Goal: Task Accomplishment & Management: Manage account settings

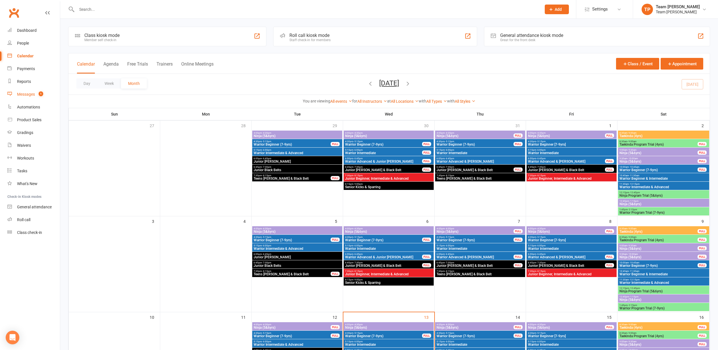
click at [25, 95] on div "Messages" at bounding box center [26, 94] width 18 height 5
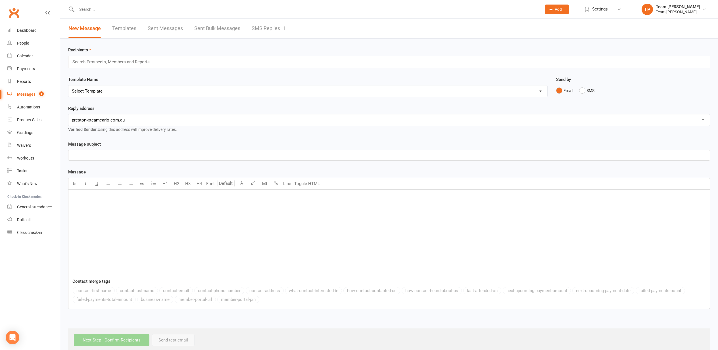
click at [268, 29] on link "SMS Replies 1" at bounding box center [268, 29] width 34 height 20
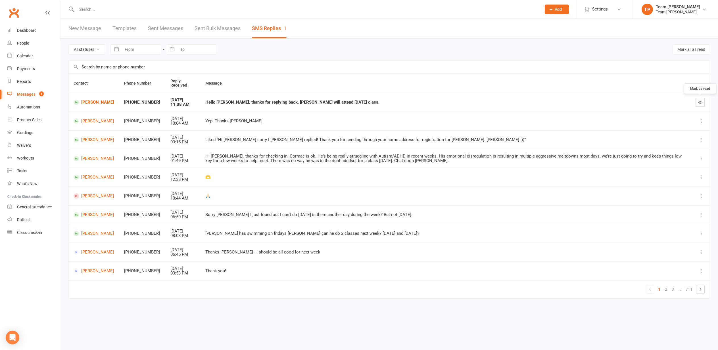
click at [699, 102] on icon "button" at bounding box center [700, 102] width 4 height 4
click at [23, 57] on div "Calendar" at bounding box center [25, 56] width 16 height 5
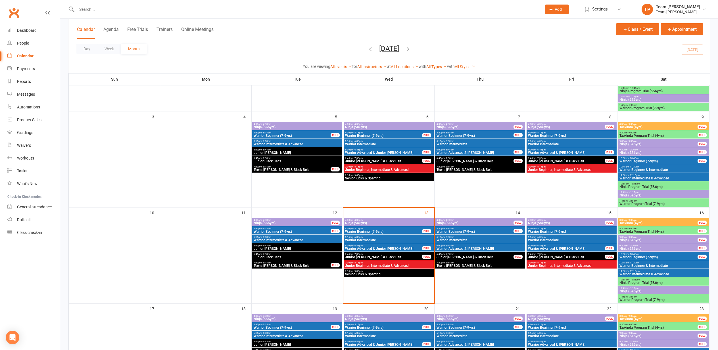
scroll to position [106, 0]
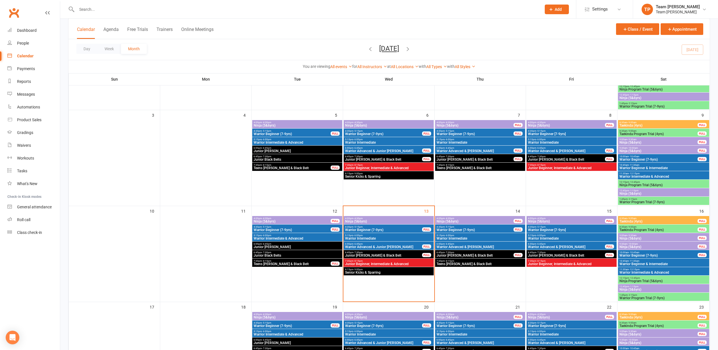
click at [366, 221] on span "Ninja (5&6yrs)" at bounding box center [389, 221] width 88 height 3
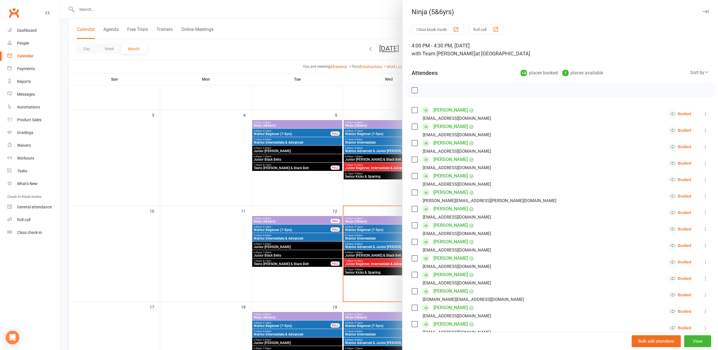
click at [496, 29] on div "button" at bounding box center [495, 29] width 6 height 6
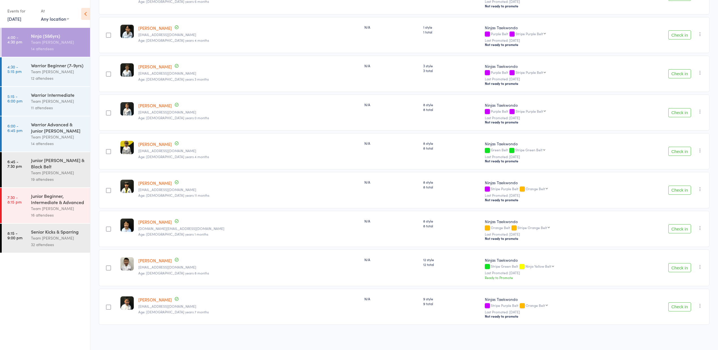
scroll to position [312, 0]
click at [47, 68] on div "Warrior Beginner (7-9yrs)" at bounding box center [58, 65] width 54 height 6
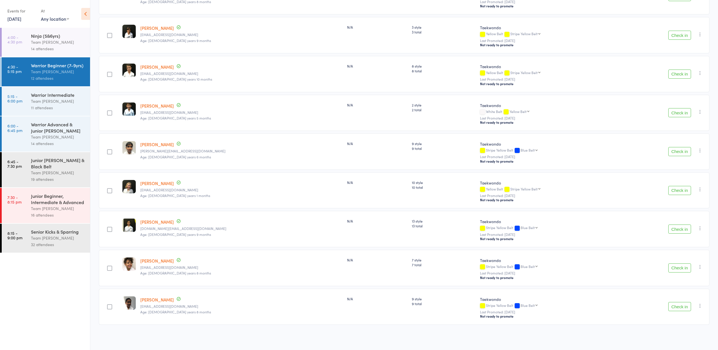
scroll to position [234, 0]
click at [53, 41] on div "Team [PERSON_NAME]" at bounding box center [58, 42] width 54 height 7
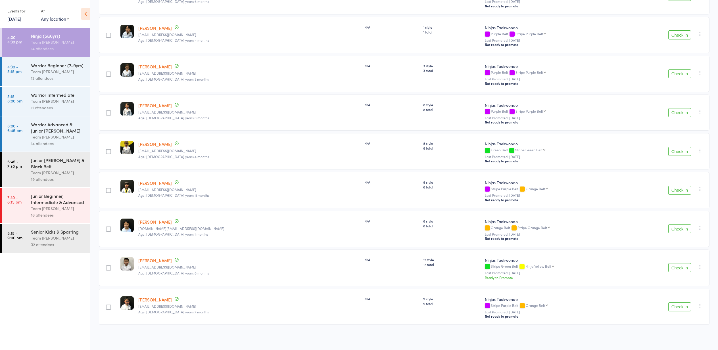
scroll to position [312, 0]
click at [56, 77] on div "12 attendees" at bounding box center [58, 78] width 54 height 7
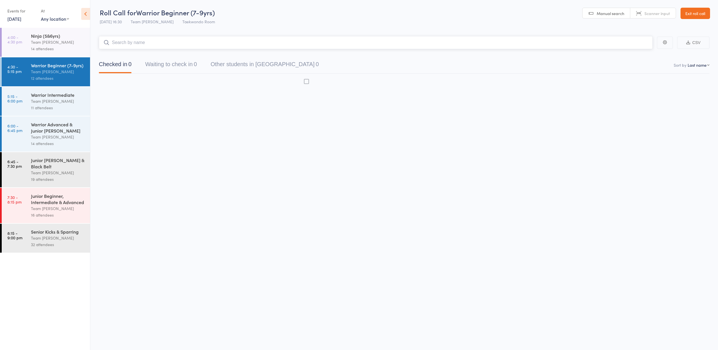
scroll to position [0, 0]
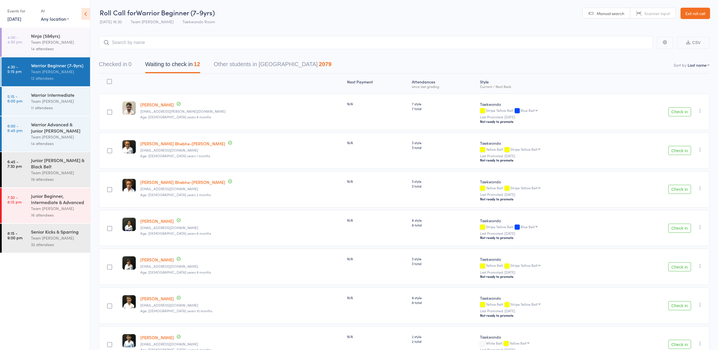
click at [51, 101] on div "Team [PERSON_NAME]" at bounding box center [58, 101] width 54 height 7
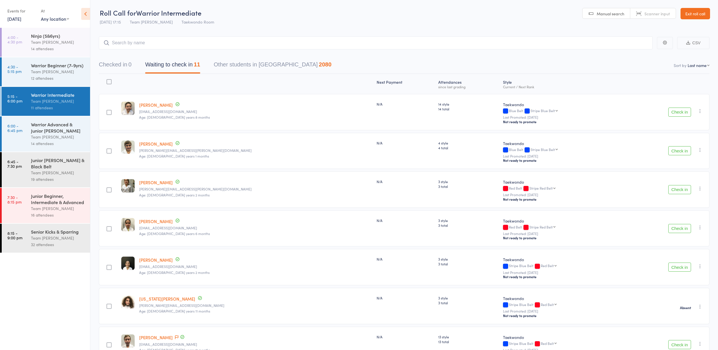
select select "10"
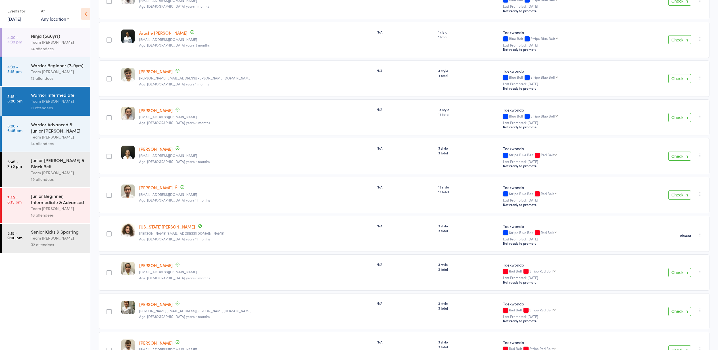
scroll to position [111, 0]
drag, startPoint x: 56, startPoint y: 127, endPoint x: 62, endPoint y: 126, distance: 6.0
click at [56, 127] on div "Warrior Advanced & Junior [PERSON_NAME]" at bounding box center [58, 127] width 54 height 12
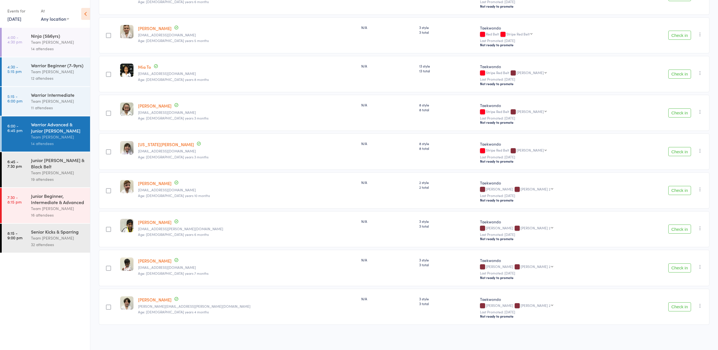
scroll to position [312, 0]
click at [53, 164] on div "Junior [PERSON_NAME] & Black Belt" at bounding box center [58, 163] width 54 height 12
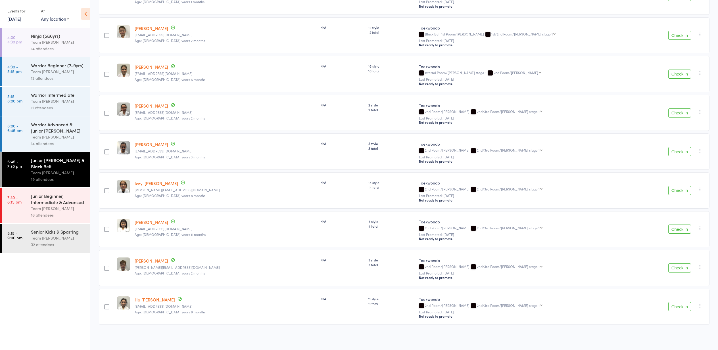
scroll to position [507, 0]
drag, startPoint x: 46, startPoint y: 200, endPoint x: 43, endPoint y: 200, distance: 3.4
click at [45, 200] on div "Junior Beginner, Intermediate & Advanced" at bounding box center [58, 199] width 54 height 12
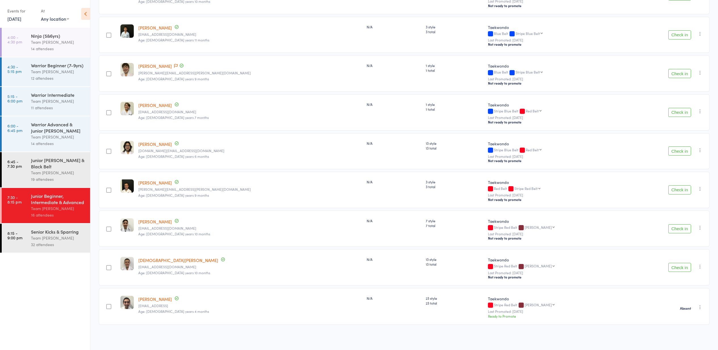
scroll to position [390, 0]
click at [53, 233] on div "Senior Kicks & Sparring" at bounding box center [58, 231] width 54 height 6
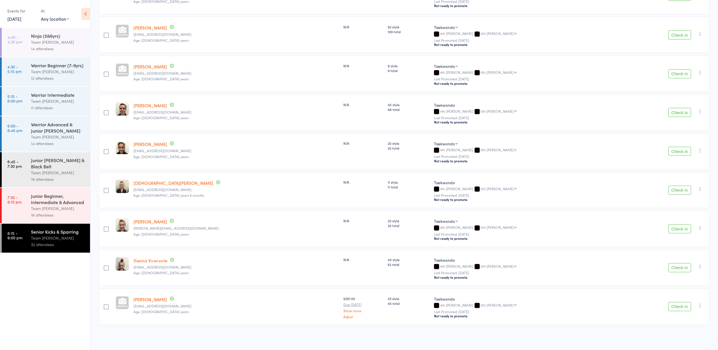
scroll to position [1013, 0]
click at [700, 188] on icon "button" at bounding box center [700, 189] width 6 height 6
click at [683, 255] on li "Mark absent" at bounding box center [679, 254] width 47 height 8
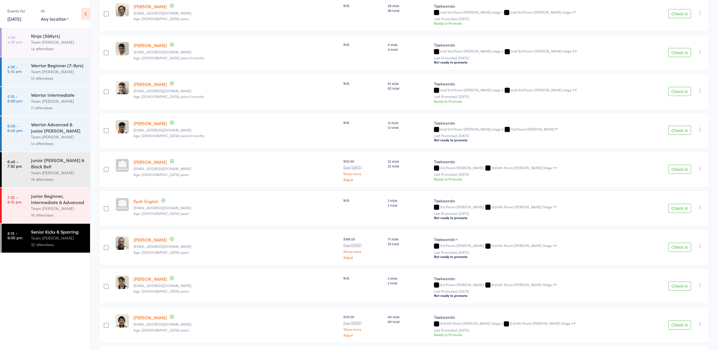
scroll to position [370, 0]
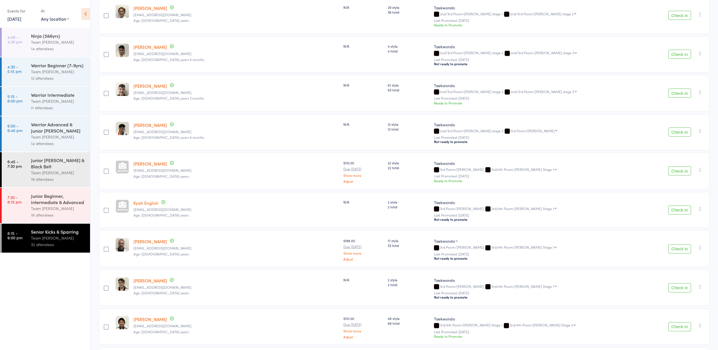
click at [701, 208] on icon "button" at bounding box center [700, 209] width 6 height 6
click at [686, 275] on li "Mark absent" at bounding box center [679, 274] width 47 height 8
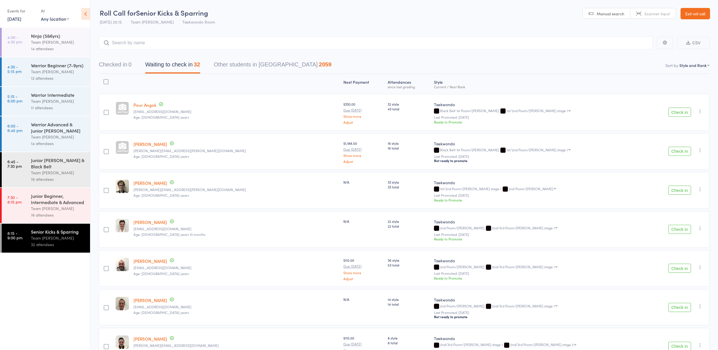
scroll to position [0, 0]
click at [700, 188] on icon "button" at bounding box center [700, 189] width 6 height 6
click at [681, 256] on li "Mark absent" at bounding box center [679, 254] width 47 height 8
click at [699, 110] on icon "button" at bounding box center [700, 111] width 6 height 6
click at [690, 175] on li "Mark absent" at bounding box center [679, 176] width 47 height 8
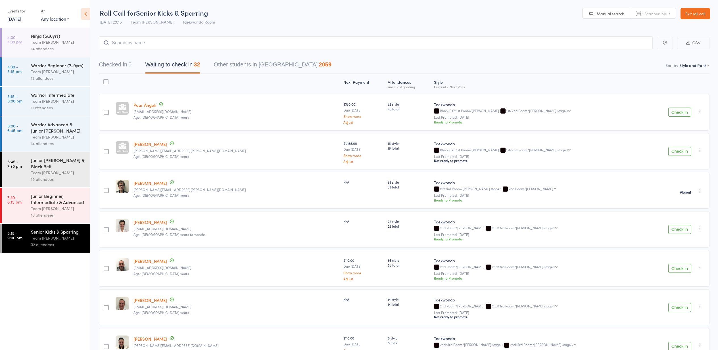
drag, startPoint x: 44, startPoint y: 45, endPoint x: 47, endPoint y: 41, distance: 4.8
click at [44, 44] on div "Team [PERSON_NAME]" at bounding box center [58, 42] width 54 height 7
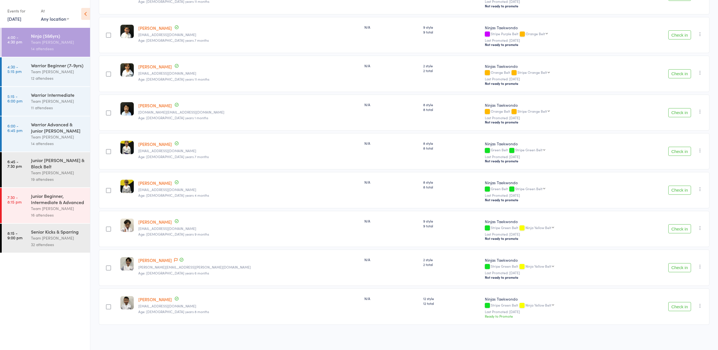
scroll to position [312, 0]
click at [53, 69] on div "Warrior Beginner (7-9yrs) Team Carlo Preston 12 attendees" at bounding box center [60, 71] width 59 height 29
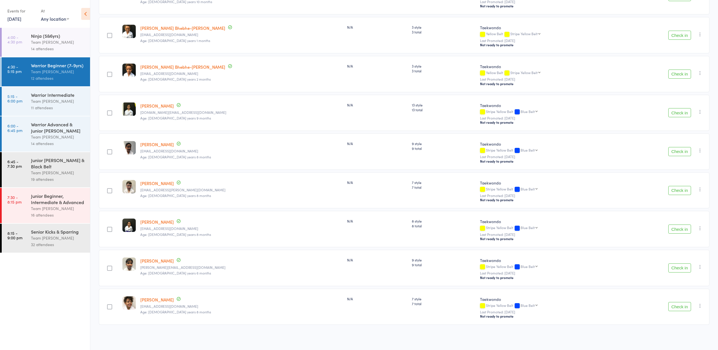
scroll to position [234, 0]
click at [42, 97] on div "Warrior Intermediate" at bounding box center [58, 95] width 54 height 6
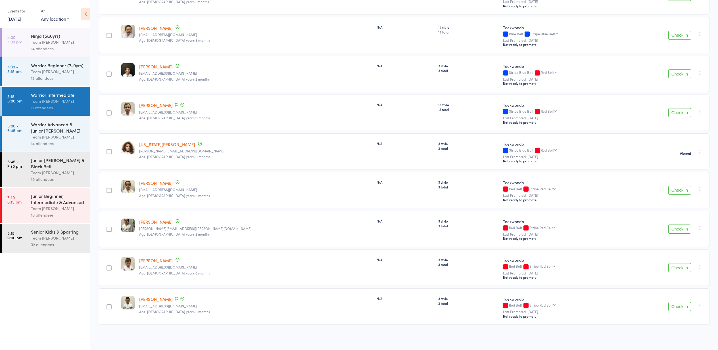
scroll to position [195, 0]
click at [49, 125] on div "Warrior Advanced & Junior [PERSON_NAME]" at bounding box center [58, 127] width 54 height 12
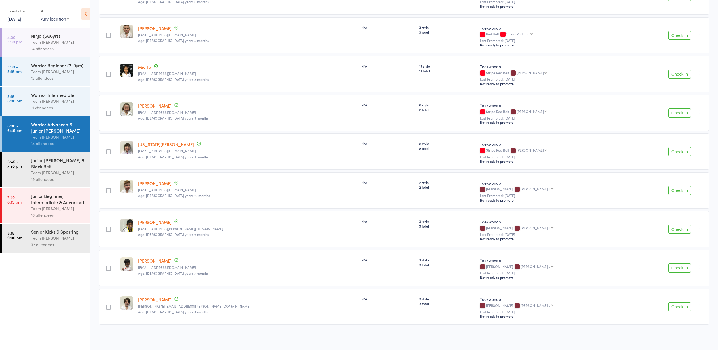
scroll to position [312, 0]
click at [36, 166] on div "Junior [PERSON_NAME] & Black Belt" at bounding box center [58, 163] width 54 height 12
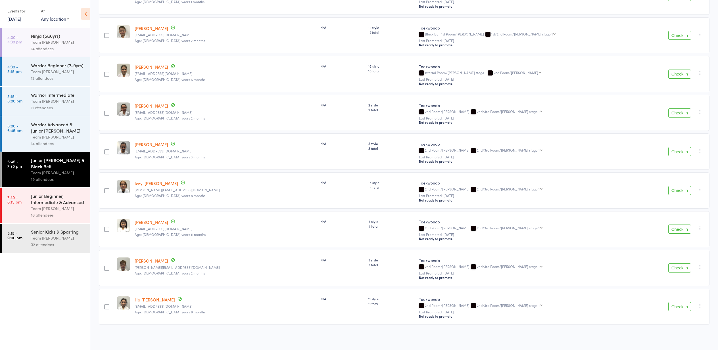
scroll to position [507, 0]
click at [53, 207] on div "Team [PERSON_NAME]" at bounding box center [58, 208] width 54 height 7
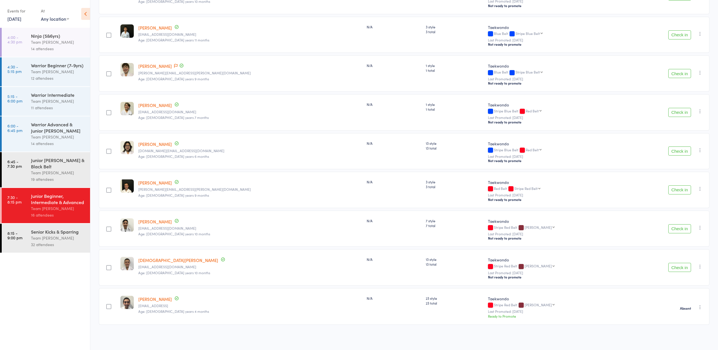
scroll to position [390, 0]
click at [35, 40] on div "Team [PERSON_NAME]" at bounding box center [58, 42] width 54 height 7
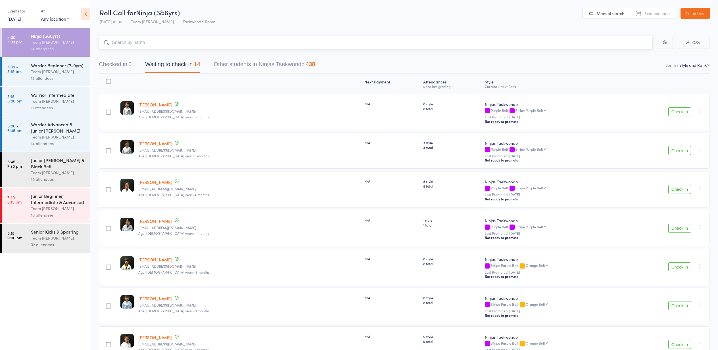
scroll to position [0, 0]
click at [47, 131] on div "Warrior Advanced & Junior [PERSON_NAME]" at bounding box center [58, 127] width 54 height 12
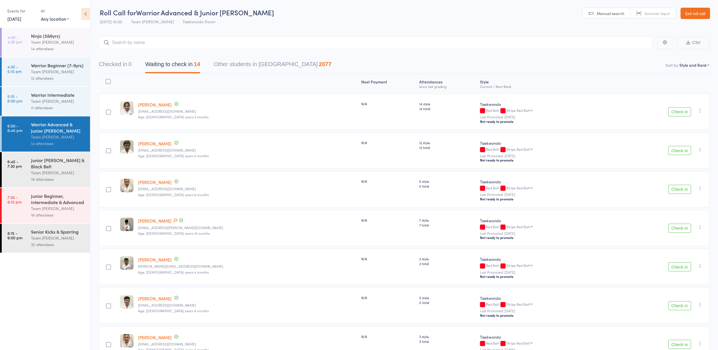
click at [32, 41] on div "Team [PERSON_NAME]" at bounding box center [58, 42] width 54 height 7
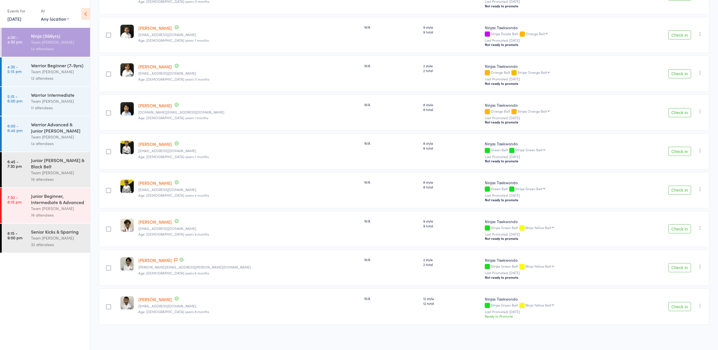
scroll to position [312, 0]
click at [679, 150] on button "Check in" at bounding box center [679, 151] width 23 height 9
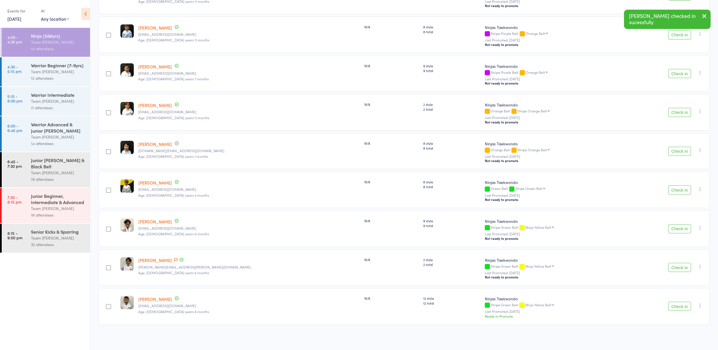
scroll to position [273, 0]
click at [678, 190] on button "Check in" at bounding box center [679, 189] width 23 height 9
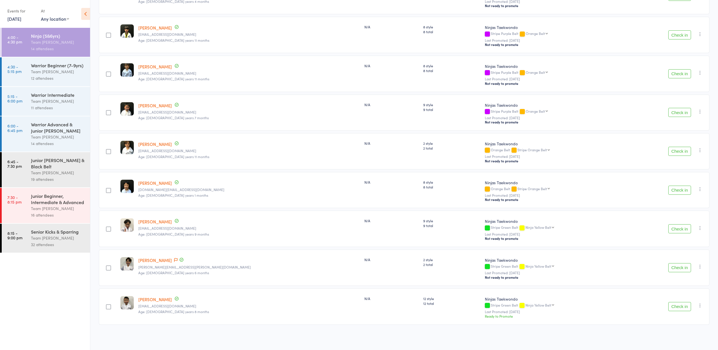
click at [677, 268] on button "Check in" at bounding box center [679, 267] width 23 height 9
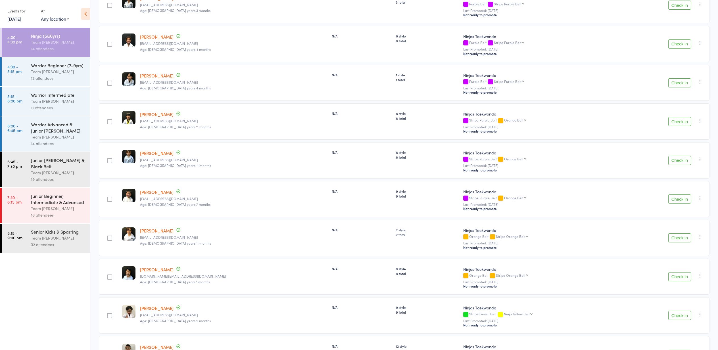
scroll to position [144, 0]
drag, startPoint x: 676, startPoint y: 201, endPoint x: 673, endPoint y: 202, distance: 3.5
click at [676, 202] on button "Check in" at bounding box center [679, 200] width 23 height 9
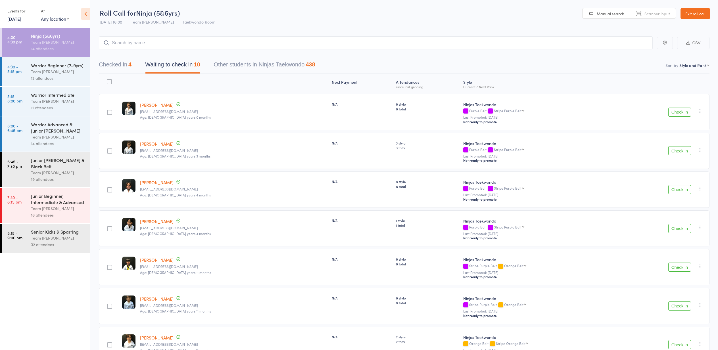
scroll to position [0, 0]
click at [692, 13] on link "Exit roll call" at bounding box center [695, 13] width 30 height 11
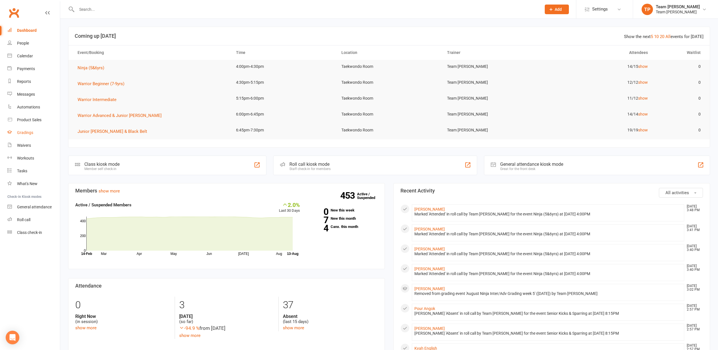
click at [27, 132] on div "Gradings" at bounding box center [25, 132] width 16 height 5
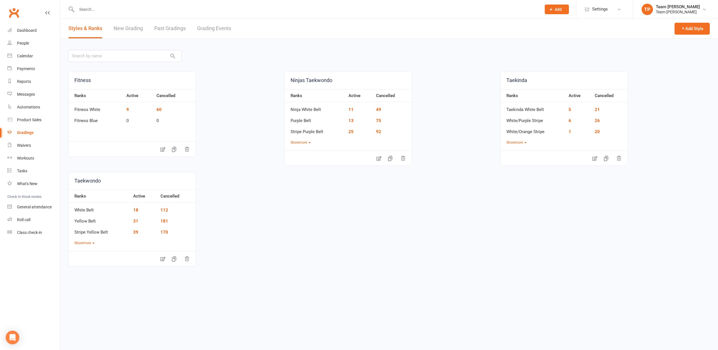
drag, startPoint x: 209, startPoint y: 28, endPoint x: 206, endPoint y: 28, distance: 2.9
click at [209, 28] on link "Grading Events" at bounding box center [214, 29] width 34 height 20
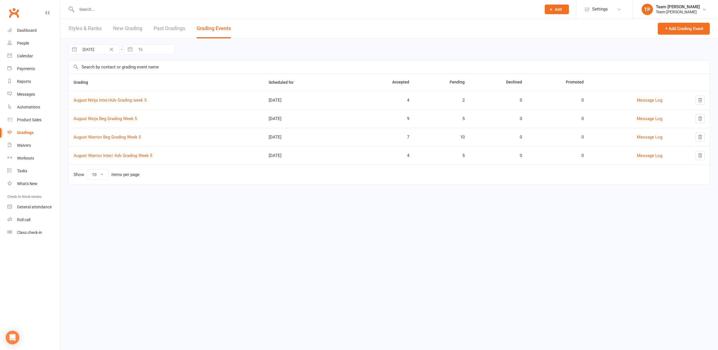
click at [107, 118] on link "August Ninja Beg Grading Week 5" at bounding box center [105, 118] width 63 height 5
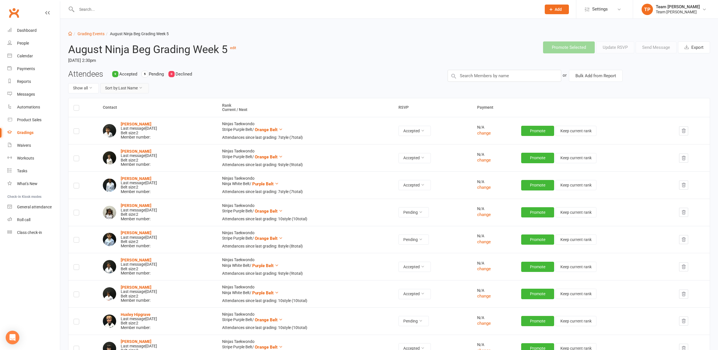
click at [134, 88] on button "Sort by: Last Name" at bounding box center [124, 88] width 49 height 10
click at [129, 122] on link "Current Rank" at bounding box center [122, 123] width 56 height 11
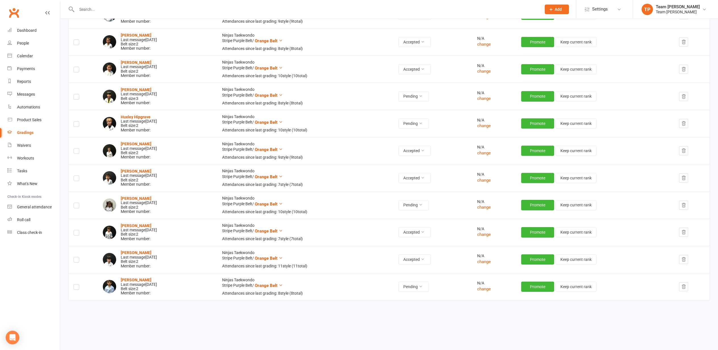
scroll to position [197, 0]
click at [422, 285] on icon at bounding box center [420, 287] width 4 height 4
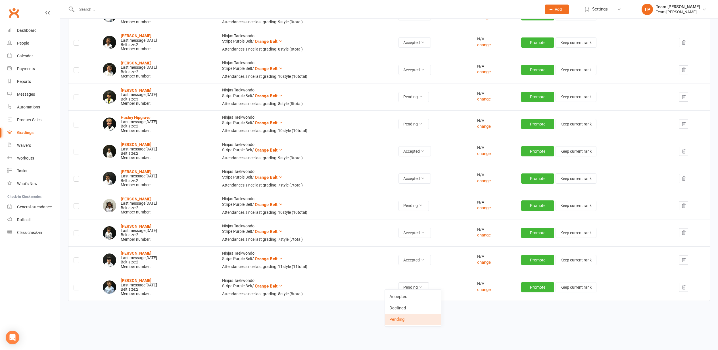
click at [413, 298] on link "Accepted" at bounding box center [413, 296] width 56 height 11
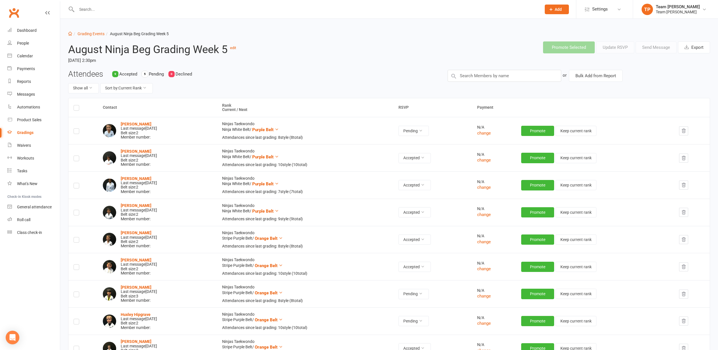
scroll to position [0, 0]
click at [88, 35] on link "Grading Events" at bounding box center [90, 34] width 27 height 5
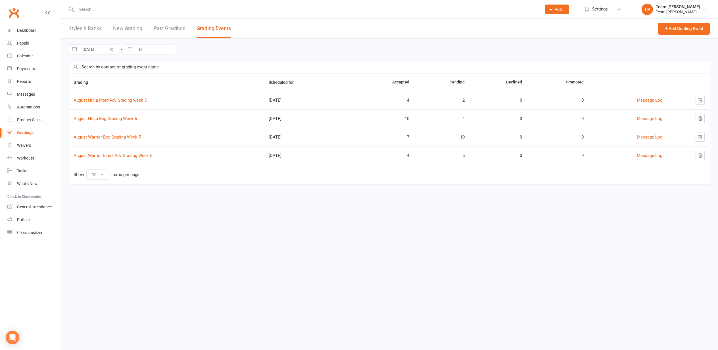
drag, startPoint x: 113, startPoint y: 100, endPoint x: 109, endPoint y: 101, distance: 3.8
click at [112, 101] on link "August Ninja Inter/Adv Grading week 5" at bounding box center [110, 100] width 73 height 5
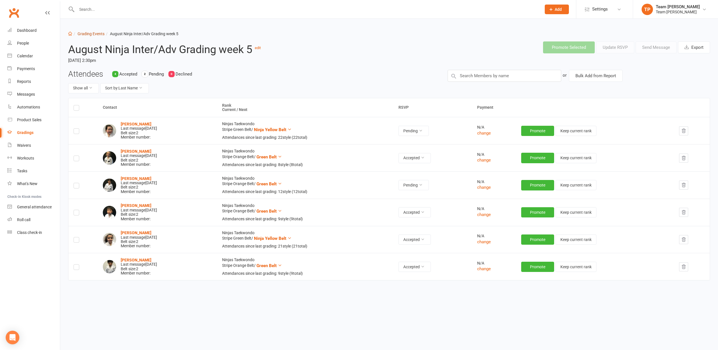
click at [83, 35] on link "Grading Events" at bounding box center [90, 34] width 27 height 5
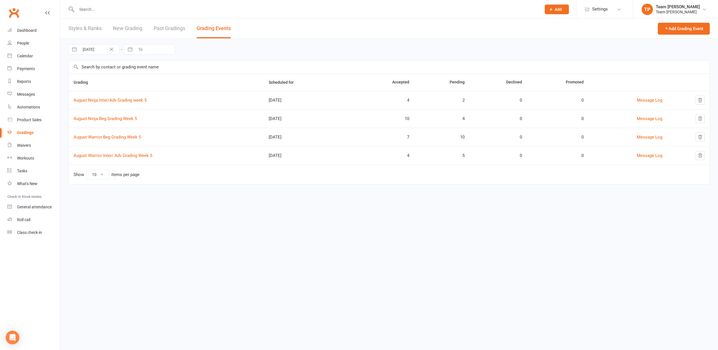
click at [25, 57] on div "Calendar" at bounding box center [25, 56] width 16 height 5
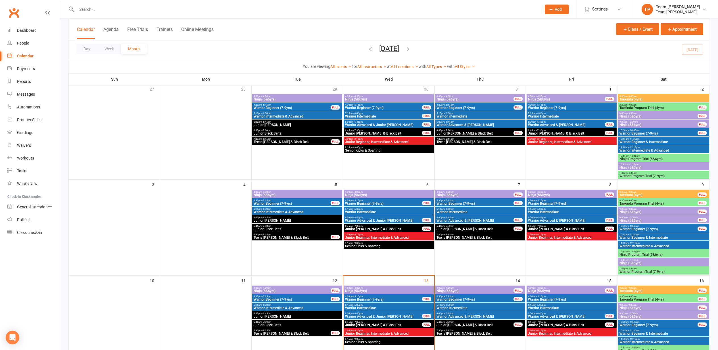
scroll to position [39, 0]
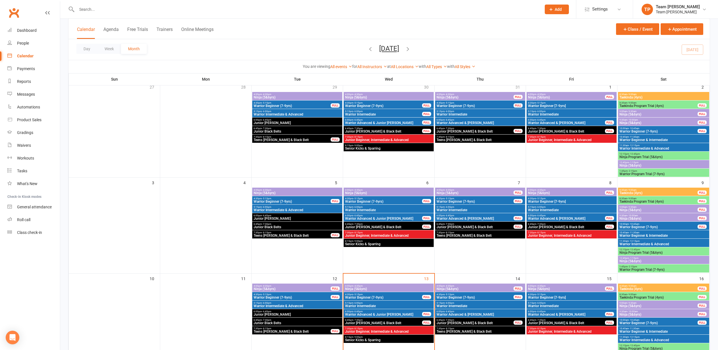
click at [369, 286] on span "4:00pm - 4:30pm" at bounding box center [389, 286] width 88 height 3
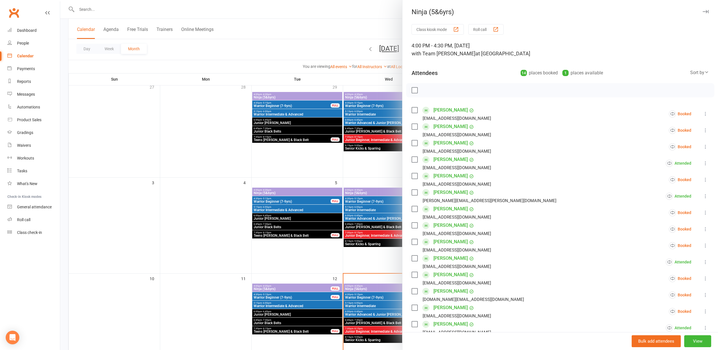
click at [496, 29] on div "button" at bounding box center [495, 29] width 6 height 6
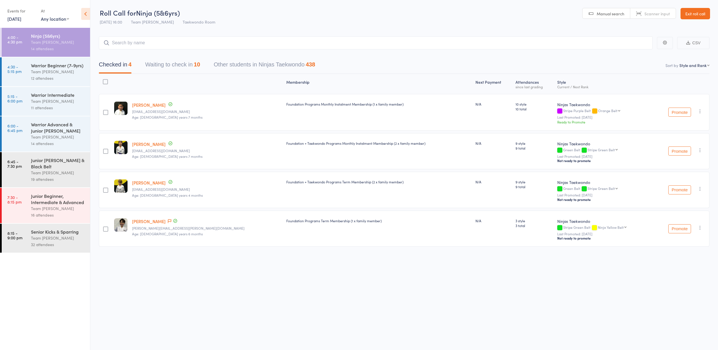
click at [165, 65] on button "Waiting to check in 10" at bounding box center [172, 65] width 55 height 15
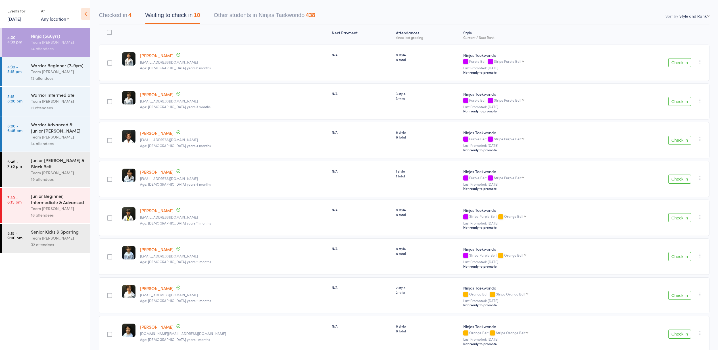
scroll to position [50, 0]
click at [675, 217] on button "Check in" at bounding box center [679, 217] width 23 height 9
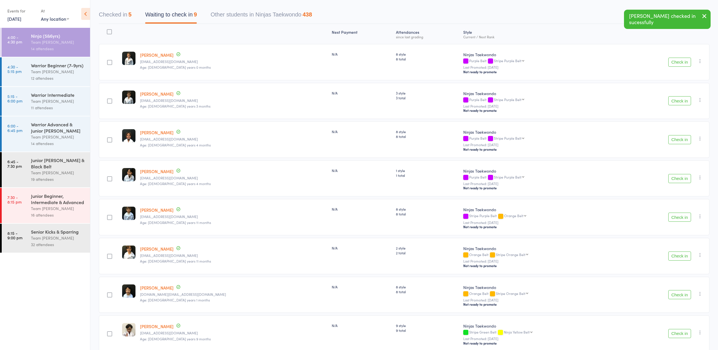
click at [678, 218] on button "Check in" at bounding box center [679, 217] width 23 height 9
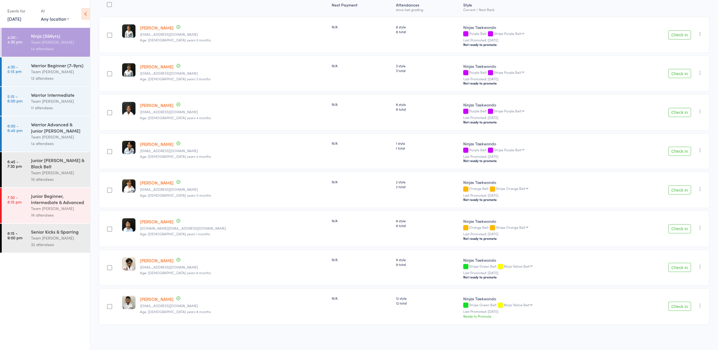
scroll to position [78, 0]
drag, startPoint x: 676, startPoint y: 306, endPoint x: 672, endPoint y: 307, distance: 3.1
click at [675, 307] on button "Check in" at bounding box center [679, 306] width 23 height 9
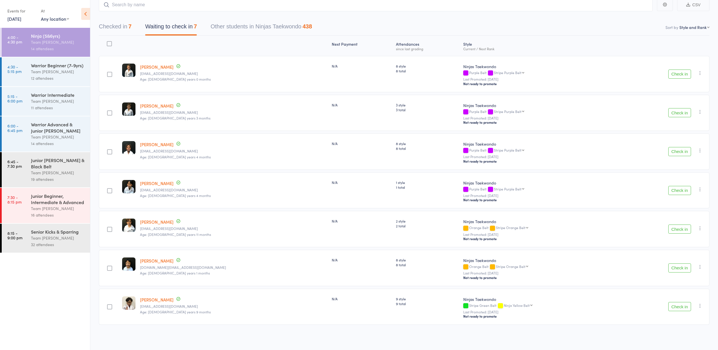
drag, startPoint x: 678, startPoint y: 307, endPoint x: 674, endPoint y: 307, distance: 3.7
click at [677, 307] on button "Check in" at bounding box center [679, 306] width 23 height 9
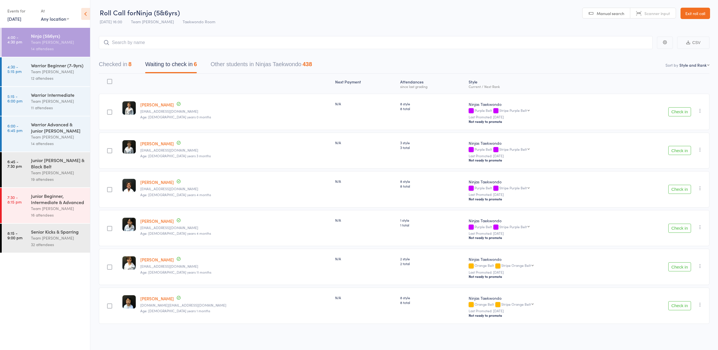
scroll to position [0, 0]
click at [679, 112] on button "Check in" at bounding box center [679, 111] width 23 height 9
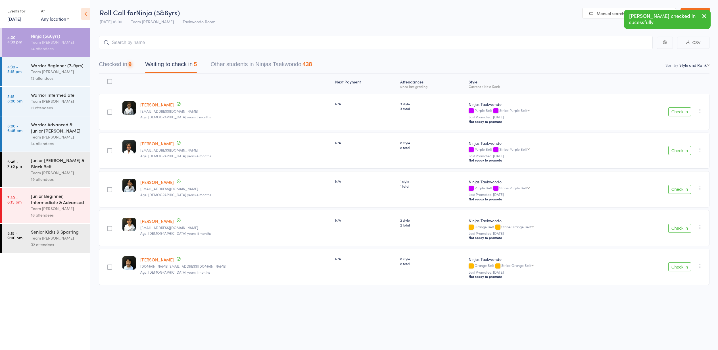
click at [679, 112] on button "Check in" at bounding box center [679, 111] width 23 height 9
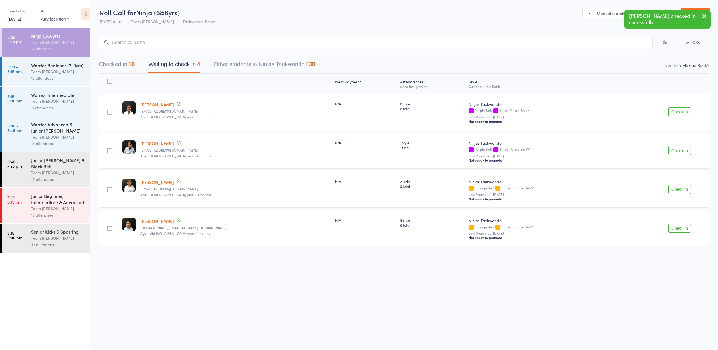
click at [678, 151] on button "Check in" at bounding box center [679, 150] width 23 height 9
click at [680, 152] on button "Check in" at bounding box center [679, 150] width 23 height 9
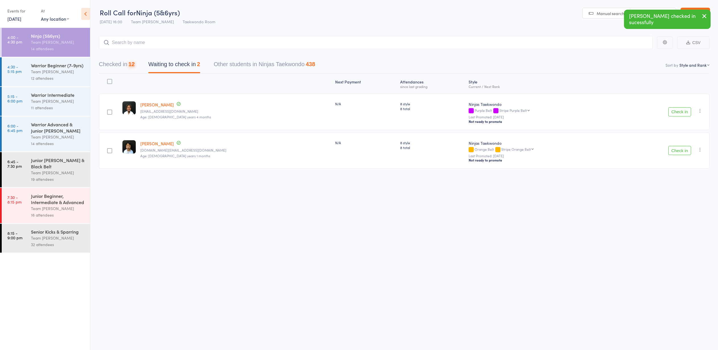
click at [680, 152] on button "Check in" at bounding box center [679, 150] width 23 height 9
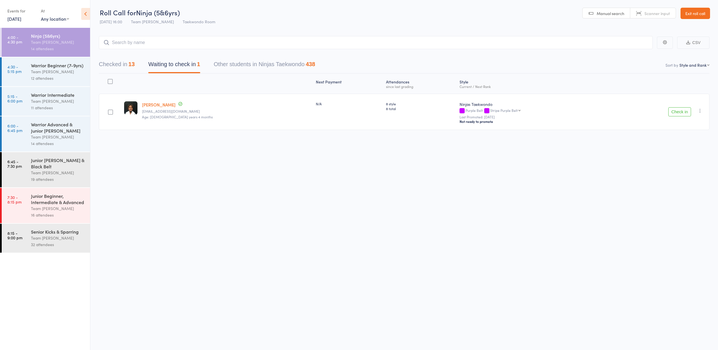
click at [42, 70] on div "Team [PERSON_NAME]" at bounding box center [58, 71] width 54 height 7
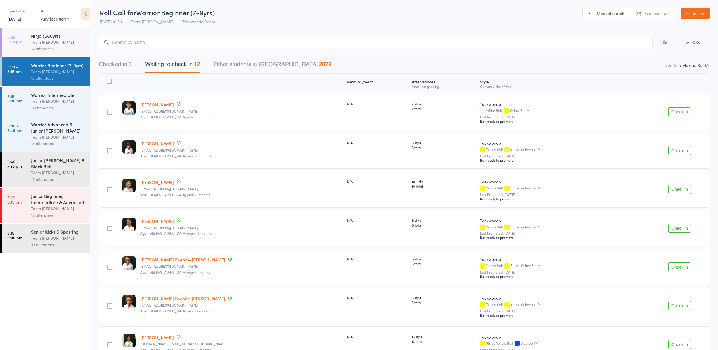
scroll to position [0, 0]
click at [679, 113] on button "Check in" at bounding box center [679, 111] width 23 height 9
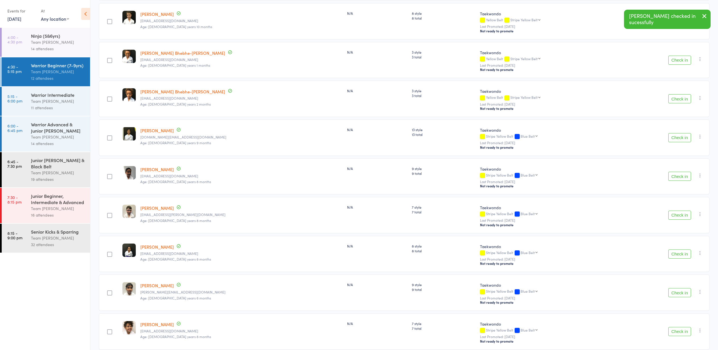
scroll to position [170, 0]
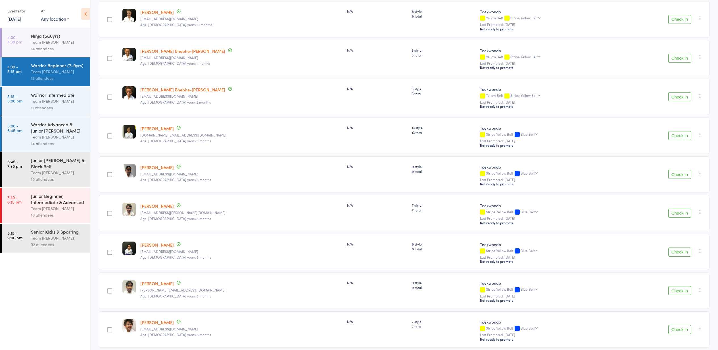
click at [678, 137] on button "Check in" at bounding box center [679, 135] width 23 height 9
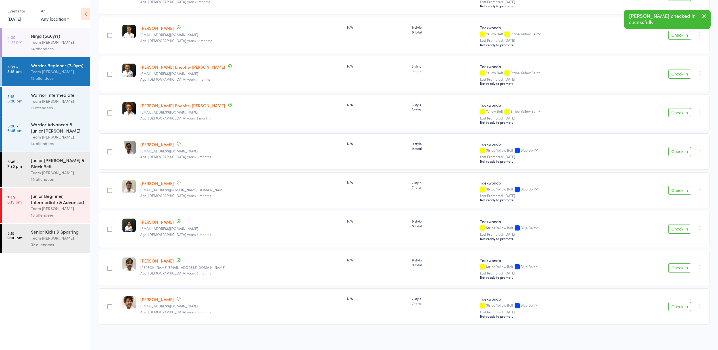
scroll to position [156, 0]
click at [679, 151] on button "Check in" at bounding box center [679, 151] width 23 height 9
click at [679, 228] on button "Check in" at bounding box center [679, 229] width 23 height 9
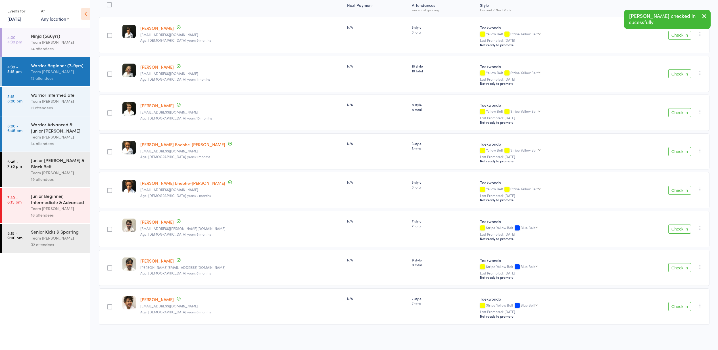
click at [701, 305] on icon "button" at bounding box center [700, 306] width 6 height 6
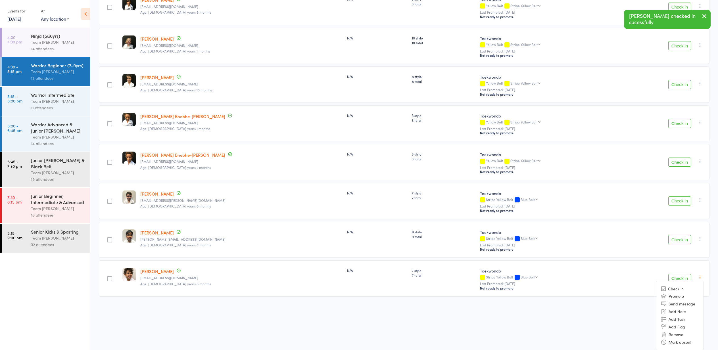
click at [684, 343] on li "Mark absent" at bounding box center [679, 342] width 47 height 8
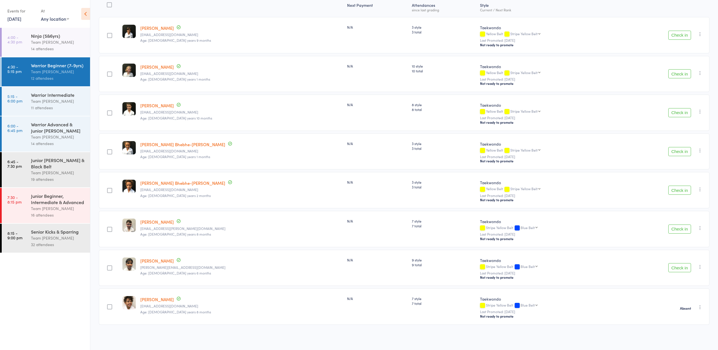
click at [678, 150] on button "Check in" at bounding box center [679, 151] width 23 height 9
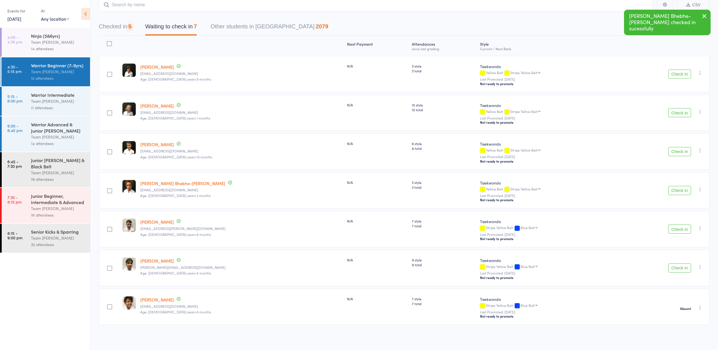
scroll to position [39, 0]
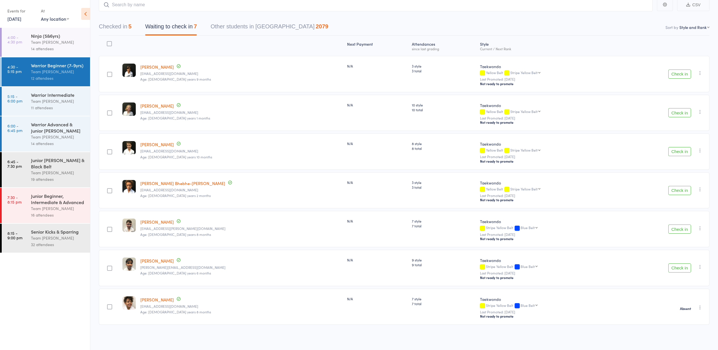
click at [677, 190] on button "Check in" at bounding box center [679, 190] width 23 height 9
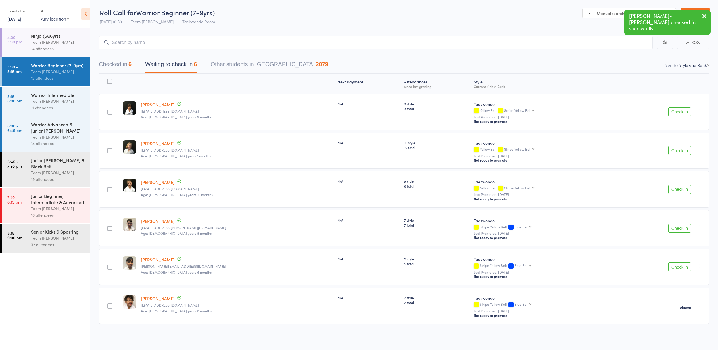
click at [699, 188] on icon "button" at bounding box center [700, 188] width 6 height 6
click at [680, 253] on li "Mark absent" at bounding box center [679, 253] width 47 height 8
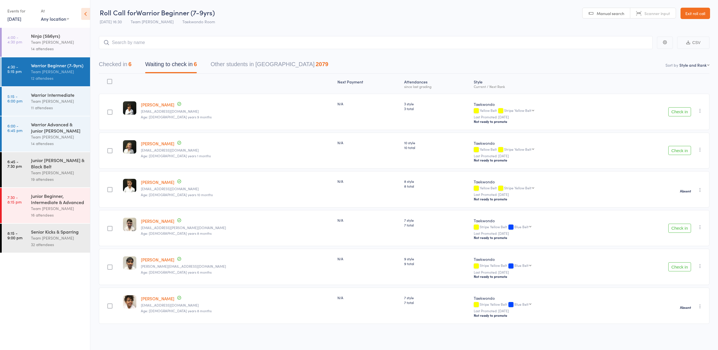
click at [41, 39] on div "Ninja (5&6yrs)" at bounding box center [58, 36] width 54 height 6
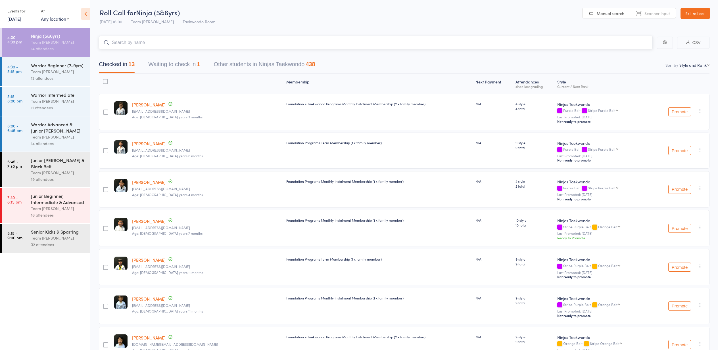
click at [172, 64] on button "Waiting to check in 1" at bounding box center [174, 65] width 52 height 15
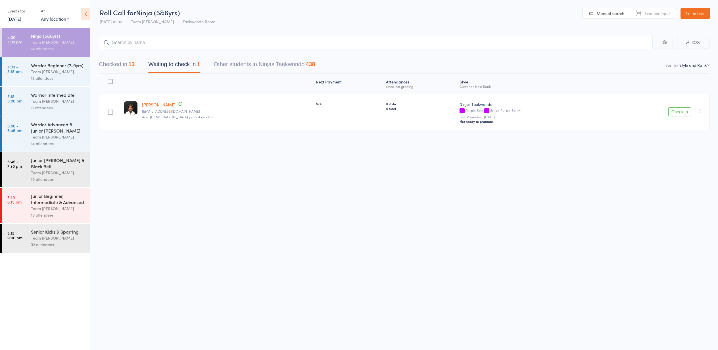
click at [676, 111] on button "Check in" at bounding box center [679, 111] width 23 height 9
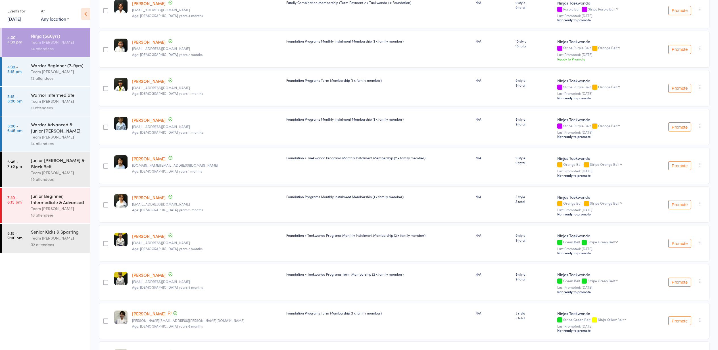
scroll to position [224, 0]
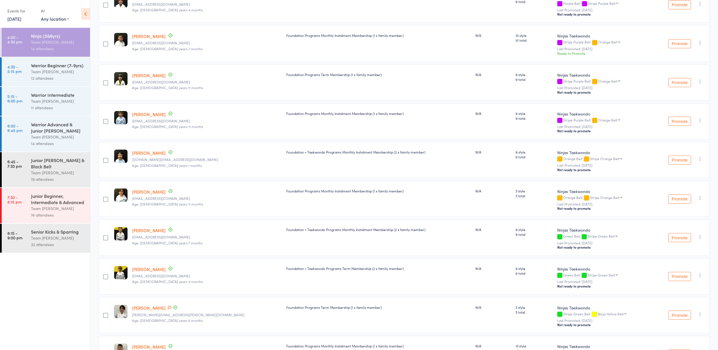
click at [42, 67] on div "Warrior Beginner (7-9yrs)" at bounding box center [58, 65] width 54 height 6
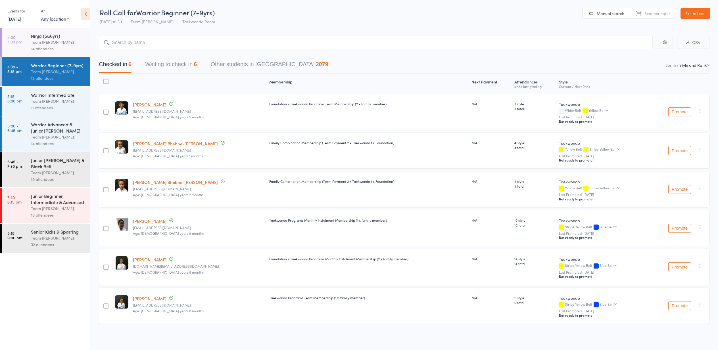
click at [166, 65] on button "Waiting to check in 6" at bounding box center [171, 65] width 52 height 15
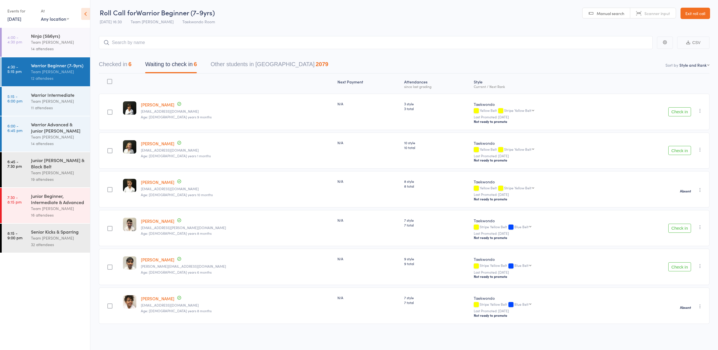
click at [14, 18] on link "13 Aug, 2025" at bounding box center [14, 19] width 14 height 6
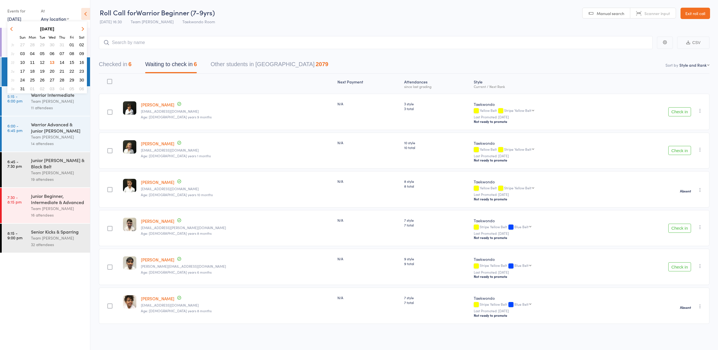
drag, startPoint x: 72, startPoint y: 62, endPoint x: 68, endPoint y: 62, distance: 4.0
click at [72, 62] on span "15" at bounding box center [72, 62] width 5 height 5
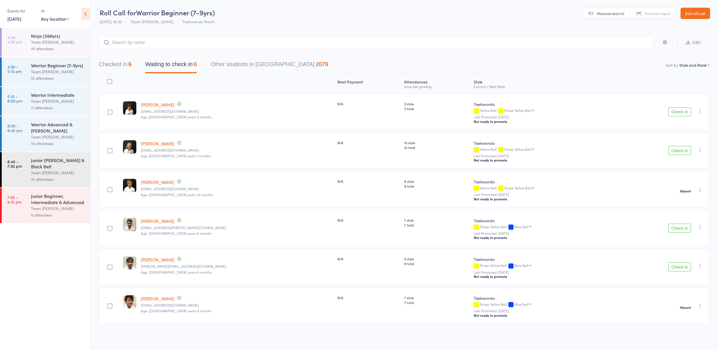
click at [61, 71] on div "Team [PERSON_NAME]" at bounding box center [58, 71] width 54 height 7
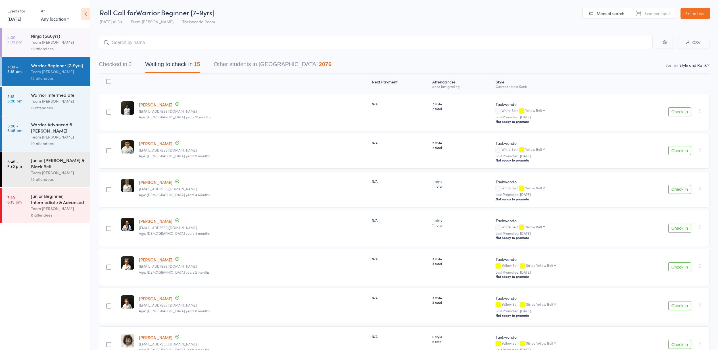
click at [694, 15] on link "Exit roll call" at bounding box center [695, 13] width 30 height 11
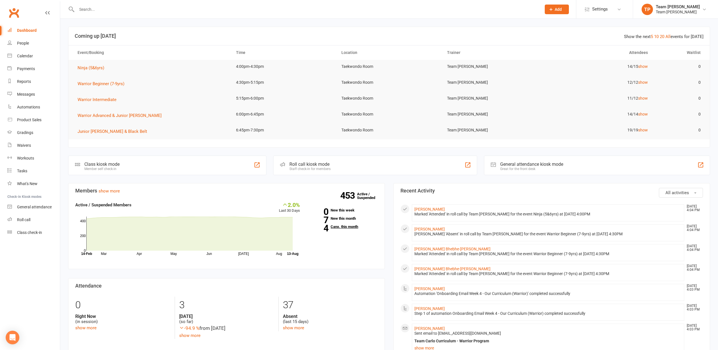
click at [339, 227] on link "4 Canx. this month" at bounding box center [342, 227] width 69 height 4
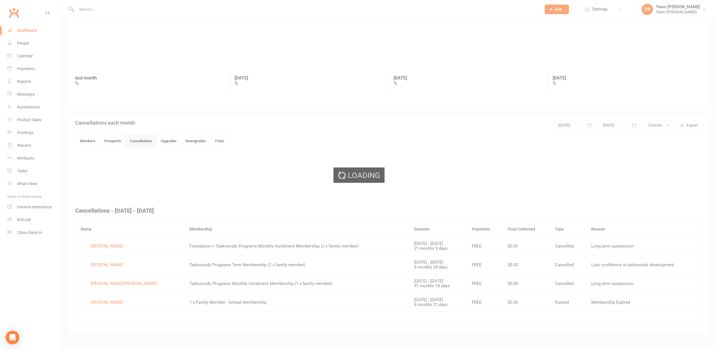
scroll to position [30, 0]
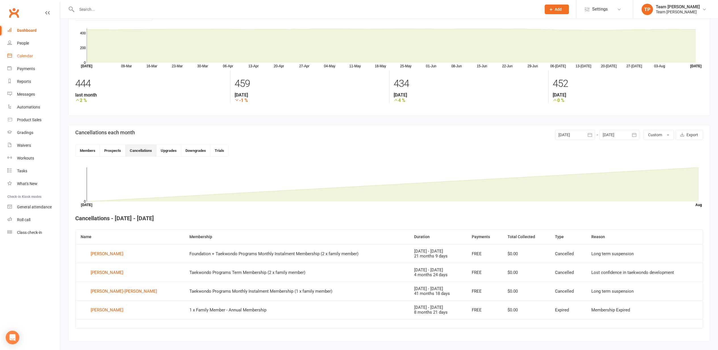
click at [24, 56] on div "Calendar" at bounding box center [25, 56] width 16 height 5
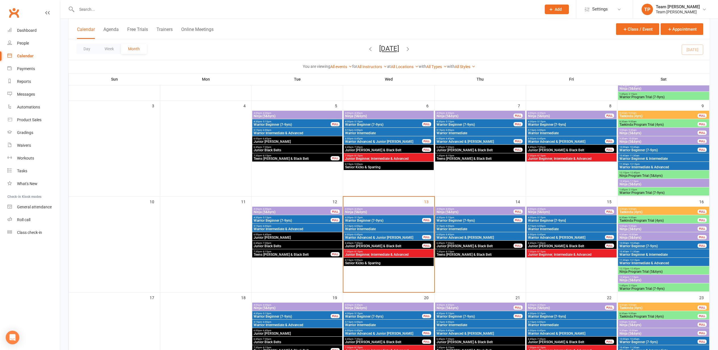
scroll to position [124, 0]
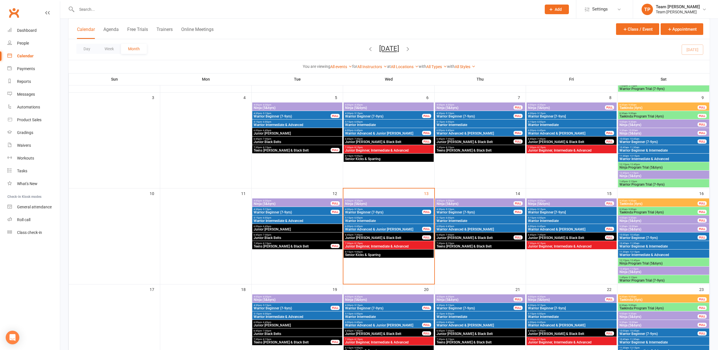
click at [562, 209] on span "4:30pm - 5:15pm" at bounding box center [571, 209] width 88 height 3
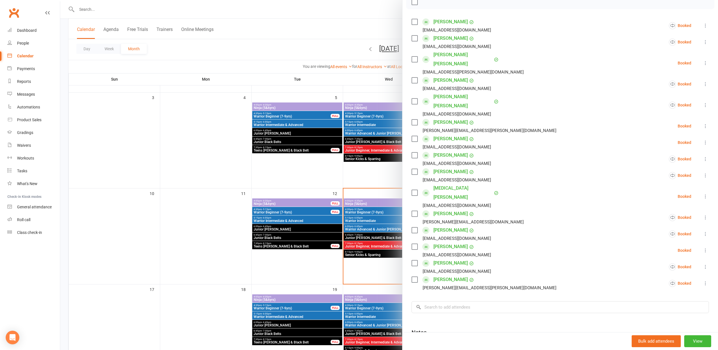
scroll to position [92, 0]
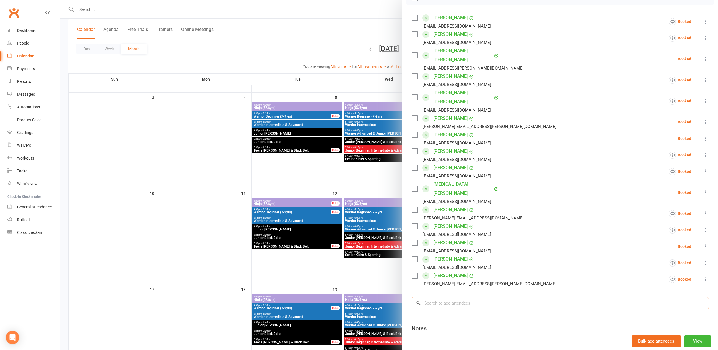
click at [437, 297] on input "search" at bounding box center [559, 303] width 297 height 12
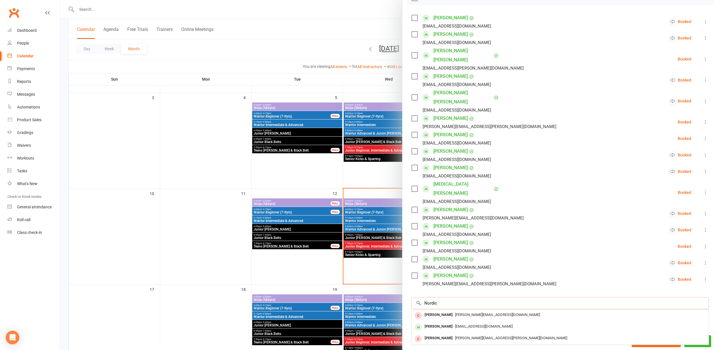
type input "Nordic"
drag, startPoint x: 440, startPoint y: 272, endPoint x: 442, endPoint y: 299, distance: 27.9
click at [442, 322] on div "Mordecai James" at bounding box center [438, 326] width 33 height 8
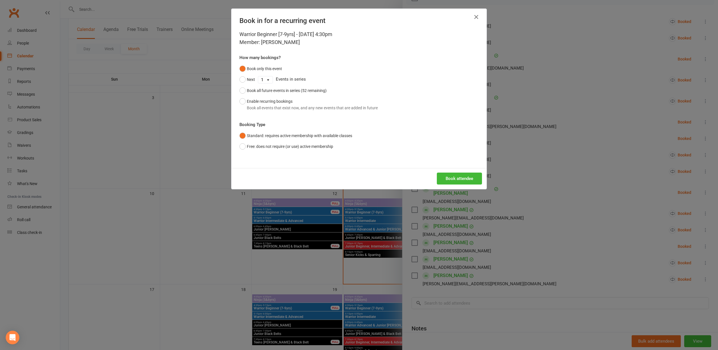
click at [193, 153] on div "Book in for a recurring event Warrior Beginner [7-9yrs] - Aug 15, 2025 4:30pm M…" at bounding box center [359, 175] width 718 height 350
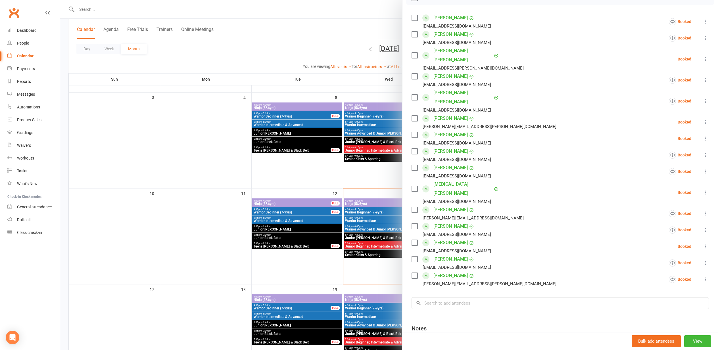
drag, startPoint x: 187, startPoint y: 154, endPoint x: 181, endPoint y: 157, distance: 6.0
click at [186, 154] on div at bounding box center [388, 175] width 657 height 350
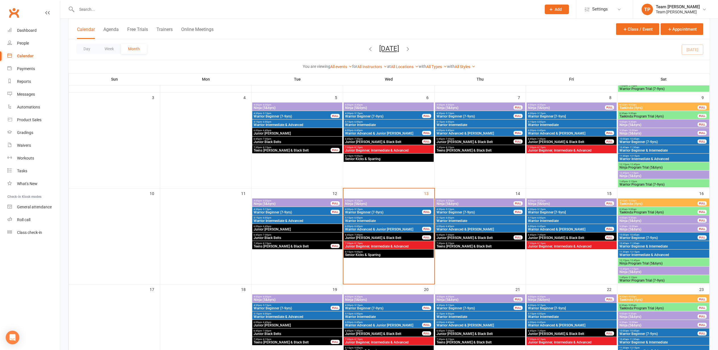
click at [376, 212] on span "Warrior Beginner (7-9yrs)" at bounding box center [383, 212] width 77 height 3
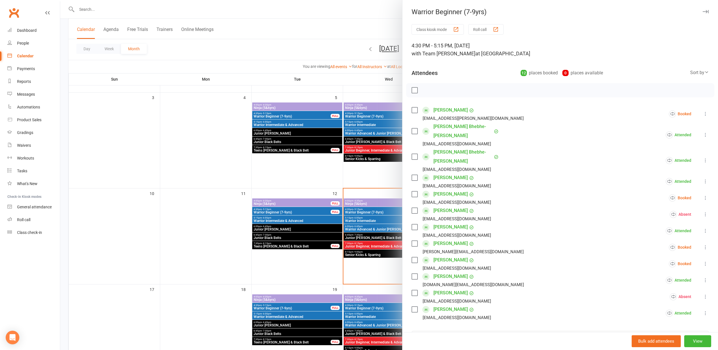
click at [159, 167] on div at bounding box center [388, 175] width 657 height 350
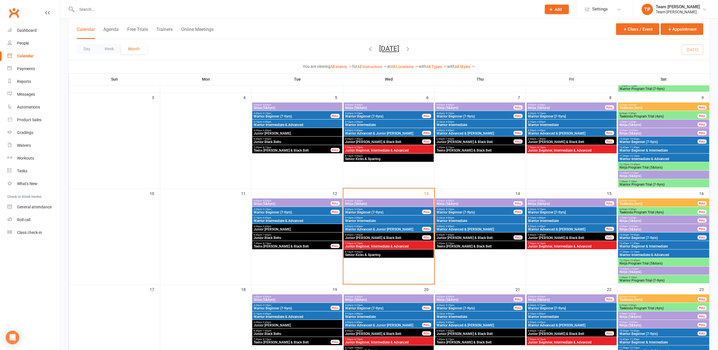
click at [539, 211] on span "Warrior Beginner [7-9yrs]" at bounding box center [571, 212] width 88 height 3
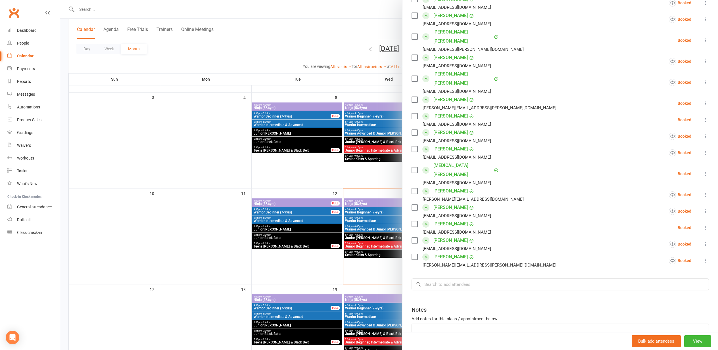
scroll to position [118, 0]
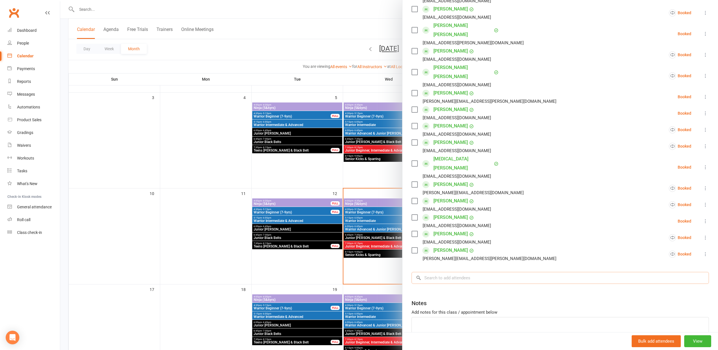
click at [432, 272] on input "search" at bounding box center [559, 278] width 297 height 12
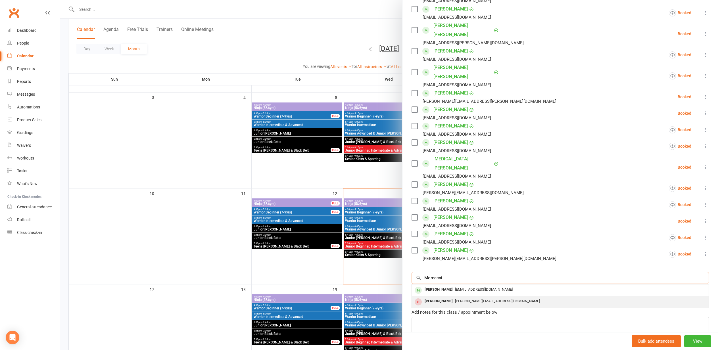
type input "Mordecai"
drag, startPoint x: 437, startPoint y: 261, endPoint x: 435, endPoint y: 275, distance: 14.3
click at [435, 297] on div "Jack Morris" at bounding box center [438, 301] width 33 height 8
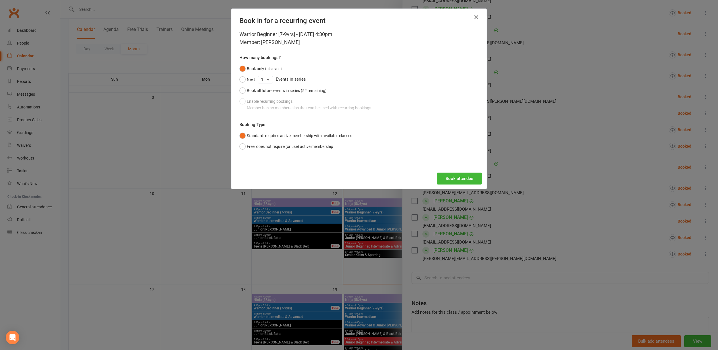
click at [477, 14] on icon "button" at bounding box center [476, 17] width 7 height 7
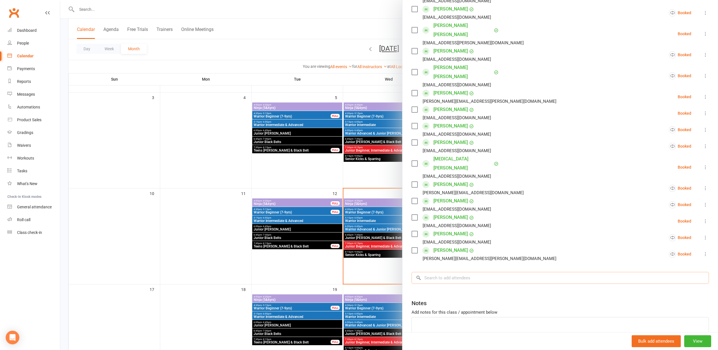
click at [430, 272] on input "search" at bounding box center [559, 278] width 297 height 12
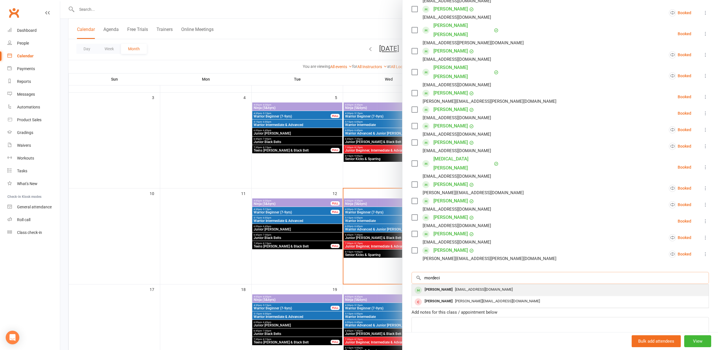
type input "mordeci"
click at [438, 286] on div "Mordecai James" at bounding box center [438, 290] width 33 height 8
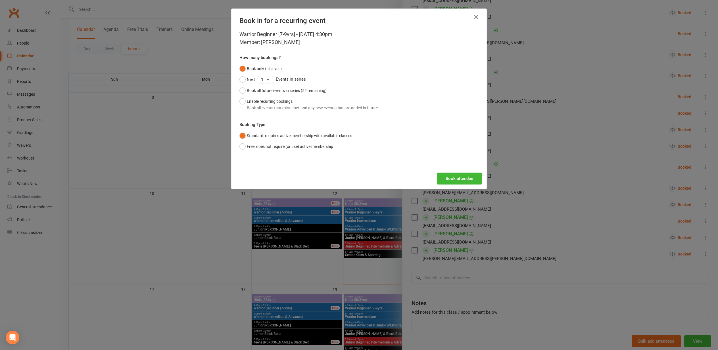
click at [454, 175] on button "Book attendee" at bounding box center [459, 179] width 45 height 12
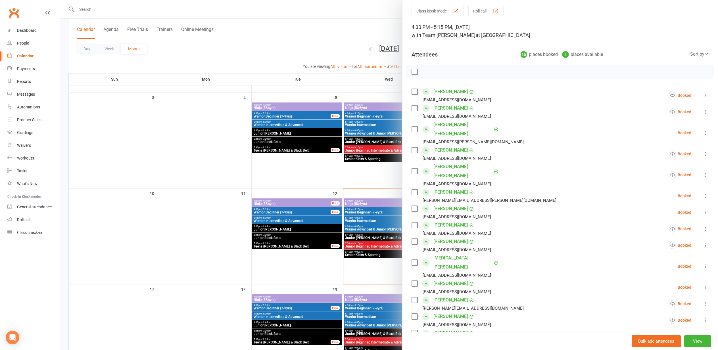
scroll to position [22, 0]
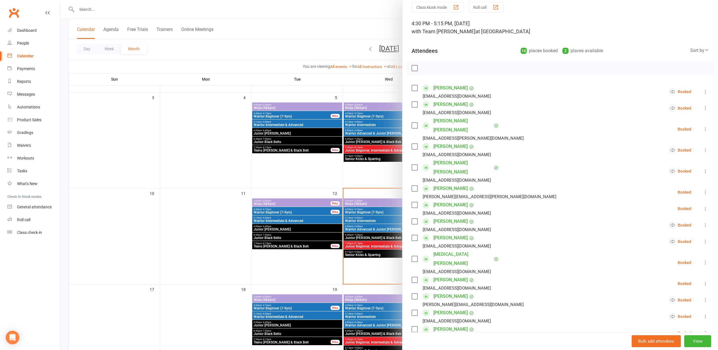
drag, startPoint x: 190, startPoint y: 142, endPoint x: 186, endPoint y: 142, distance: 3.4
click at [189, 142] on div at bounding box center [388, 175] width 657 height 350
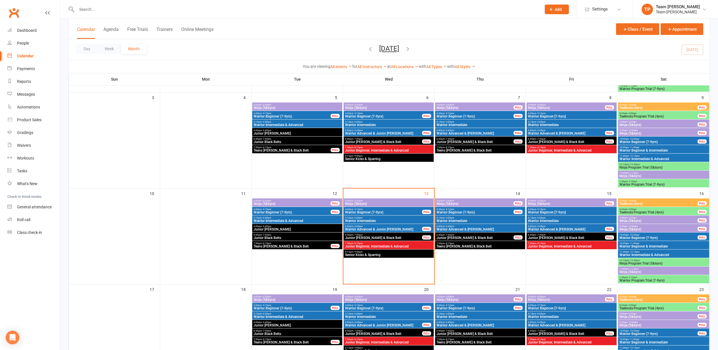
scroll to position [125, 0]
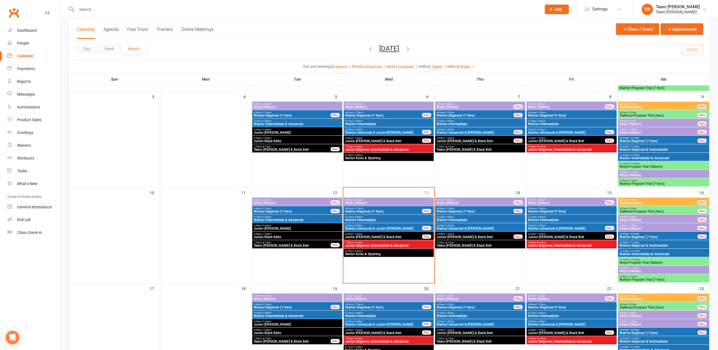
click at [645, 261] on span "Ninja Program Trial (5&6yrs)" at bounding box center [663, 262] width 89 height 3
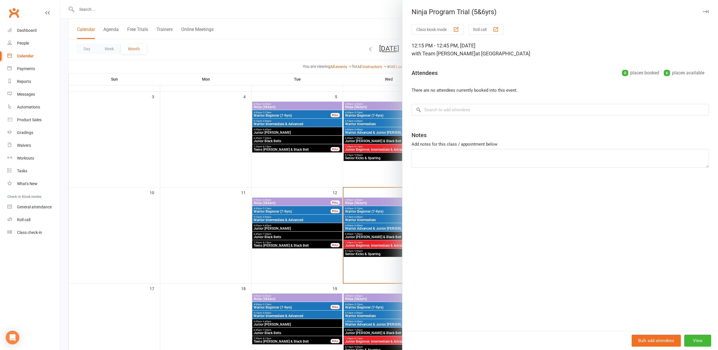
click at [230, 223] on div at bounding box center [388, 175] width 657 height 350
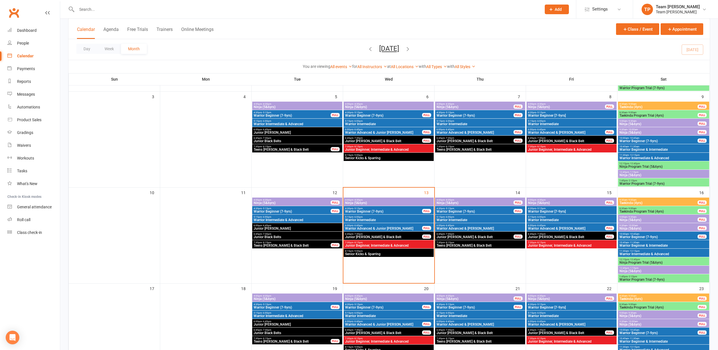
click at [624, 278] on span "Warrior Program Trial (7-9yrs)" at bounding box center [663, 279] width 89 height 3
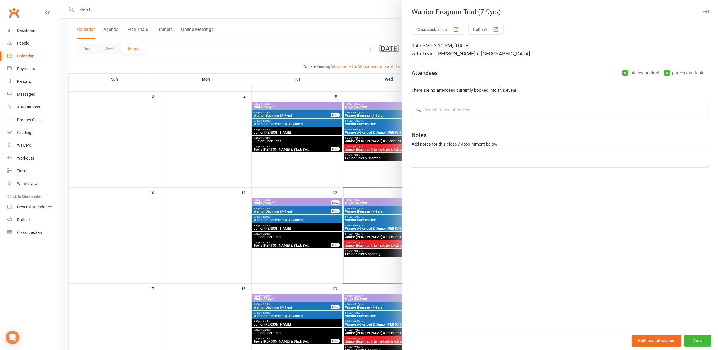
click at [144, 192] on div at bounding box center [388, 175] width 657 height 350
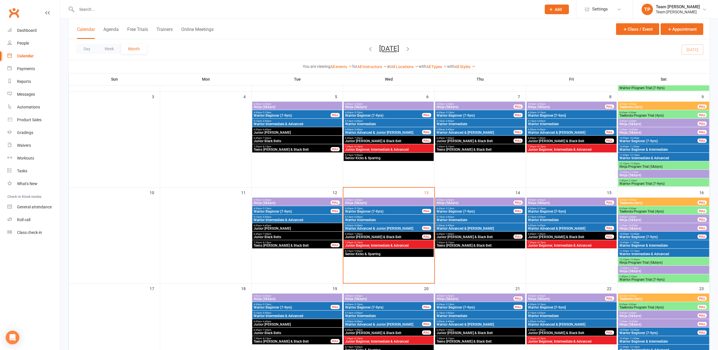
click at [629, 163] on span "- 12:45pm" at bounding box center [634, 163] width 11 height 3
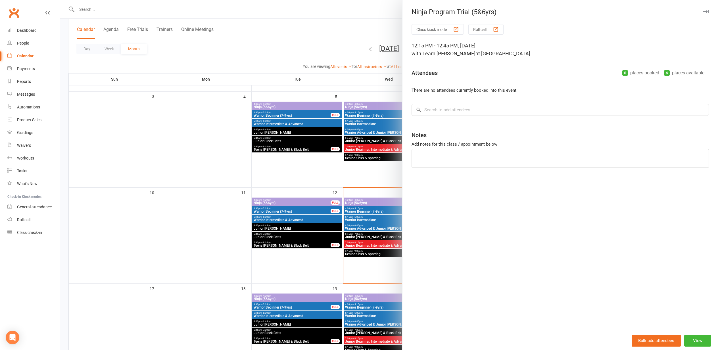
drag, startPoint x: 221, startPoint y: 149, endPoint x: 263, endPoint y: 149, distance: 42.0
click at [221, 149] on div at bounding box center [388, 175] width 657 height 350
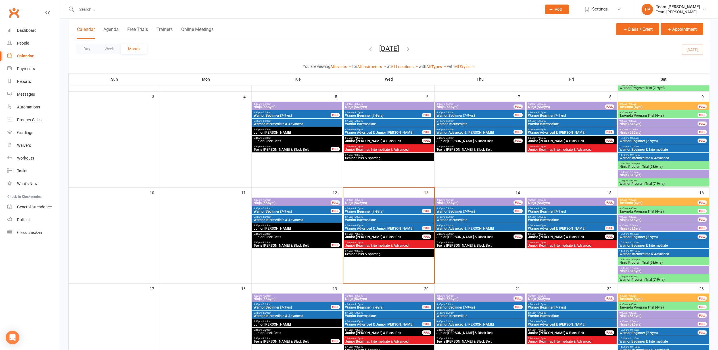
click at [634, 182] on span "Warrior Program Trial (7-9yrs)" at bounding box center [663, 183] width 89 height 3
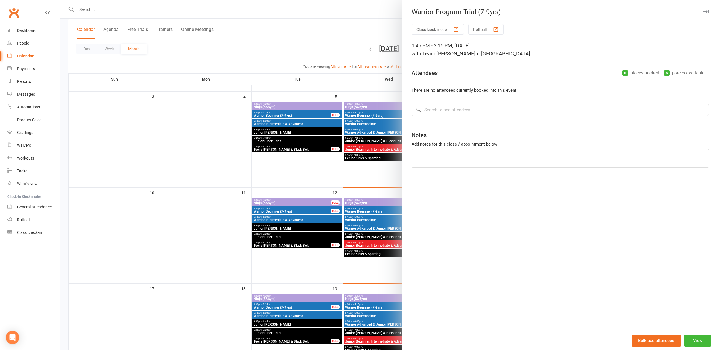
drag, startPoint x: 219, startPoint y: 158, endPoint x: 222, endPoint y: 157, distance: 3.2
click at [219, 158] on div at bounding box center [388, 175] width 657 height 350
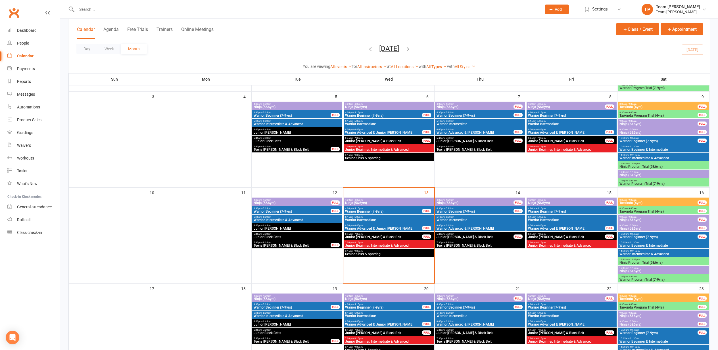
click at [633, 208] on span "- 9:00am" at bounding box center [631, 208] width 9 height 3
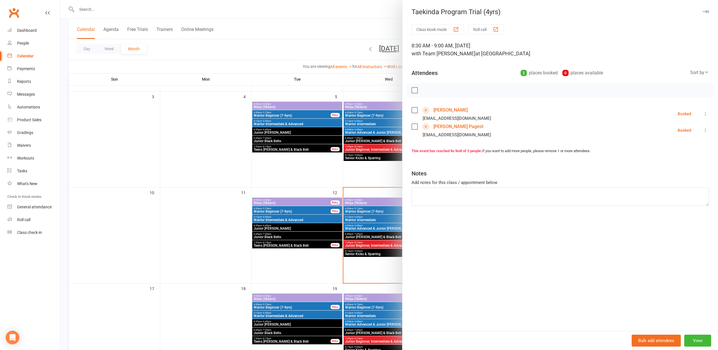
click at [443, 125] on link "Archer Pageot" at bounding box center [458, 126] width 50 height 9
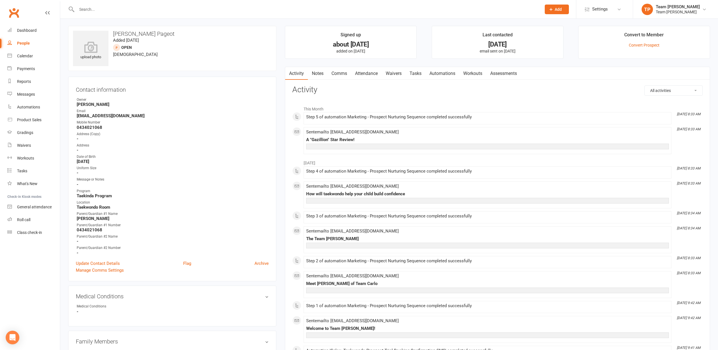
scroll to position [0, 0]
click at [318, 74] on link "Notes" at bounding box center [318, 74] width 20 height 13
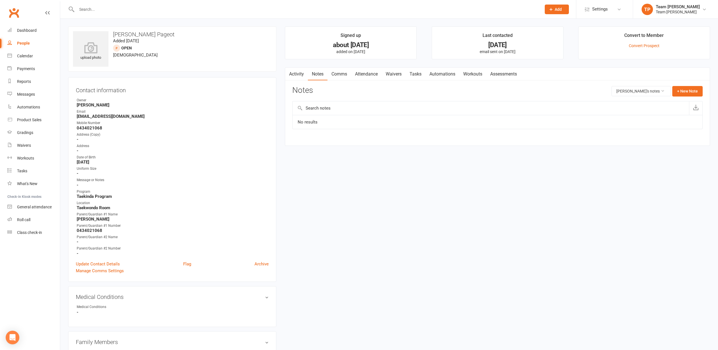
drag, startPoint x: 26, startPoint y: 260, endPoint x: 9, endPoint y: 258, distance: 17.1
click at [25, 260] on nav "Clubworx Dashboard People Calendar Payments Reports Messages Automations Produc…" at bounding box center [30, 176] width 60 height 350
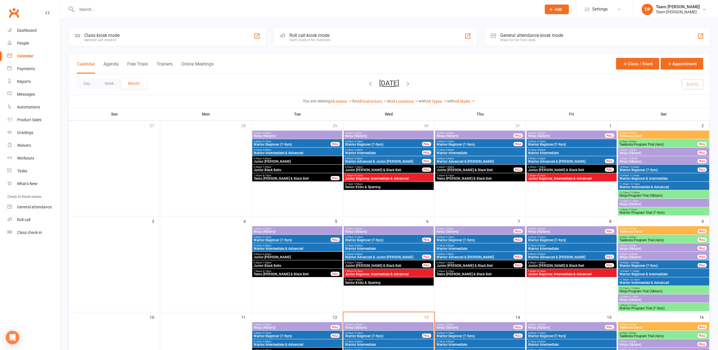
click at [631, 238] on span "- 9:00am" at bounding box center [631, 237] width 9 height 3
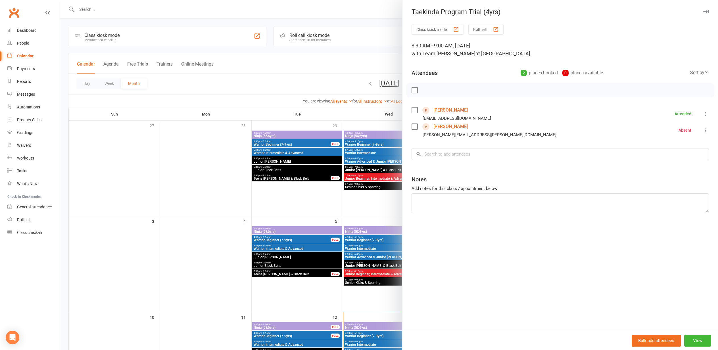
click at [444, 126] on link "Tjamara Walters-Crilly" at bounding box center [450, 126] width 34 height 9
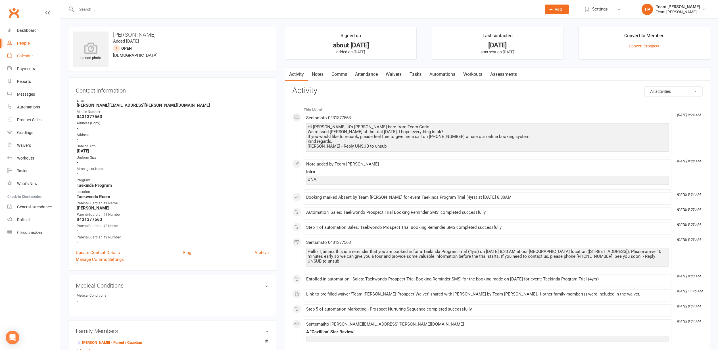
click at [25, 57] on div "Calendar" at bounding box center [25, 56] width 16 height 5
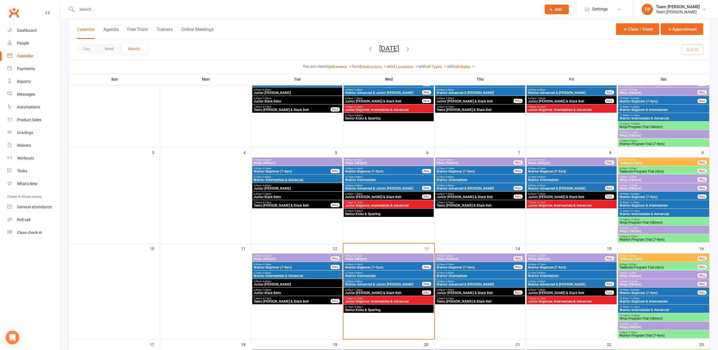
scroll to position [81, 0]
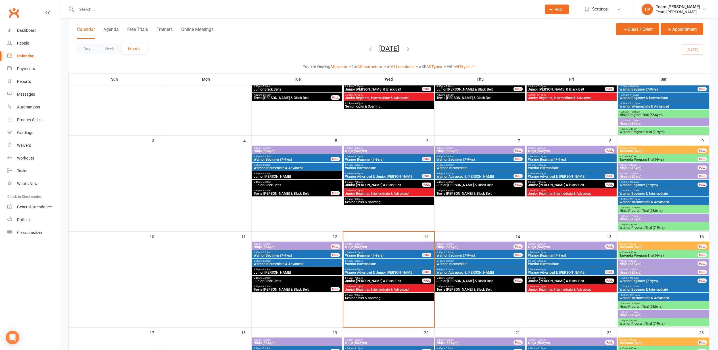
click at [639, 254] on span "Taekinda Program Trial (4yrs)" at bounding box center [658, 255] width 79 height 3
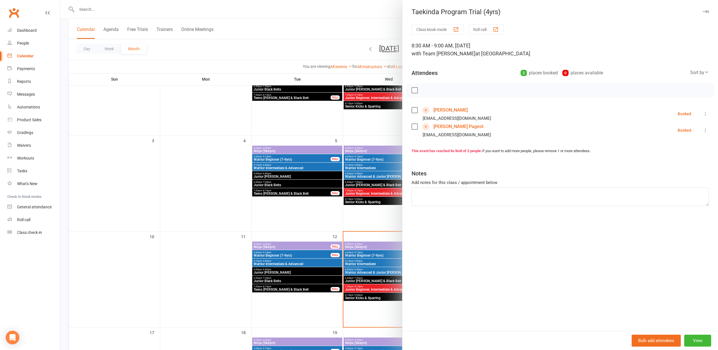
click at [216, 200] on div at bounding box center [388, 175] width 657 height 350
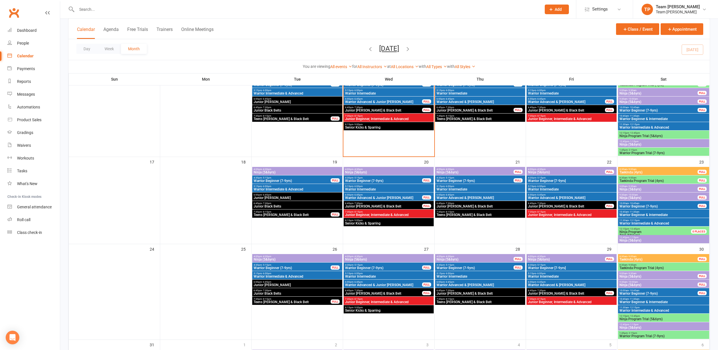
scroll to position [252, 0]
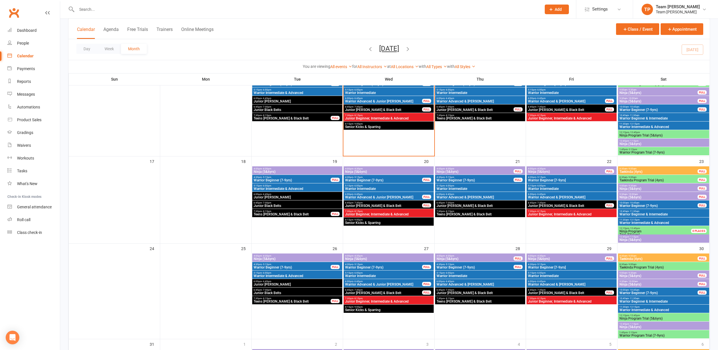
click at [640, 179] on span "Taekinda Program Trial (4yrs)" at bounding box center [658, 180] width 79 height 3
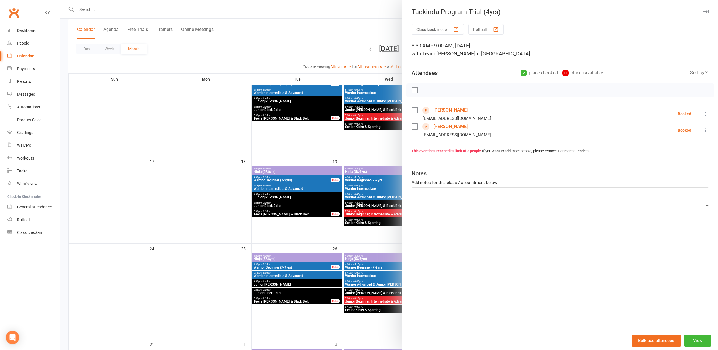
drag, startPoint x: 189, startPoint y: 200, endPoint x: 181, endPoint y: 203, distance: 8.1
click at [188, 200] on div at bounding box center [388, 175] width 657 height 350
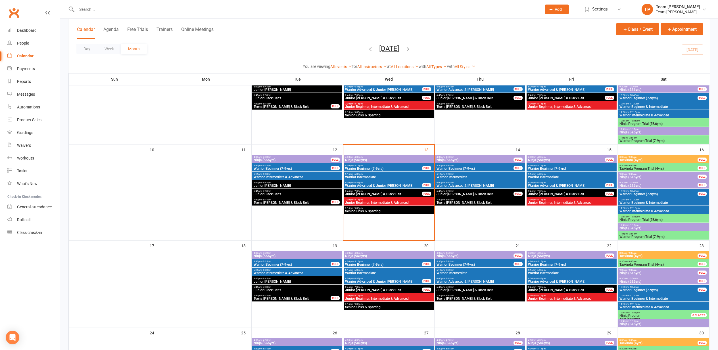
scroll to position [169, 0]
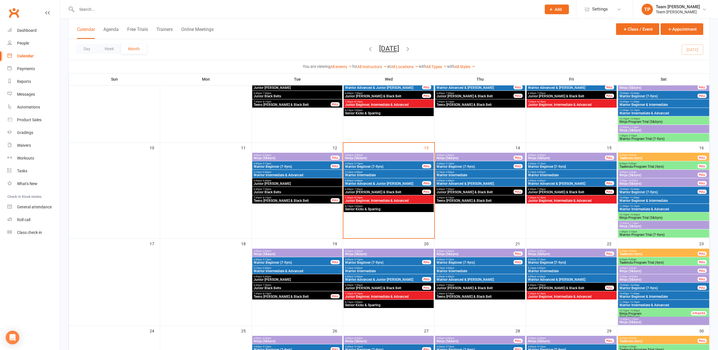
click at [394, 163] on span "4:30pm - 5:15pm" at bounding box center [383, 163] width 77 height 3
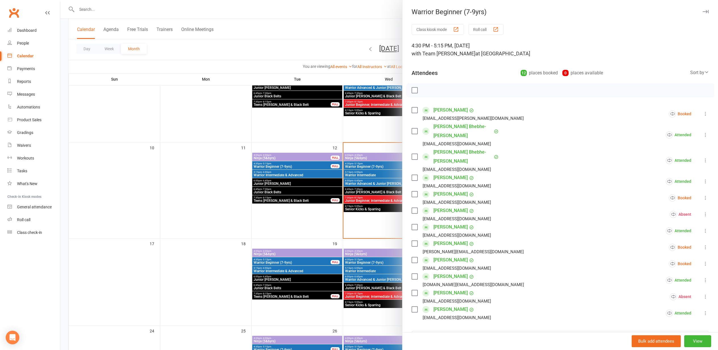
click at [498, 30] on div "button" at bounding box center [495, 29] width 6 height 6
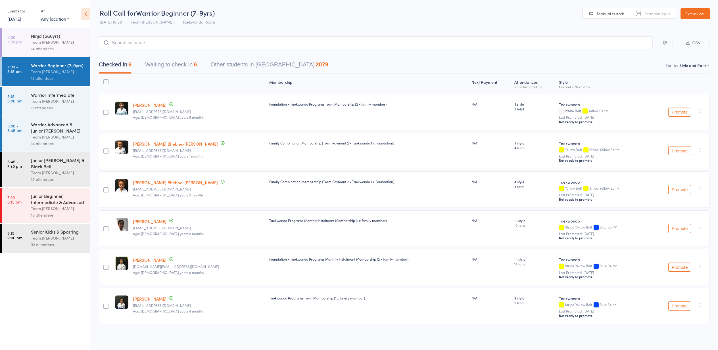
click at [162, 64] on button "Waiting to check in 6" at bounding box center [171, 65] width 52 height 15
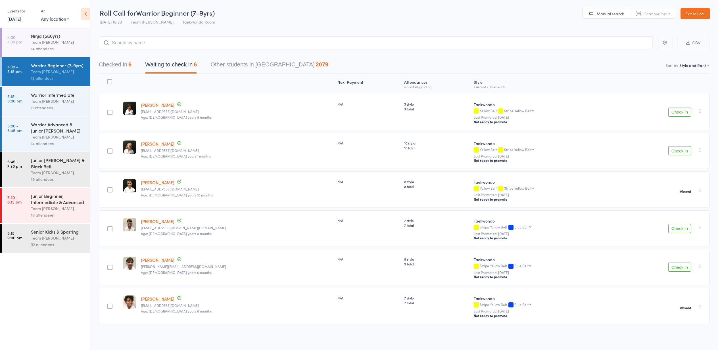
click at [113, 65] on button "Checked in 6" at bounding box center [115, 65] width 33 height 15
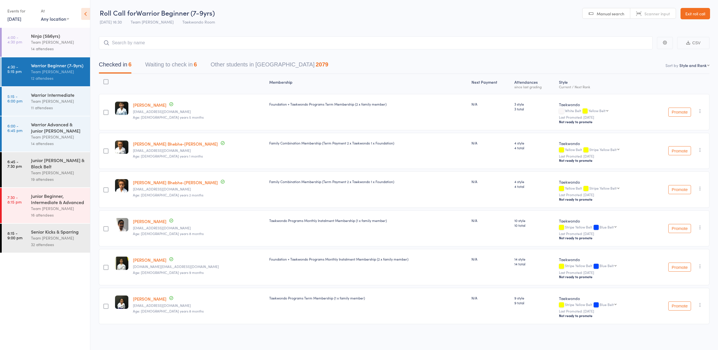
click at [152, 143] on link "[PERSON_NAME] Bhebhe-[PERSON_NAME]" at bounding box center [175, 144] width 85 height 6
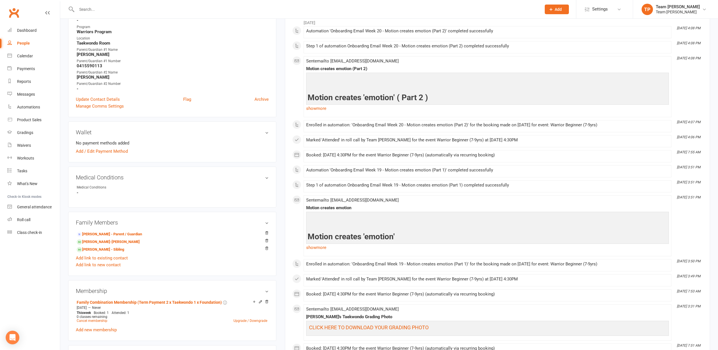
scroll to position [191, 0]
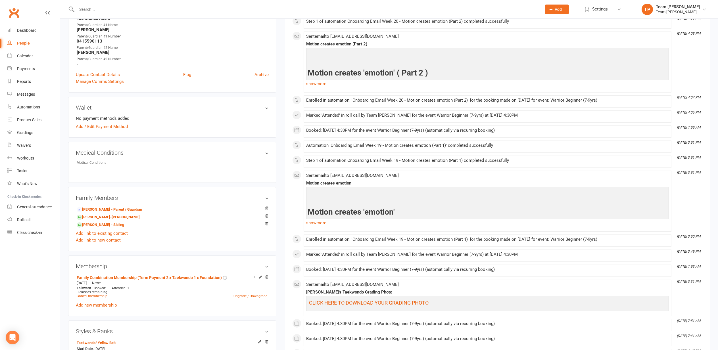
click at [103, 208] on link "[PERSON_NAME] - Parent / Guardian" at bounding box center [109, 210] width 65 height 6
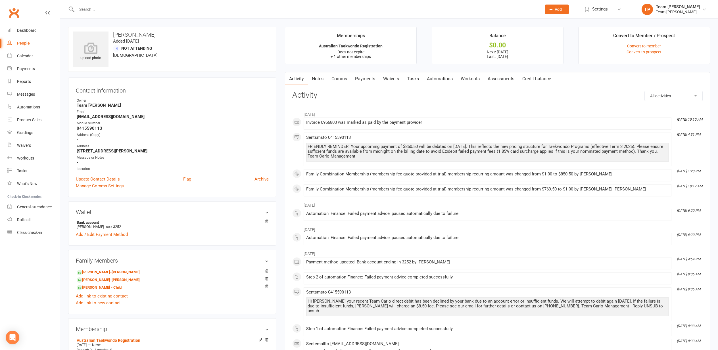
click at [362, 80] on link "Payments" at bounding box center [365, 78] width 28 height 13
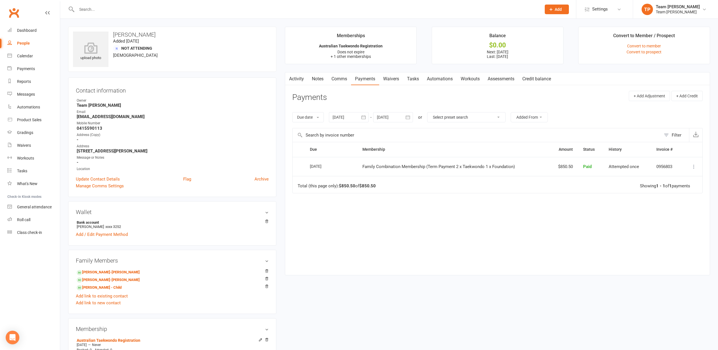
click at [364, 115] on icon "button" at bounding box center [363, 117] width 6 height 6
click at [336, 128] on button "button" at bounding box center [338, 131] width 12 height 10
click at [337, 129] on icon "button" at bounding box center [338, 131] width 4 height 5
click at [378, 173] on span "15" at bounding box center [376, 174] width 5 height 5
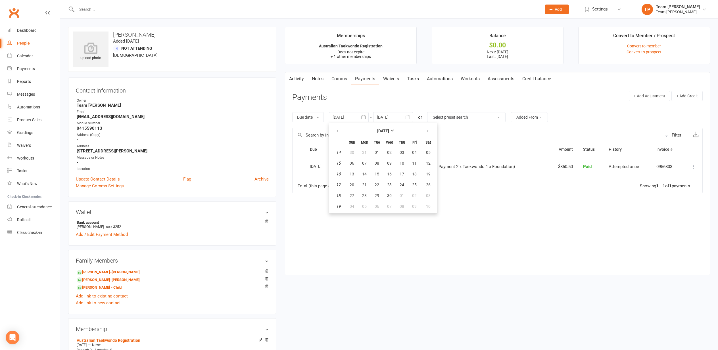
type input "[DATE]"
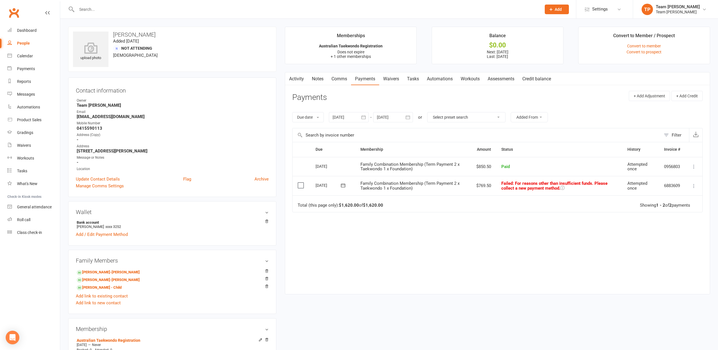
click at [24, 56] on div "Calendar" at bounding box center [25, 56] width 16 height 5
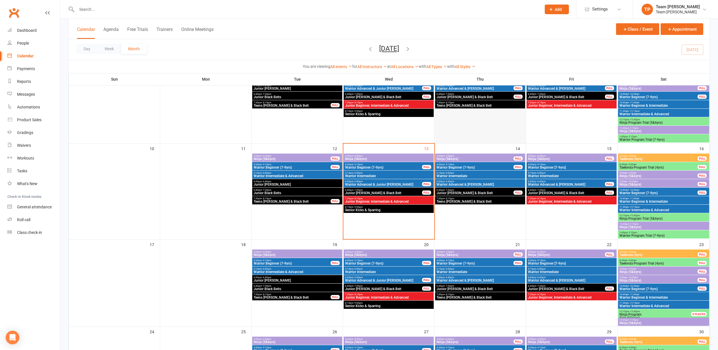
scroll to position [170, 0]
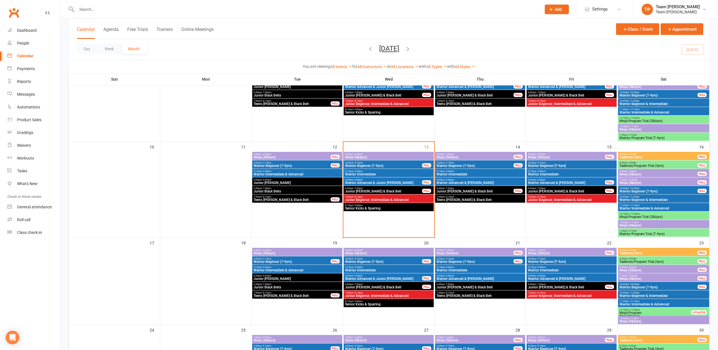
click at [361, 164] on span "Warrior Beginner (7-9yrs)" at bounding box center [383, 165] width 77 height 3
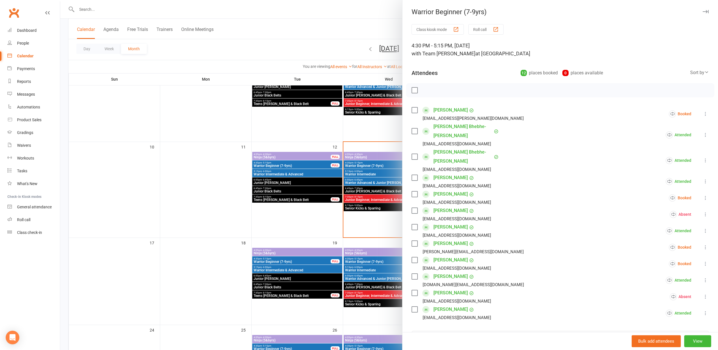
click at [496, 30] on div "button" at bounding box center [495, 29] width 6 height 6
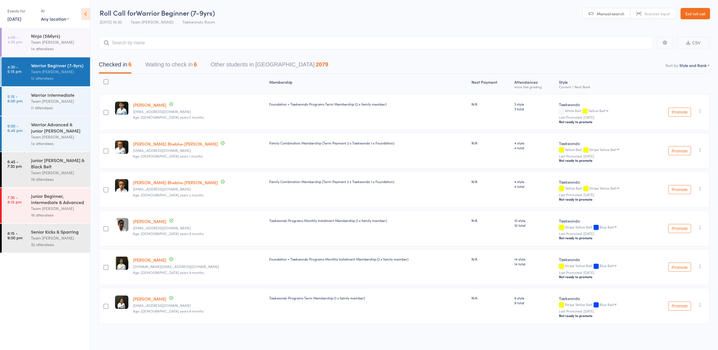
click at [170, 66] on button "Waiting to check in 6" at bounding box center [171, 65] width 52 height 15
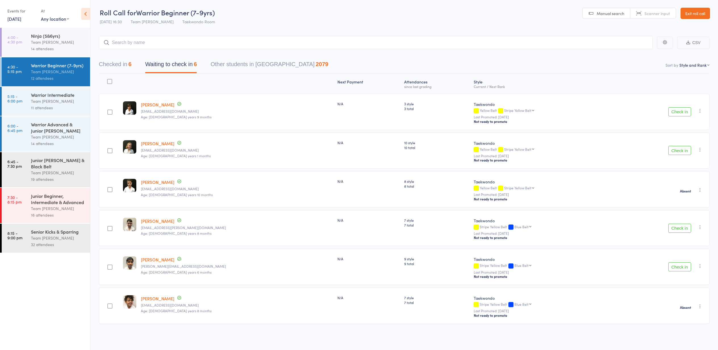
scroll to position [0, 0]
click at [678, 269] on button "Check in" at bounding box center [679, 266] width 23 height 9
click at [681, 229] on button "Check in" at bounding box center [679, 228] width 23 height 9
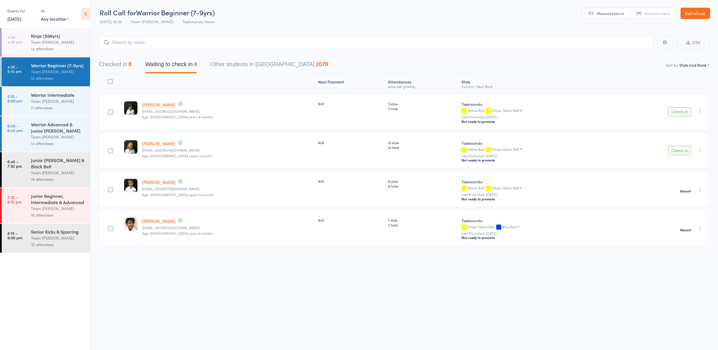
click at [679, 152] on button "Check in" at bounding box center [679, 150] width 23 height 9
click at [677, 112] on button "Check in" at bounding box center [679, 111] width 23 height 9
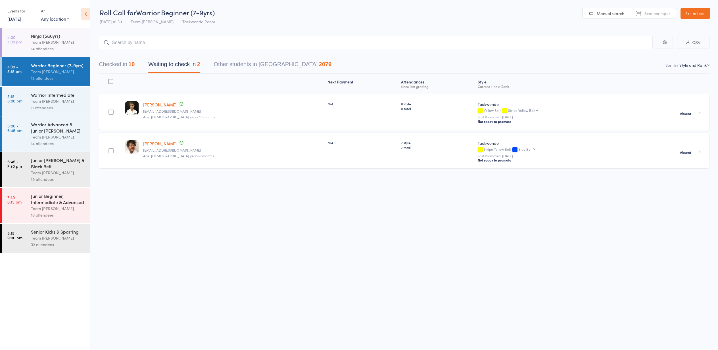
click at [44, 100] on div "Team [PERSON_NAME]" at bounding box center [58, 101] width 54 height 7
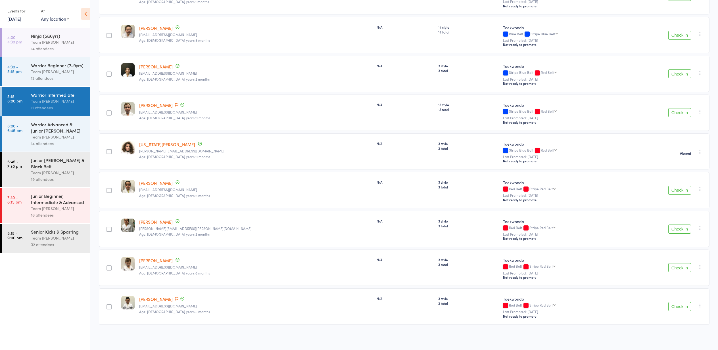
scroll to position [195, 0]
click at [680, 189] on button "Check in" at bounding box center [679, 190] width 23 height 9
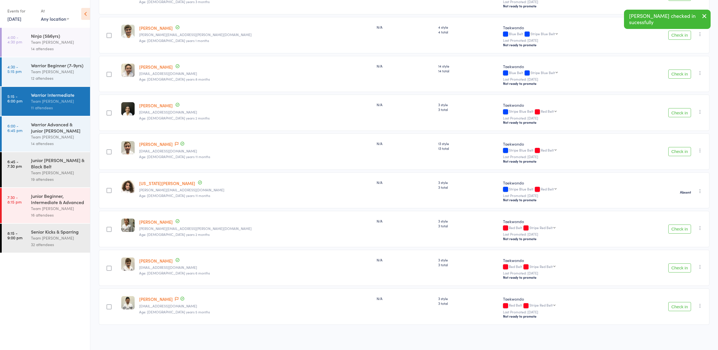
scroll to position [156, 0]
drag, startPoint x: 679, startPoint y: 267, endPoint x: 674, endPoint y: 265, distance: 5.2
click at [679, 267] on button "Check in" at bounding box center [679, 267] width 23 height 9
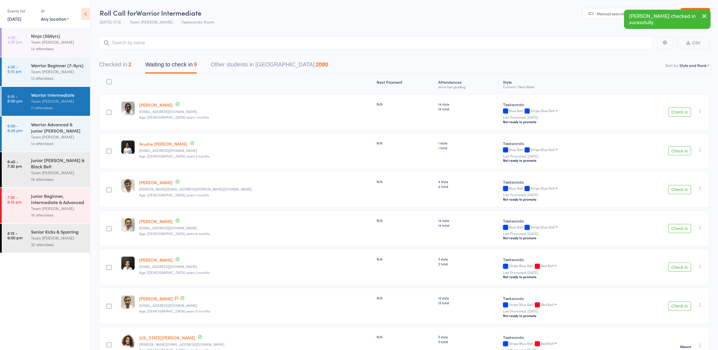
scroll to position [0, 0]
click at [46, 70] on div "Team [PERSON_NAME]" at bounding box center [58, 71] width 54 height 7
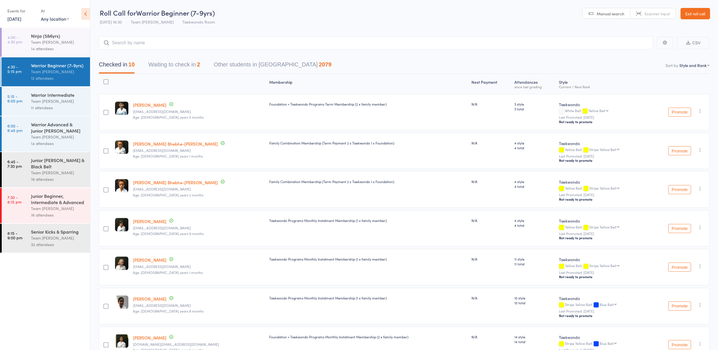
click at [46, 101] on div "Team [PERSON_NAME]" at bounding box center [58, 101] width 54 height 7
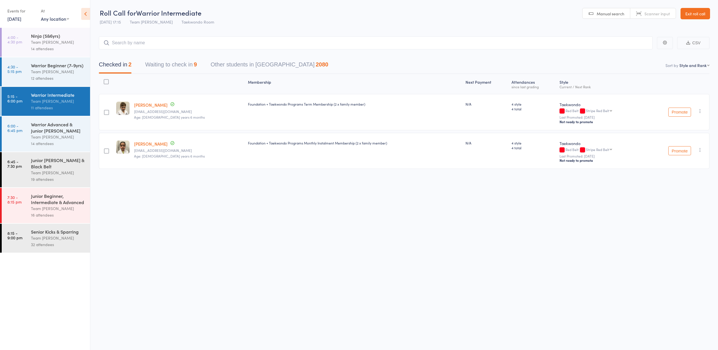
drag, startPoint x: 160, startPoint y: 64, endPoint x: 156, endPoint y: 68, distance: 5.2
click at [159, 64] on button "Waiting to check in 9" at bounding box center [171, 65] width 52 height 15
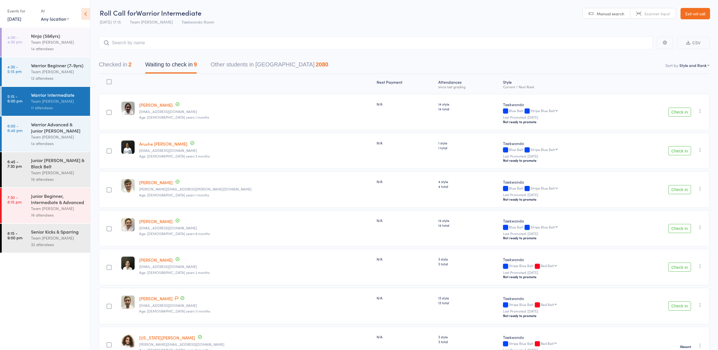
click at [687, 14] on link "Exit roll call" at bounding box center [695, 13] width 30 height 11
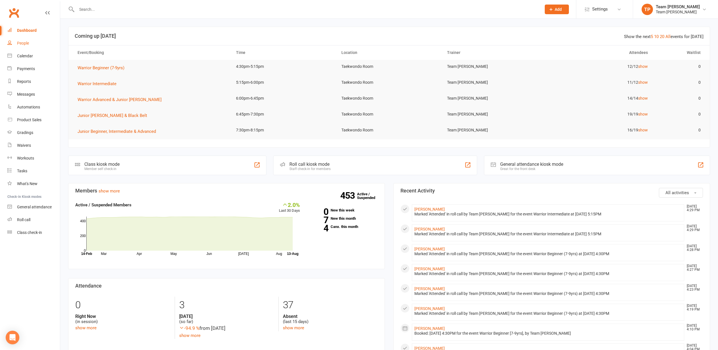
scroll to position [0, 0]
click at [23, 43] on div "People" at bounding box center [23, 43] width 12 height 5
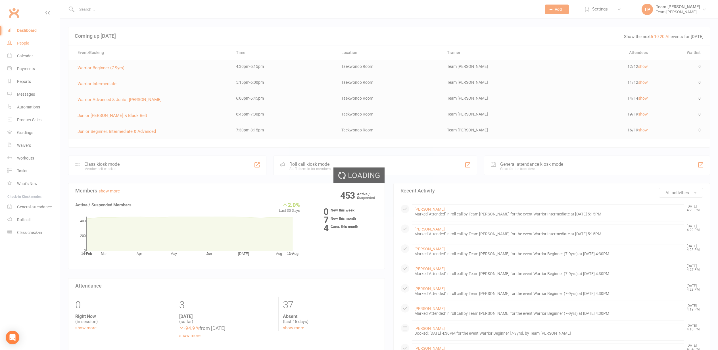
scroll to position [0, 0]
select select "100"
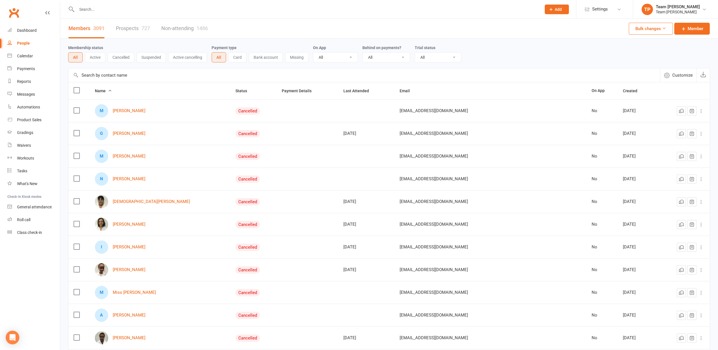
click at [109, 8] on input "text" at bounding box center [306, 9] width 462 height 8
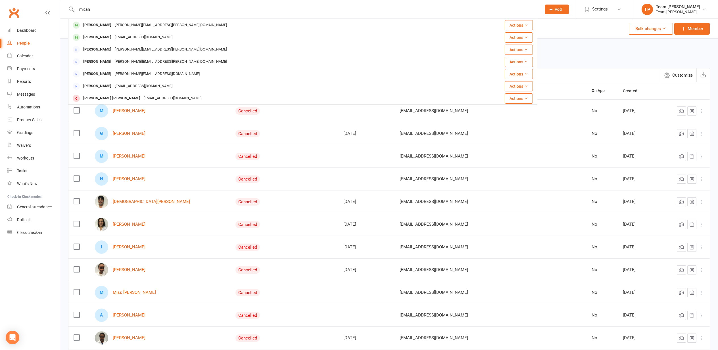
type input "Micah"
drag, startPoint x: 109, startPoint y: 8, endPoint x: 105, endPoint y: 25, distance: 17.4
click at [105, 25] on div "Micah Tantiongco" at bounding box center [97, 25] width 32 height 8
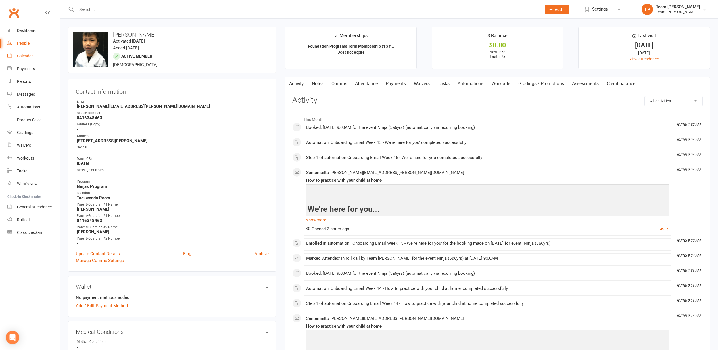
click at [26, 56] on div "Calendar" at bounding box center [25, 56] width 16 height 5
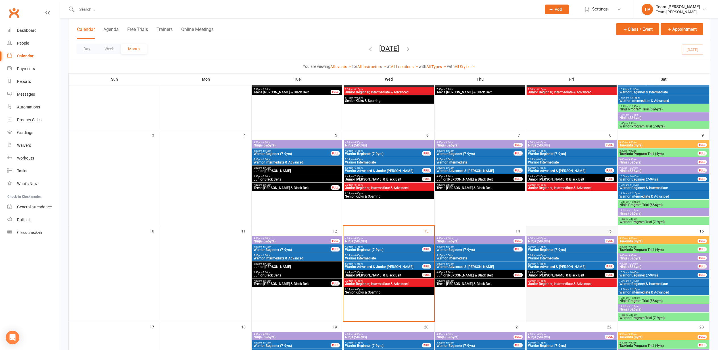
scroll to position [87, 0]
click at [544, 238] on span "- 4:30pm" at bounding box center [540, 238] width 9 height 3
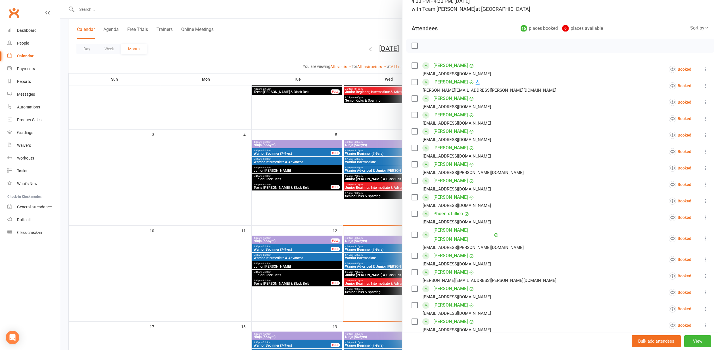
scroll to position [49, 0]
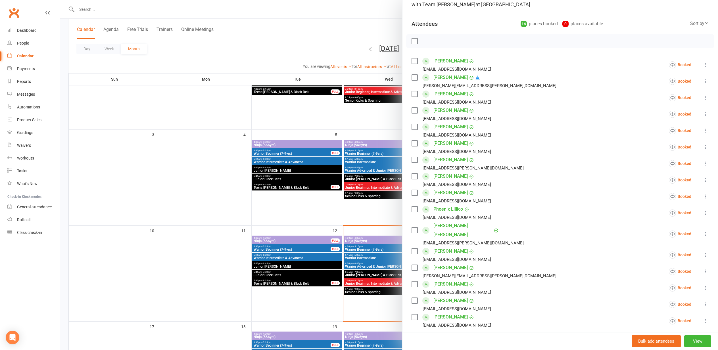
click at [96, 169] on div at bounding box center [388, 175] width 657 height 350
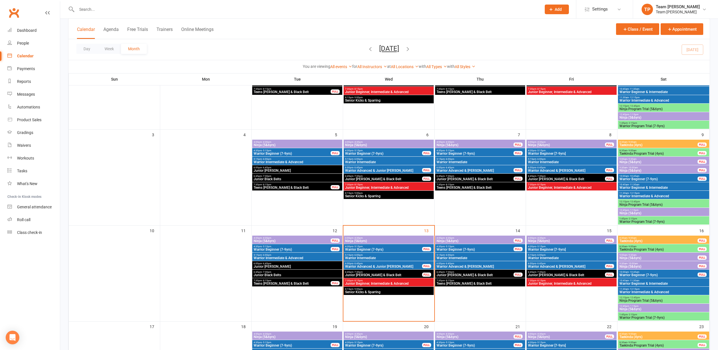
click at [464, 240] on span "Ninja (5&6yrs)" at bounding box center [474, 240] width 77 height 3
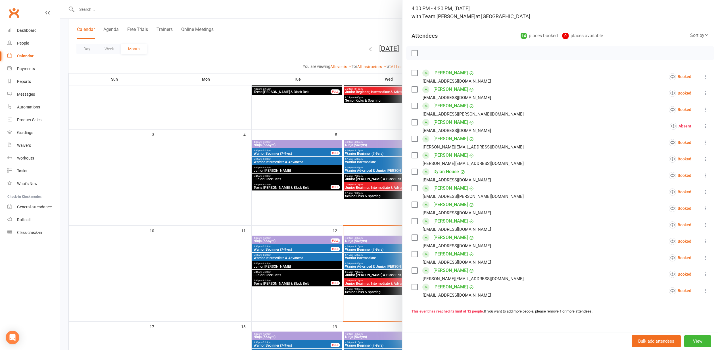
scroll to position [40, 0]
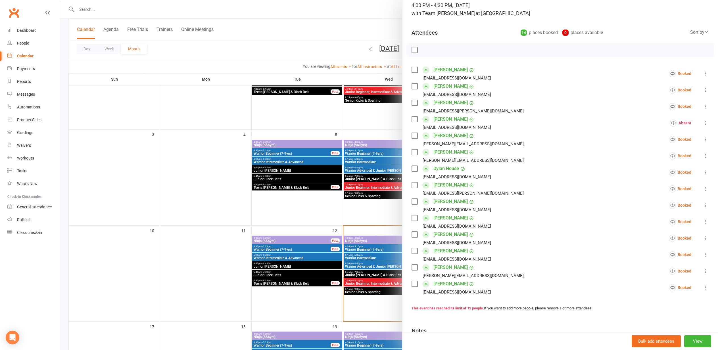
click at [229, 199] on div at bounding box center [388, 175] width 657 height 350
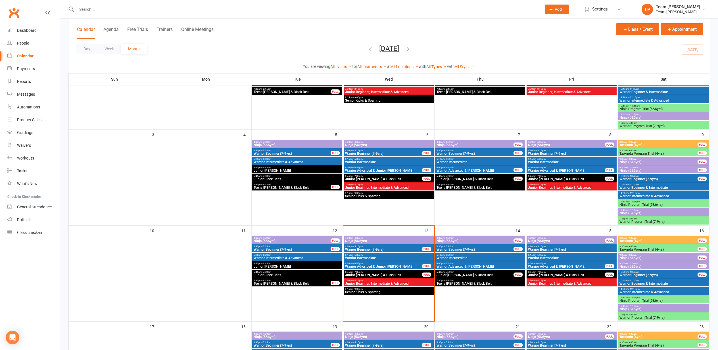
click at [300, 239] on span "Ninja (5&6yrs)" at bounding box center [291, 240] width 77 height 3
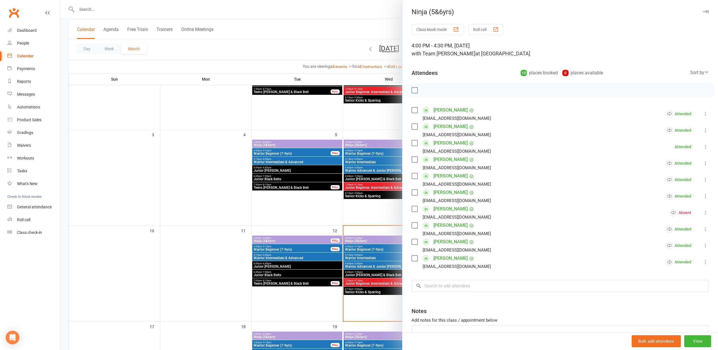
click at [232, 195] on div at bounding box center [388, 175] width 657 height 350
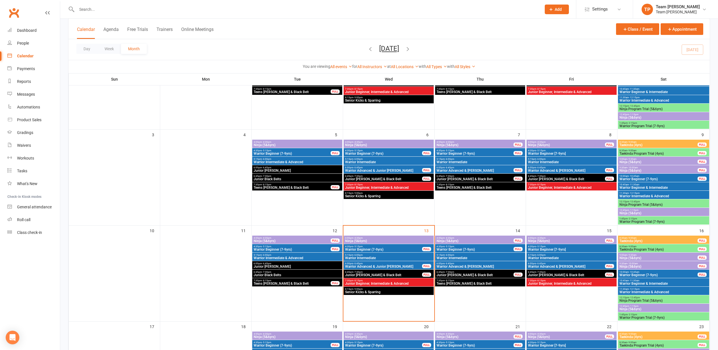
click at [576, 236] on div "4:00pm - 4:30pm Ninja (5&6yrs) FULL" at bounding box center [571, 240] width 90 height 8
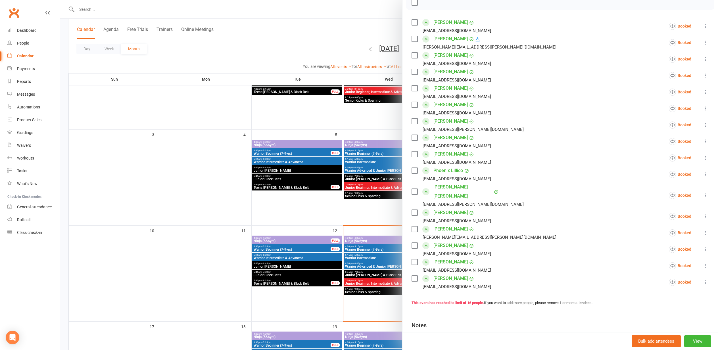
scroll to position [89, 0]
click at [143, 170] on div at bounding box center [388, 175] width 657 height 350
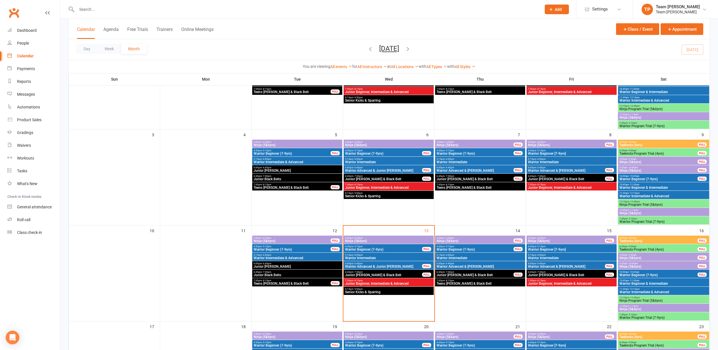
click at [627, 255] on span "- 9:30am" at bounding box center [631, 255] width 9 height 3
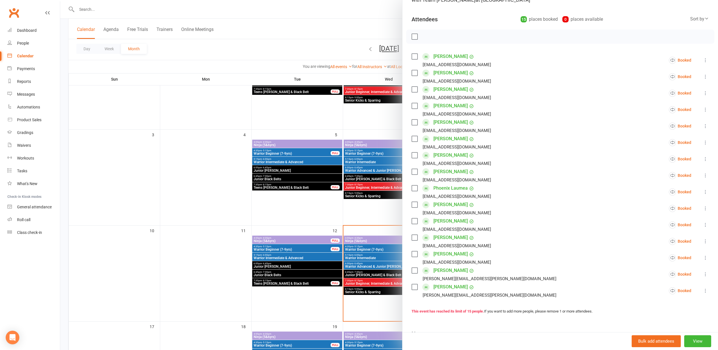
scroll to position [87, 0]
click at [699, 339] on button "View" at bounding box center [697, 341] width 27 height 12
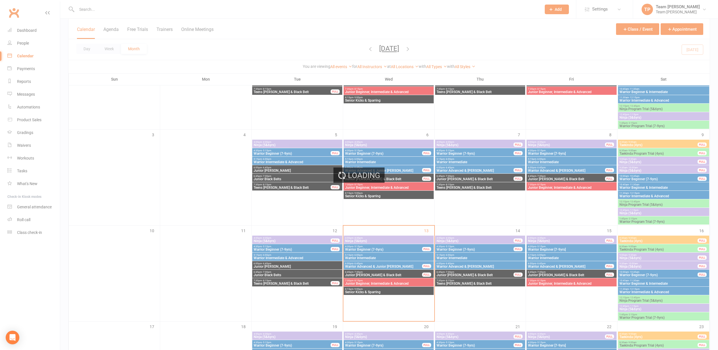
scroll to position [87, 0]
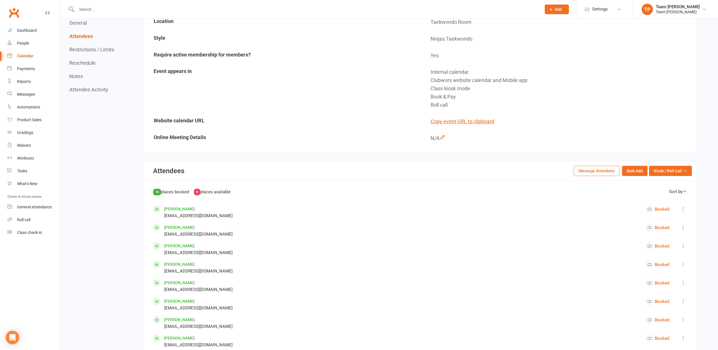
scroll to position [138, 0]
click at [590, 175] on button "Message Attendees" at bounding box center [596, 170] width 46 height 10
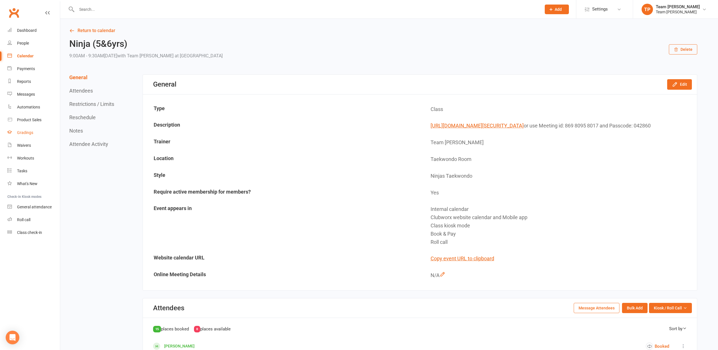
drag, startPoint x: 25, startPoint y: 133, endPoint x: 21, endPoint y: 133, distance: 3.4
click at [24, 133] on div "Gradings" at bounding box center [25, 132] width 16 height 5
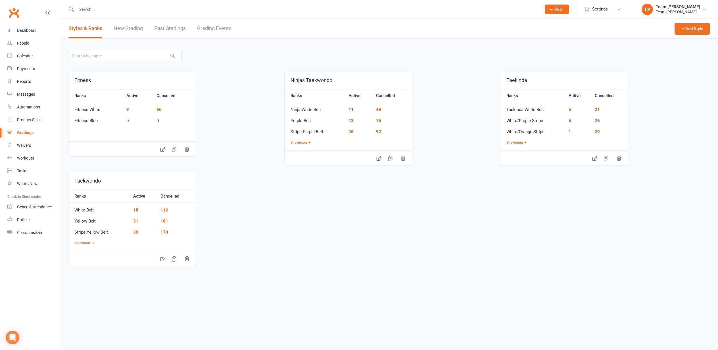
click at [207, 28] on link "Grading Events" at bounding box center [214, 29] width 34 height 20
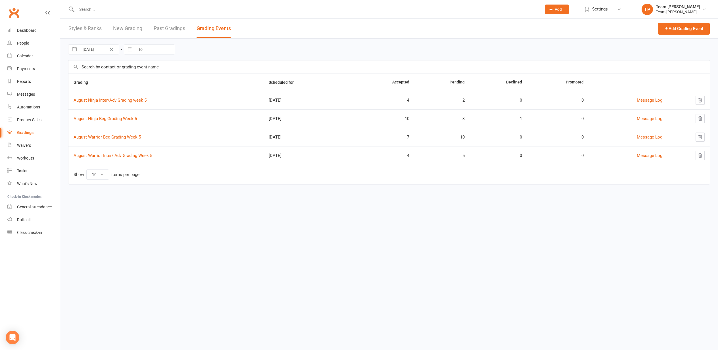
click at [165, 29] on link "Past Gradings" at bounding box center [170, 29] width 32 height 20
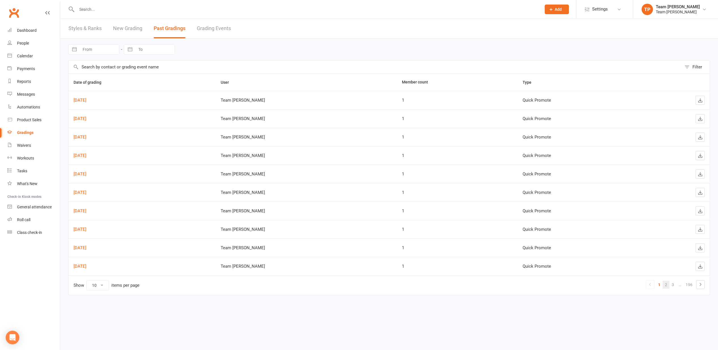
click at [664, 286] on link "2" at bounding box center [665, 285] width 7 height 8
click at [666, 284] on link "3" at bounding box center [665, 285] width 7 height 8
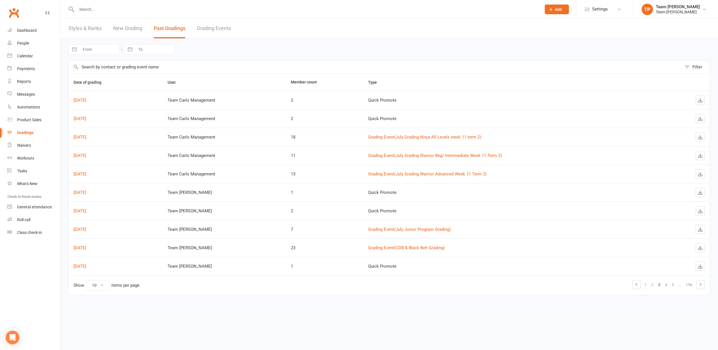
click at [408, 137] on link "Grading Event ( July Grading Ninja All Levels week 11 term 2 )" at bounding box center [424, 137] width 113 height 5
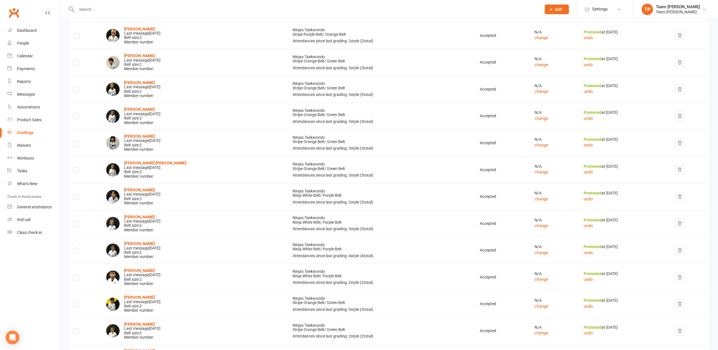
scroll to position [210, 0]
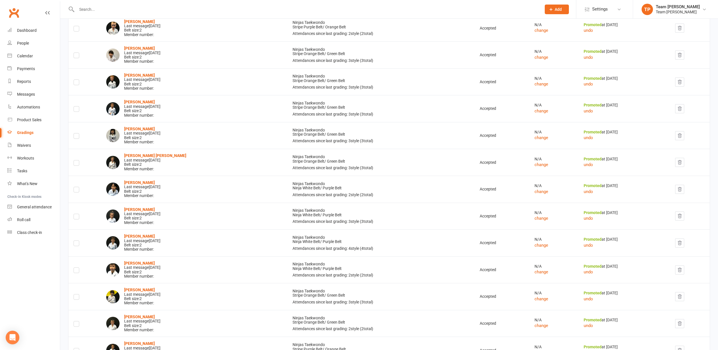
click at [77, 271] on label at bounding box center [77, 271] width 6 height 0
click at [77, 268] on input "checkbox" at bounding box center [77, 268] width 6 height 0
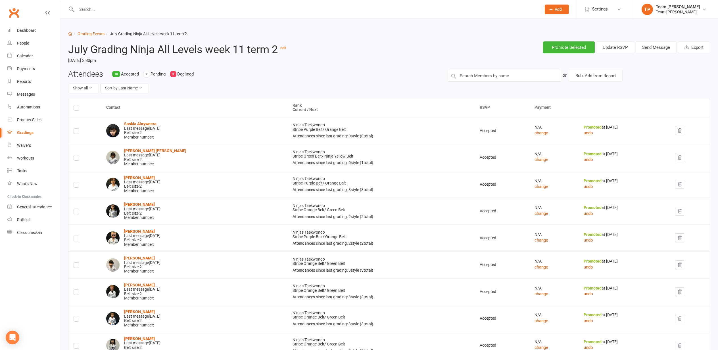
scroll to position [0, 0]
click at [654, 47] on button "Send Message" at bounding box center [655, 47] width 41 height 12
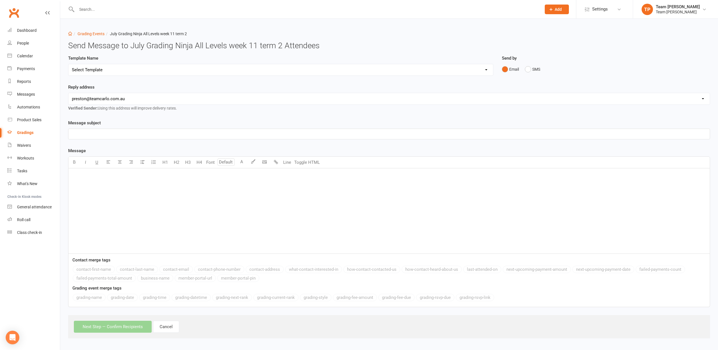
select select "9"
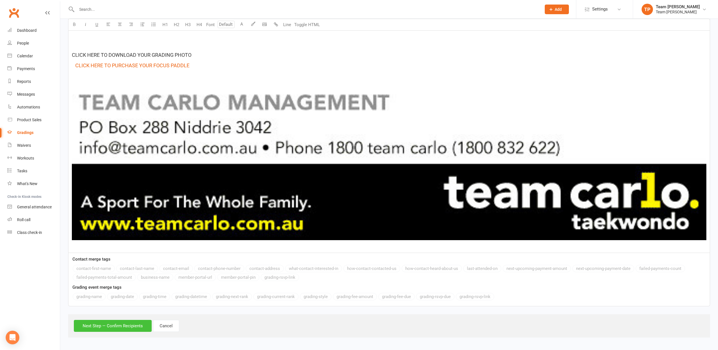
scroll to position [1020, 0]
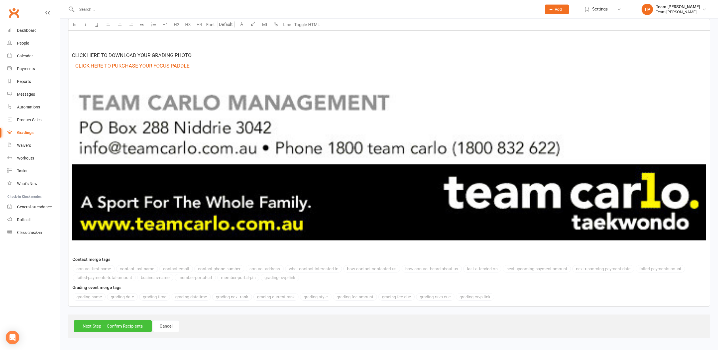
click at [114, 325] on button "Next Step — Confirm Recipients" at bounding box center [113, 326] width 78 height 12
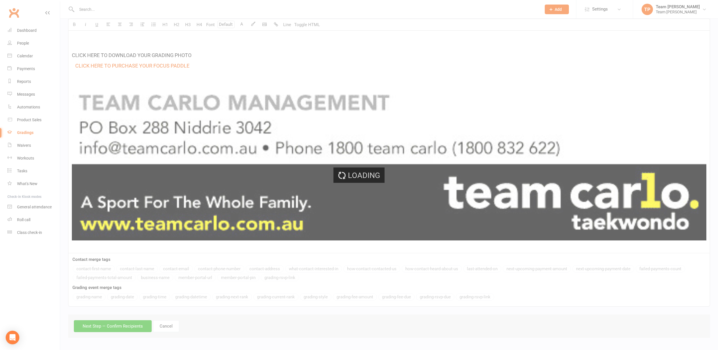
scroll to position [988, 0]
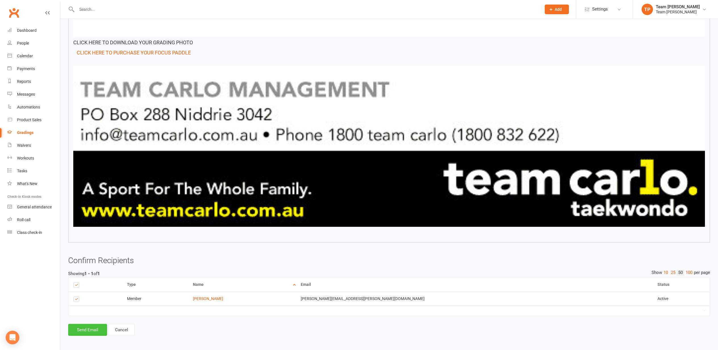
click at [88, 327] on button "Send Email" at bounding box center [87, 330] width 39 height 12
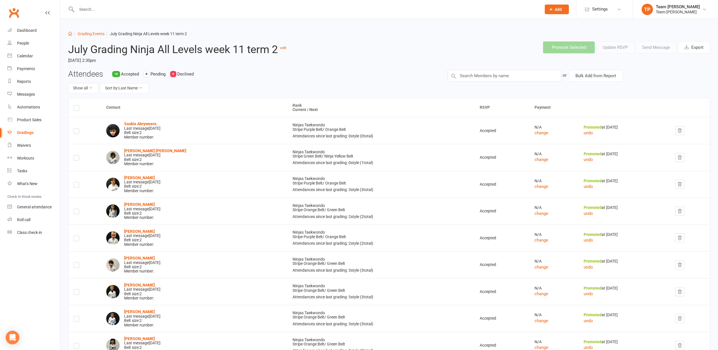
click at [25, 55] on div "Calendar" at bounding box center [25, 56] width 16 height 5
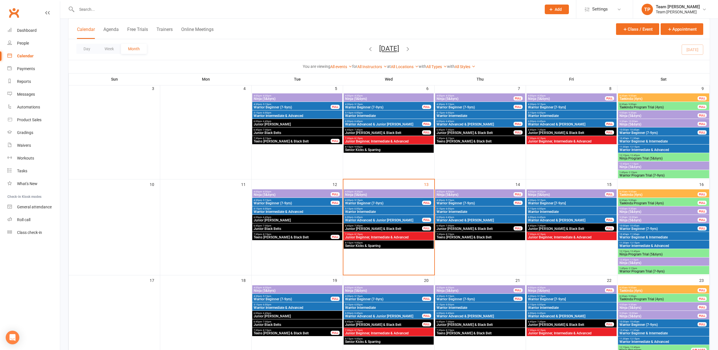
scroll to position [135, 0]
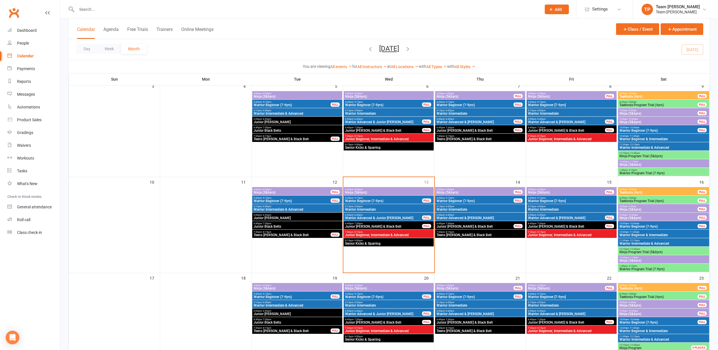
click at [542, 199] on span "Warrior Beginner [7-9yrs]" at bounding box center [571, 200] width 88 height 3
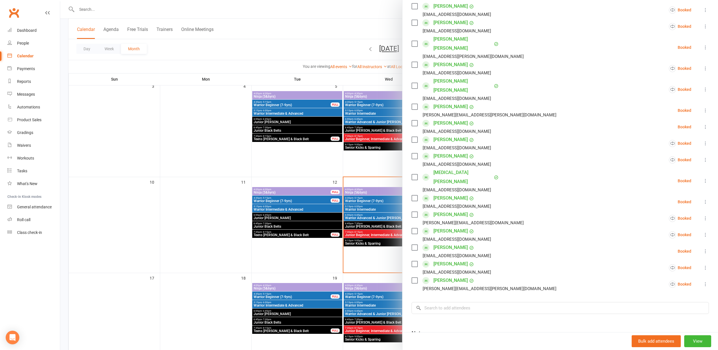
scroll to position [108, 0]
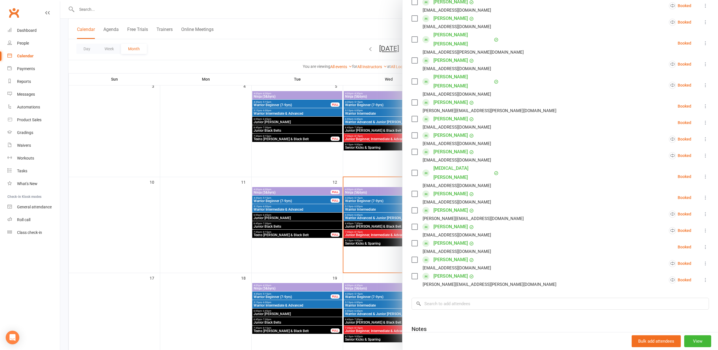
click at [200, 207] on div at bounding box center [388, 175] width 657 height 350
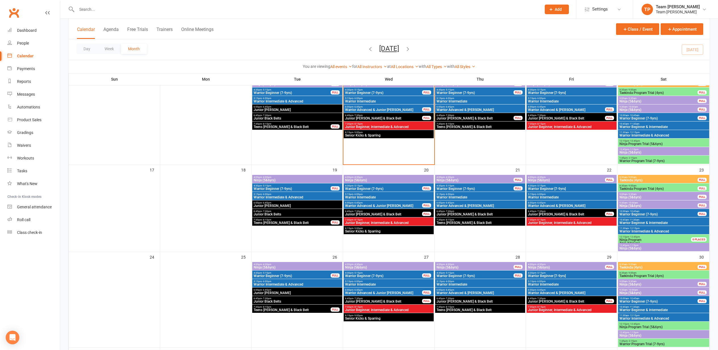
scroll to position [243, 0]
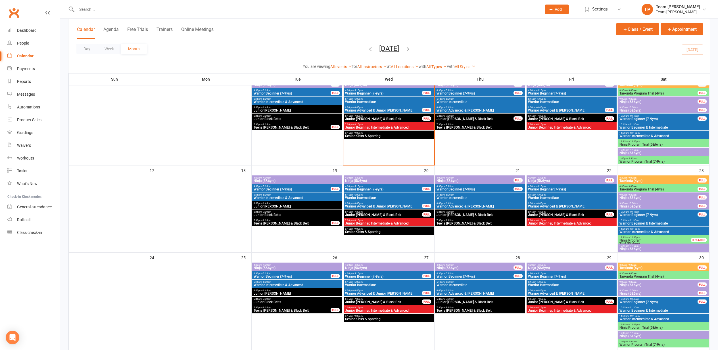
click at [301, 188] on span "Warrior Beginner (7-9yrs)" at bounding box center [291, 189] width 77 height 3
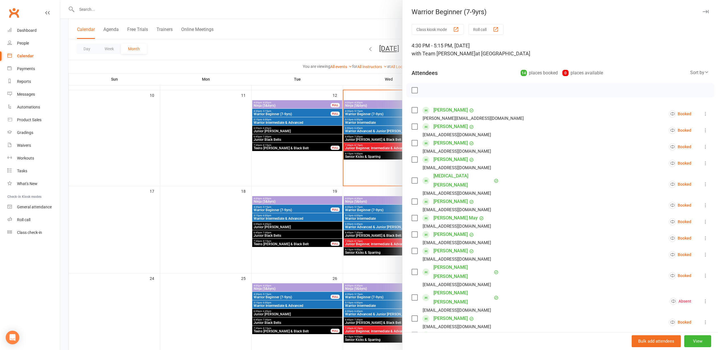
scroll to position [222, 0]
click at [497, 30] on div "button" at bounding box center [495, 29] width 6 height 6
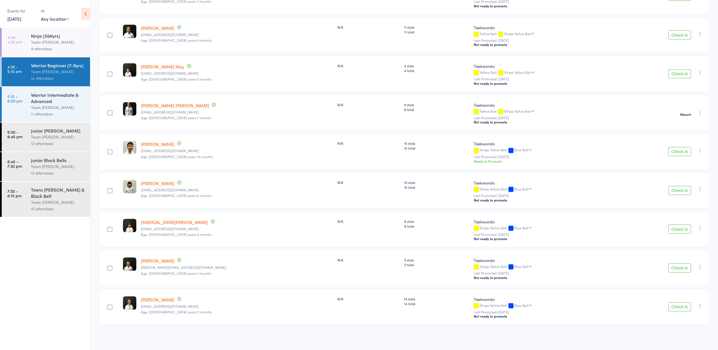
scroll to position [312, 0]
click at [16, 19] on link "[DATE]" at bounding box center [14, 19] width 14 height 6
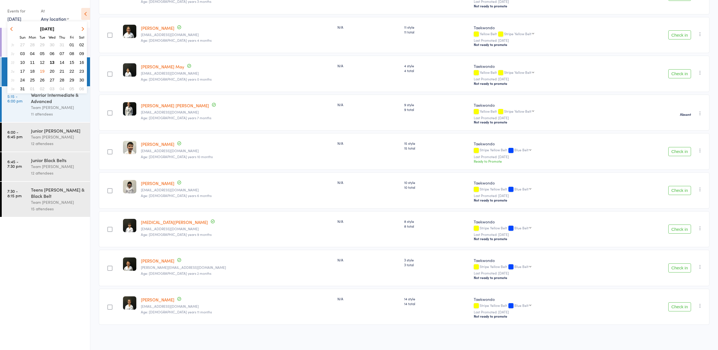
click at [23, 279] on ul "4:00 - 4:30 pm Ninja (5&6yrs) Team [PERSON_NAME] 9 attendees 4:30 - 5:15 pm War…" at bounding box center [45, 189] width 90 height 322
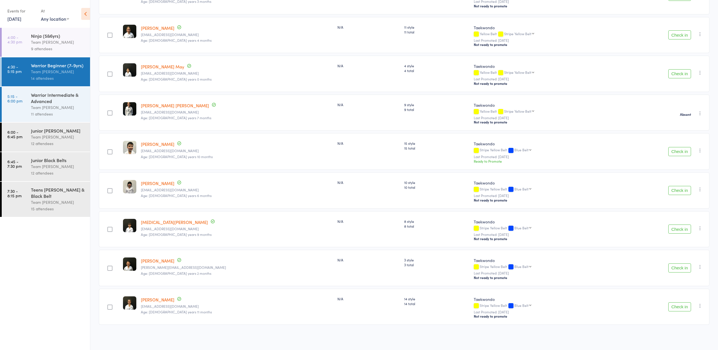
click at [13, 18] on link "[DATE]" at bounding box center [14, 19] width 14 height 6
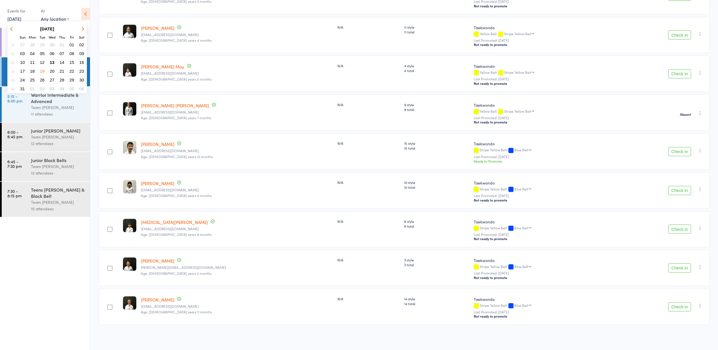
click at [52, 62] on span "13" at bounding box center [52, 62] width 5 height 5
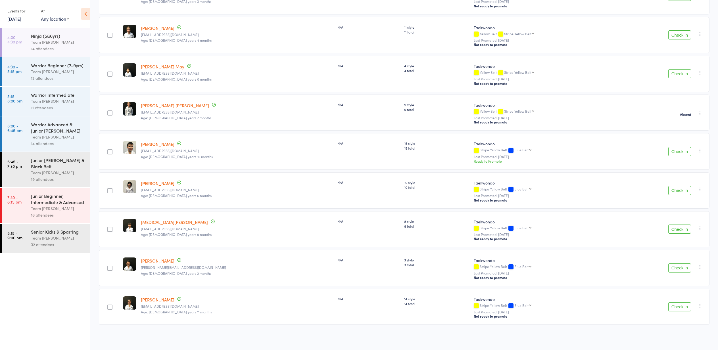
click at [56, 72] on div "Team [PERSON_NAME]" at bounding box center [58, 71] width 54 height 7
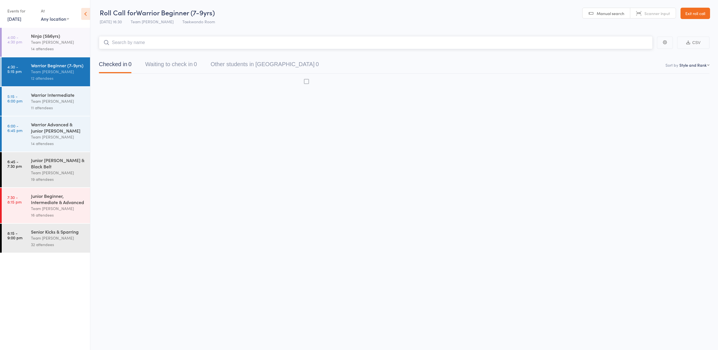
scroll to position [0, 0]
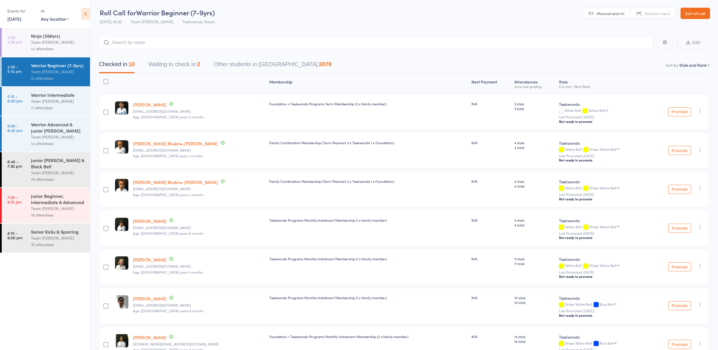
click at [45, 99] on div "Team [PERSON_NAME]" at bounding box center [58, 101] width 54 height 7
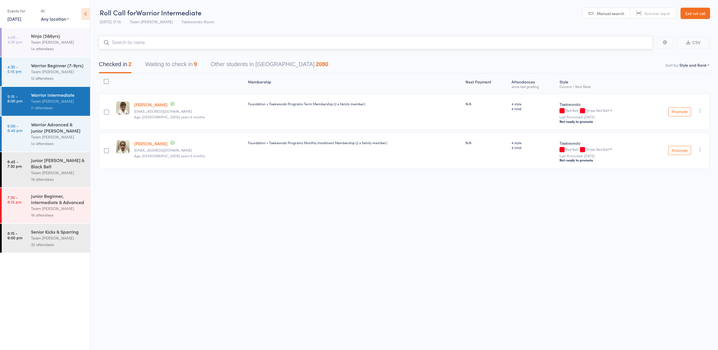
click at [173, 64] on button "Waiting to check in 9" at bounding box center [171, 65] width 52 height 15
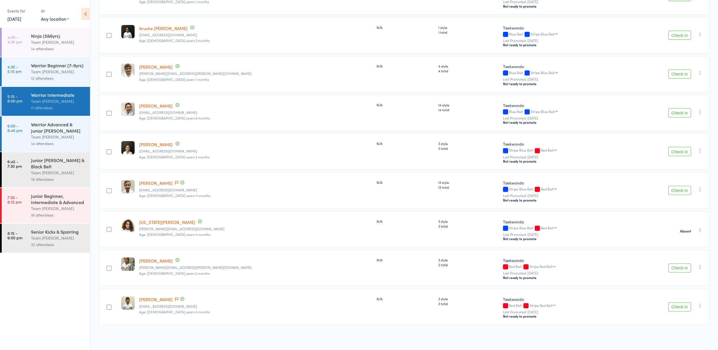
scroll to position [117, 0]
click at [678, 150] on button "Check in" at bounding box center [679, 151] width 23 height 9
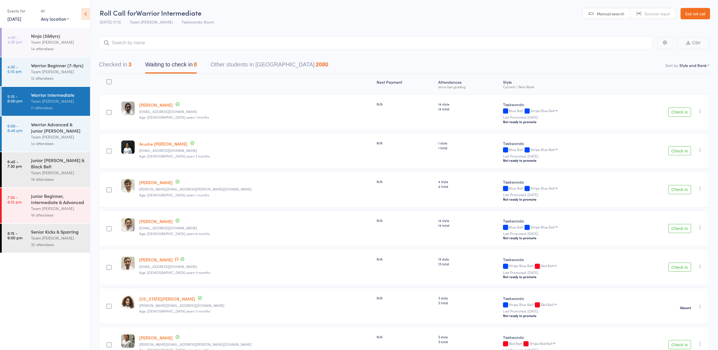
scroll to position [0, 0]
click at [686, 113] on button "Check in" at bounding box center [679, 112] width 23 height 9
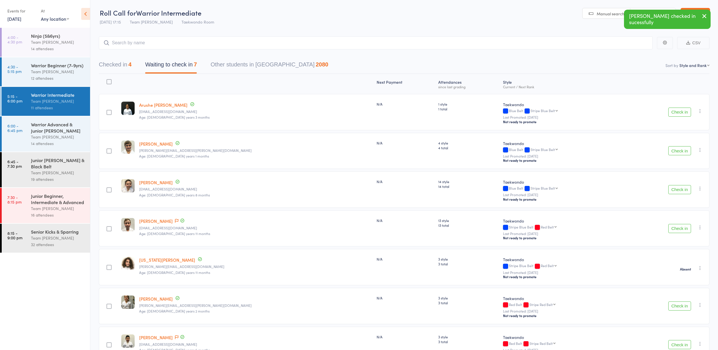
click at [681, 151] on button "Check in" at bounding box center [679, 150] width 23 height 9
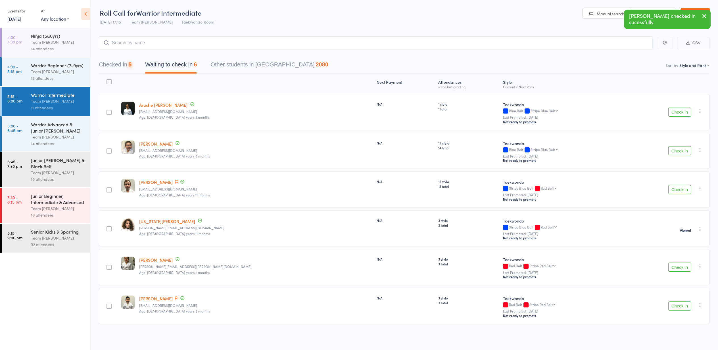
click at [681, 151] on button "Check in" at bounding box center [679, 150] width 23 height 9
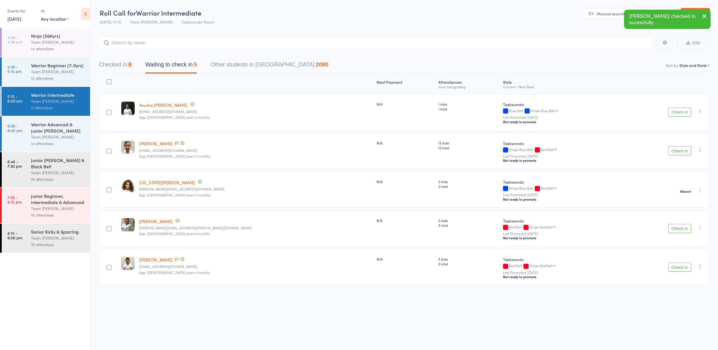
click at [681, 151] on button "Check in" at bounding box center [679, 150] width 23 height 9
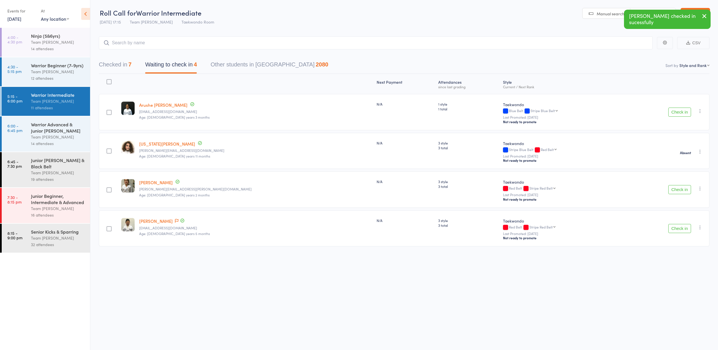
click at [671, 190] on button "Check in" at bounding box center [679, 189] width 23 height 9
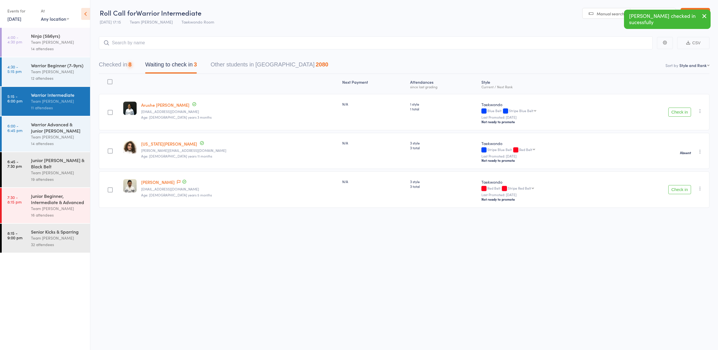
click at [671, 190] on button "Check in" at bounding box center [679, 189] width 23 height 9
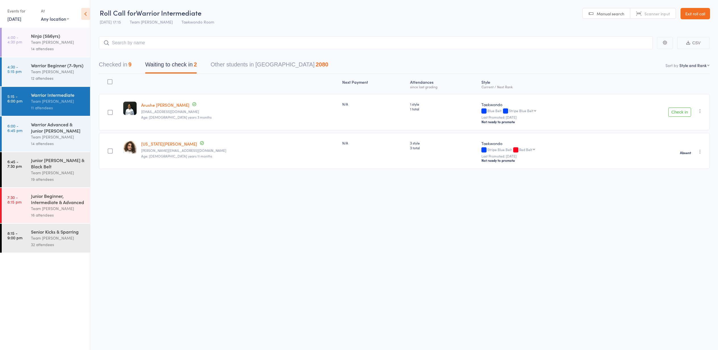
click at [125, 72] on button "Checked in 9" at bounding box center [115, 65] width 33 height 15
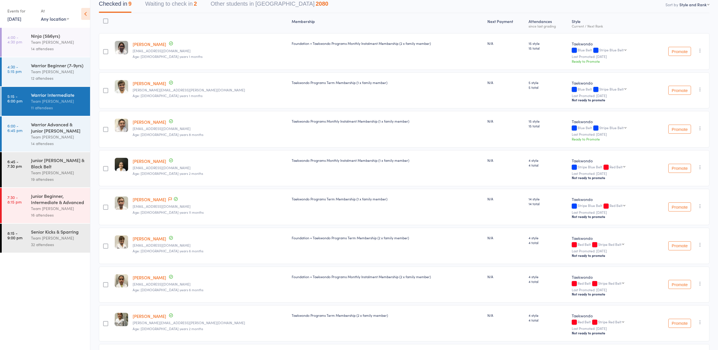
click at [184, 12] on button "Waiting to check in 2" at bounding box center [171, 5] width 52 height 15
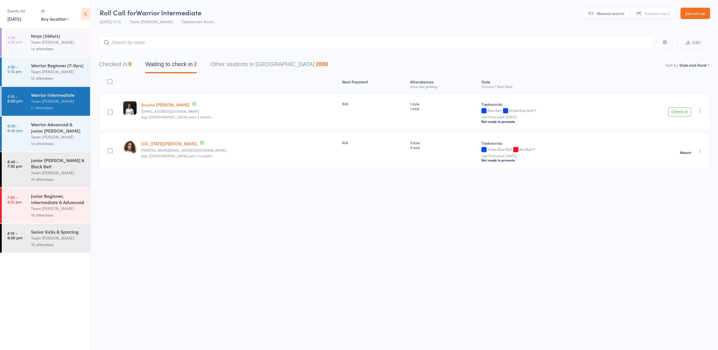
scroll to position [0, 0]
click at [700, 16] on link "Exit roll call" at bounding box center [695, 13] width 30 height 11
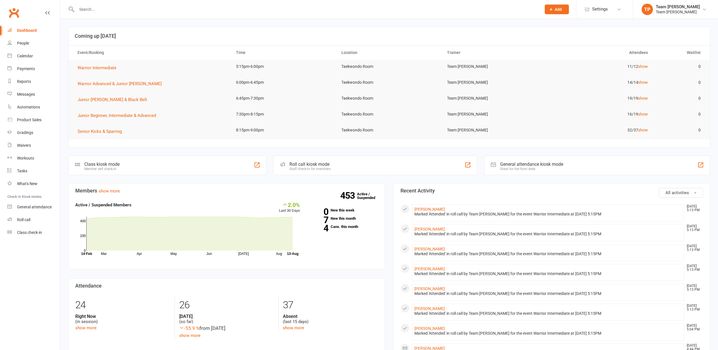
click at [31, 54] on div "Calendar" at bounding box center [25, 56] width 16 height 5
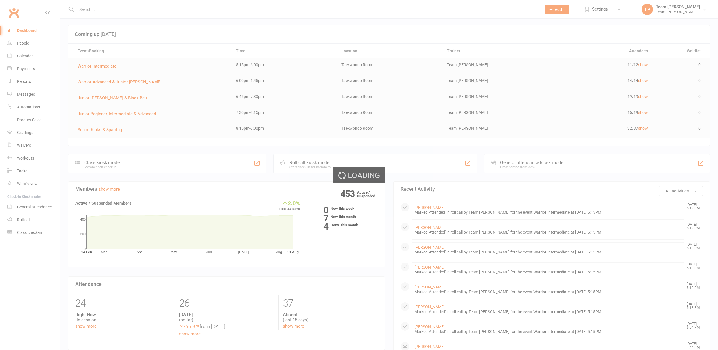
scroll to position [2, 0]
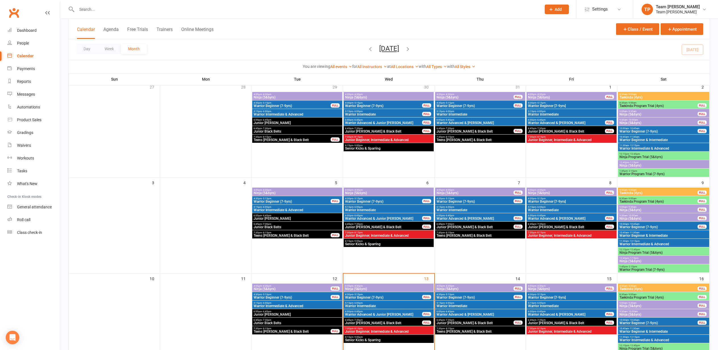
click at [362, 69] on link "All Instructors" at bounding box center [372, 66] width 30 height 5
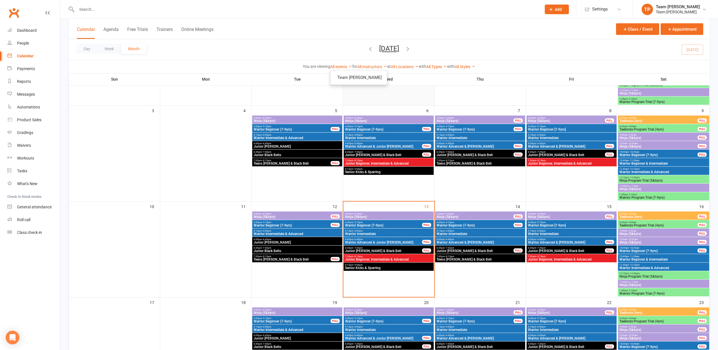
scroll to position [112, 0]
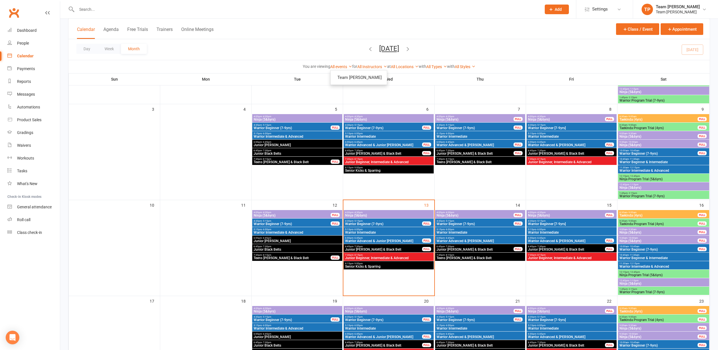
click at [366, 223] on span "Warrior Beginner (7-9yrs)" at bounding box center [383, 223] width 77 height 3
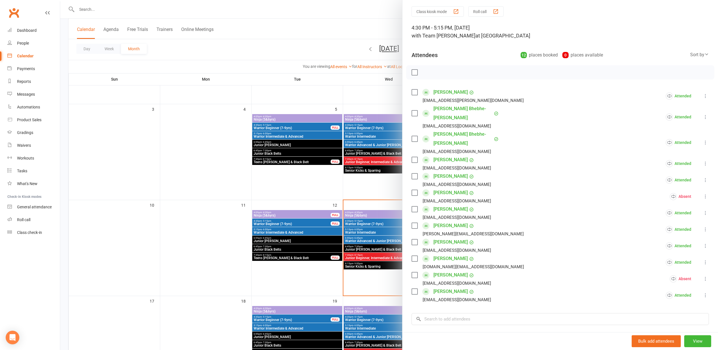
scroll to position [20, 0]
click at [366, 229] on div at bounding box center [388, 175] width 657 height 350
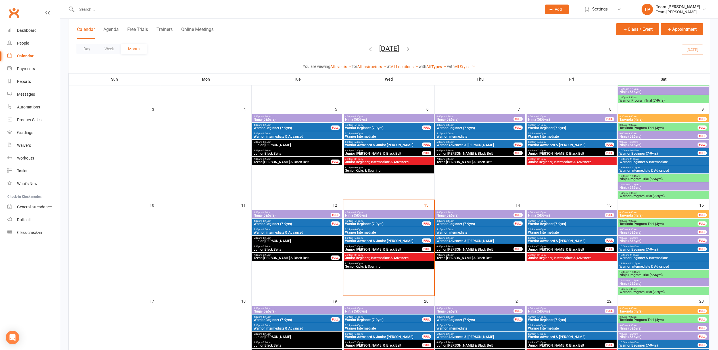
click at [372, 231] on span "Warrior Intermediate" at bounding box center [389, 232] width 88 height 3
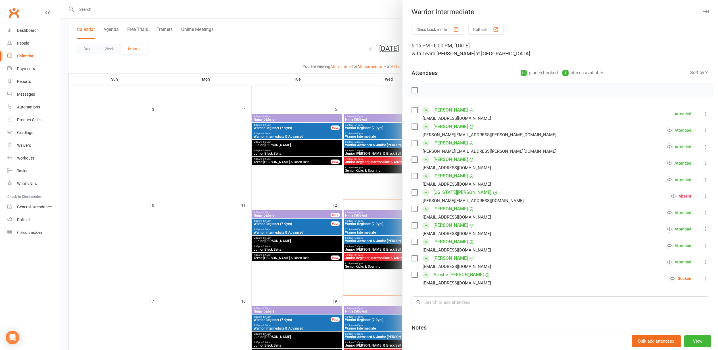
click at [370, 232] on div at bounding box center [388, 175] width 657 height 350
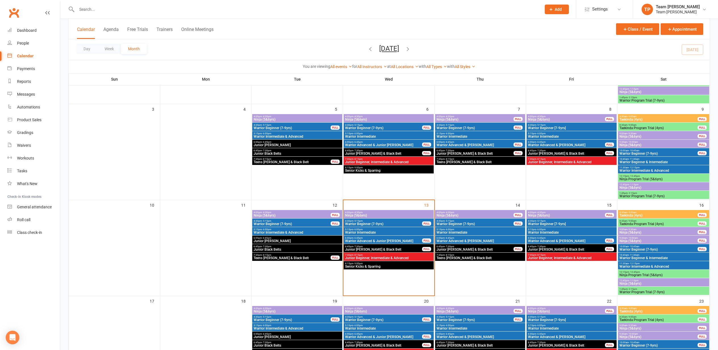
click at [371, 238] on span "6:00pm - 6:45pm" at bounding box center [383, 238] width 77 height 3
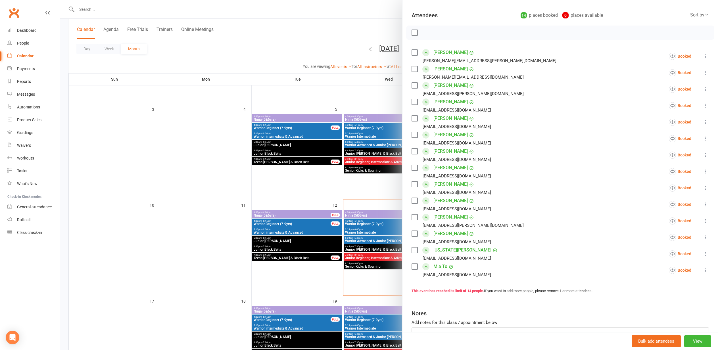
scroll to position [66, 0]
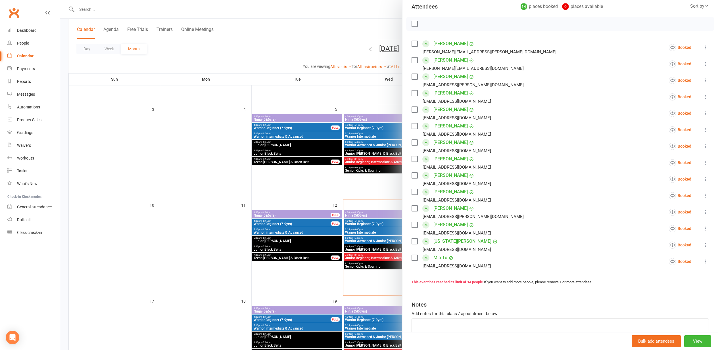
click at [706, 83] on icon at bounding box center [705, 80] width 6 height 6
click at [668, 125] on link "Mark absent" at bounding box center [671, 125] width 74 height 11
click at [325, 127] on div at bounding box center [388, 175] width 657 height 350
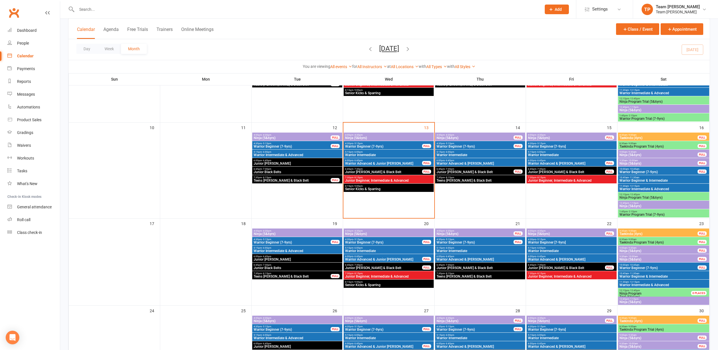
scroll to position [191, 0]
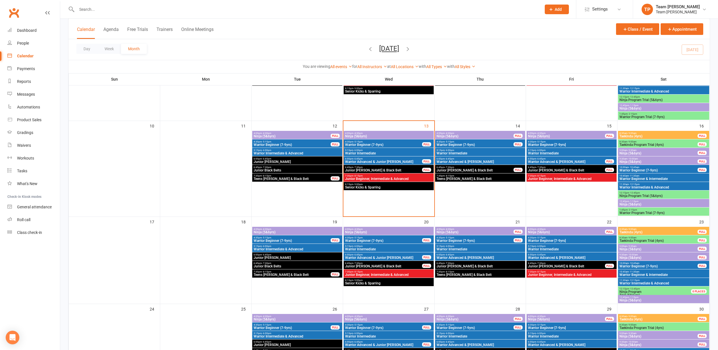
click at [477, 159] on span "6:00pm - 6:45pm" at bounding box center [480, 159] width 88 height 3
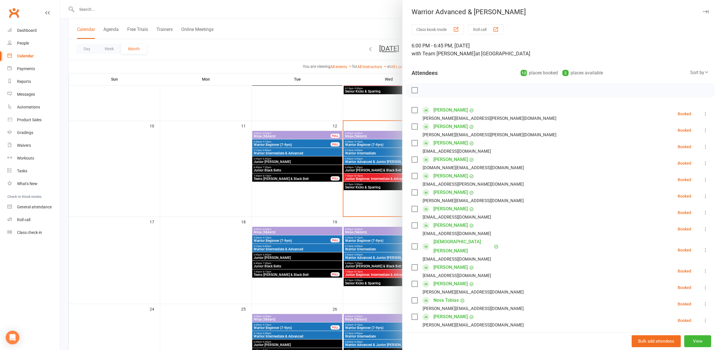
click at [334, 209] on div at bounding box center [388, 175] width 657 height 350
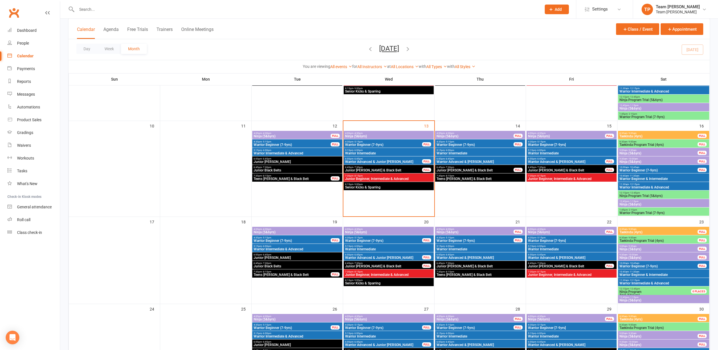
click at [478, 257] on span "Warrior Advanced & [PERSON_NAME]" at bounding box center [480, 257] width 88 height 3
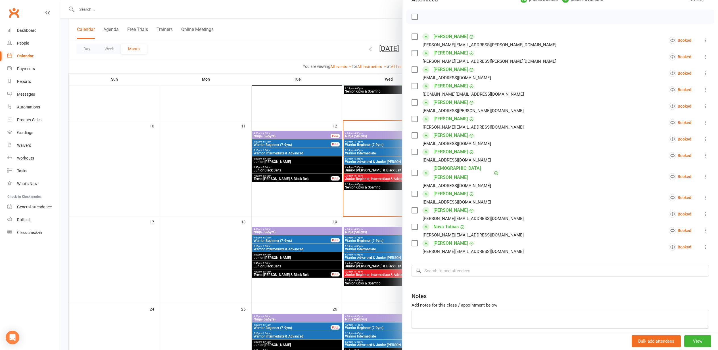
scroll to position [75, 0]
click at [300, 271] on div at bounding box center [388, 175] width 657 height 350
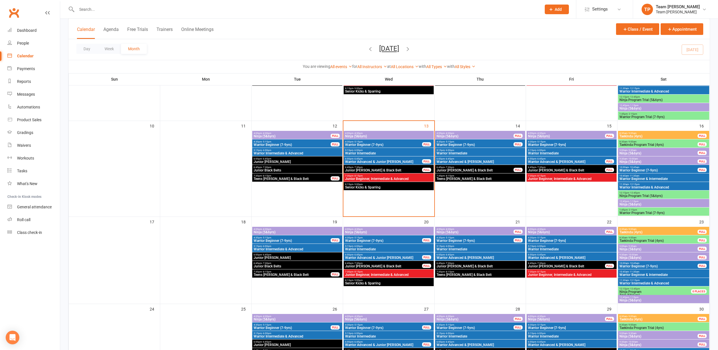
scroll to position [191, 0]
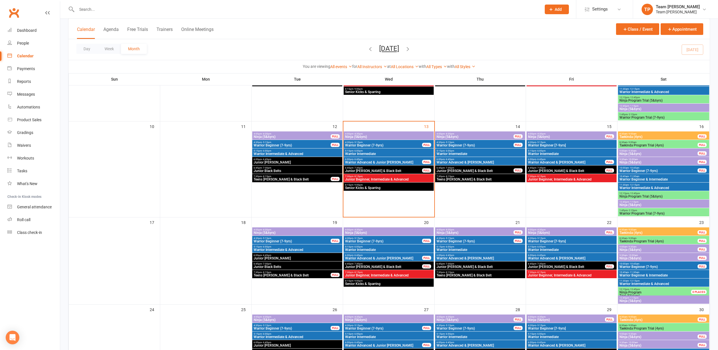
click at [481, 257] on span "Warrior Advanced & [PERSON_NAME]" at bounding box center [480, 258] width 88 height 3
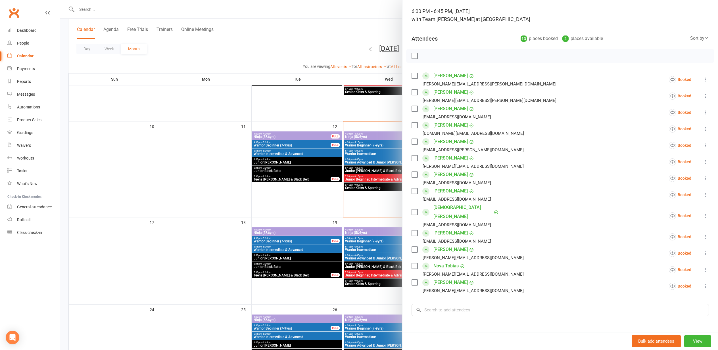
scroll to position [34, 0]
click at [345, 247] on div at bounding box center [388, 175] width 657 height 350
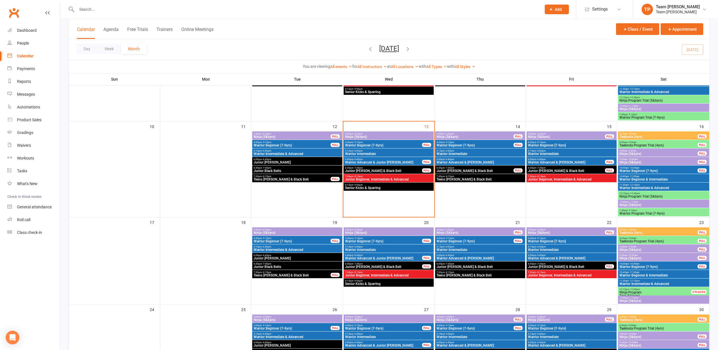
click at [535, 259] on span "Warrior Advanced & [PERSON_NAME]" at bounding box center [571, 258] width 88 height 3
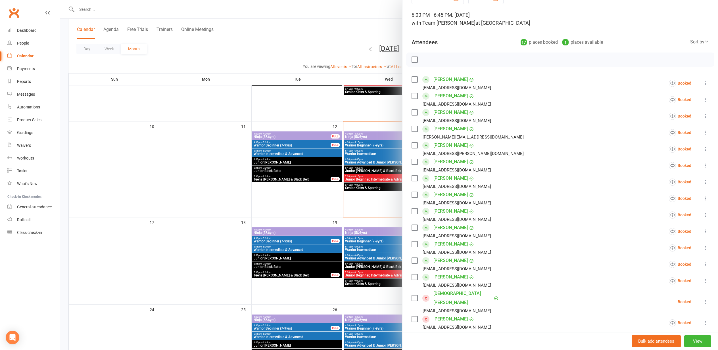
scroll to position [32, 0]
click at [340, 262] on div at bounding box center [388, 175] width 657 height 350
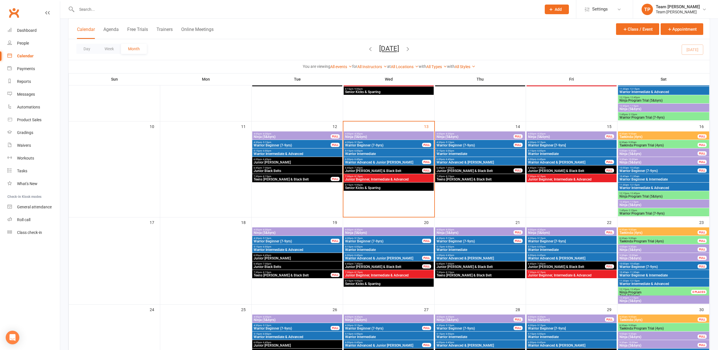
click at [547, 257] on span "Warrior Advanced & [PERSON_NAME]" at bounding box center [571, 258] width 88 height 3
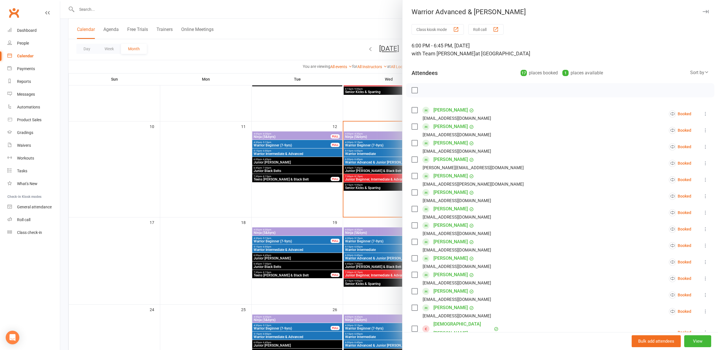
click at [227, 251] on div at bounding box center [388, 175] width 657 height 350
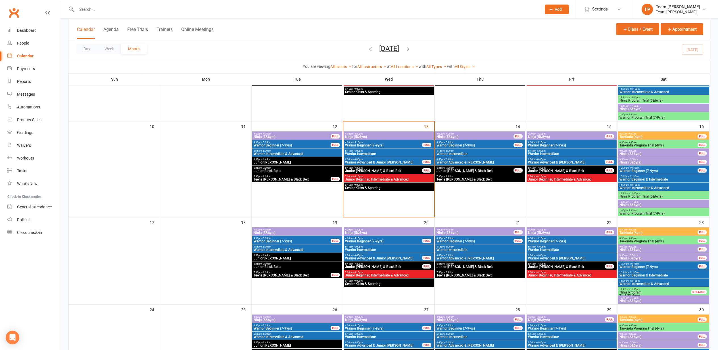
click at [291, 257] on span "Junior [PERSON_NAME]" at bounding box center [297, 258] width 88 height 3
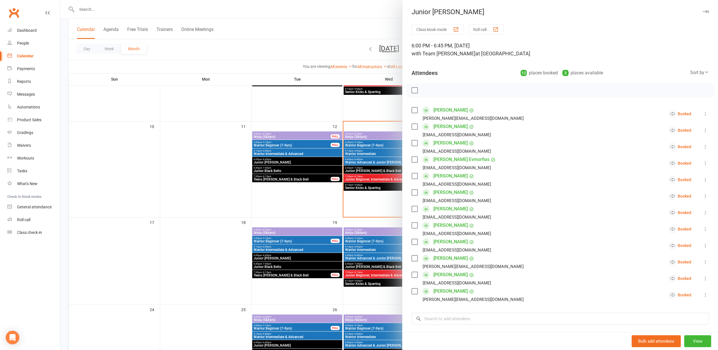
click at [322, 249] on div at bounding box center [388, 175] width 657 height 350
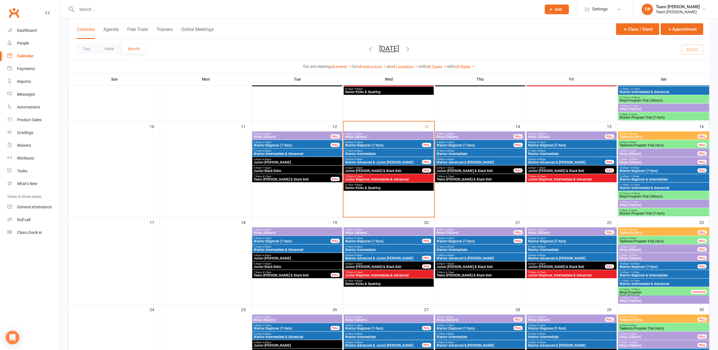
click at [557, 258] on span "Warrior Advanced & [PERSON_NAME]" at bounding box center [571, 258] width 88 height 3
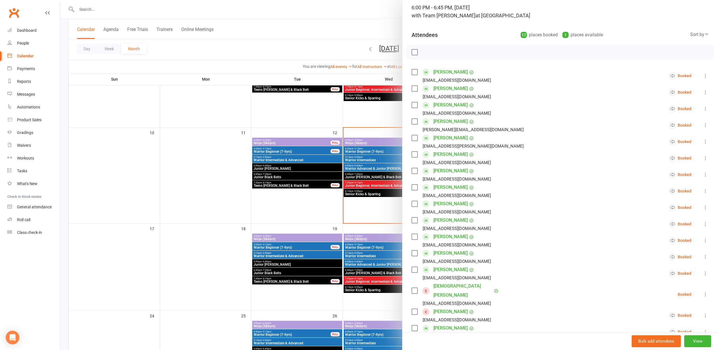
scroll to position [41, 0]
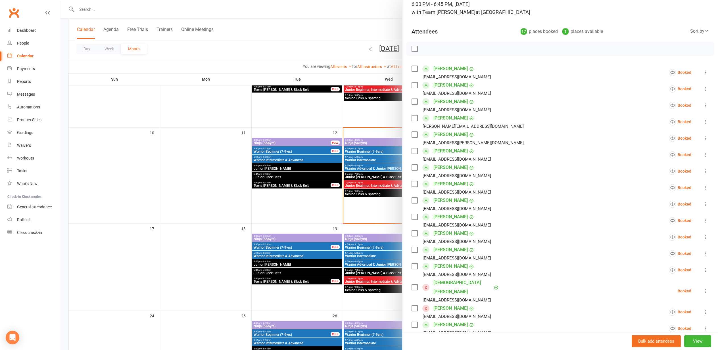
click at [383, 266] on div at bounding box center [388, 175] width 657 height 350
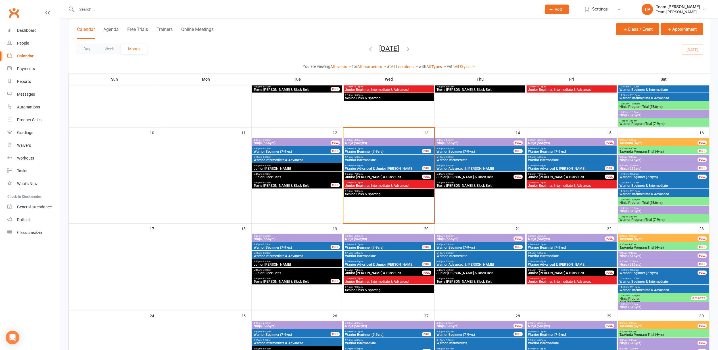
click at [546, 263] on span "Warrior Advanced & [PERSON_NAME]" at bounding box center [571, 264] width 88 height 3
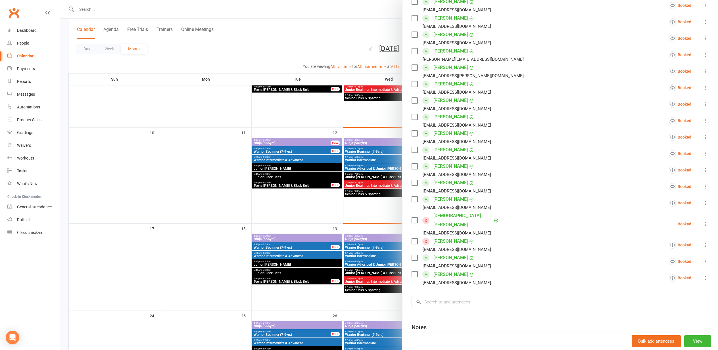
scroll to position [109, 0]
click at [435, 296] on input "search" at bounding box center [559, 302] width 297 height 12
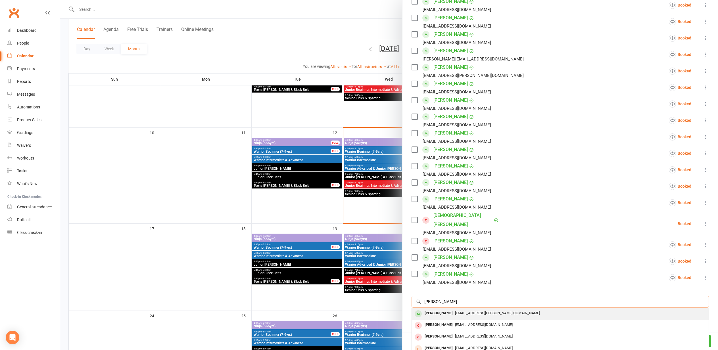
type input "Vivaan"
click at [450, 309] on div "Vivaan Boghani" at bounding box center [438, 313] width 33 height 8
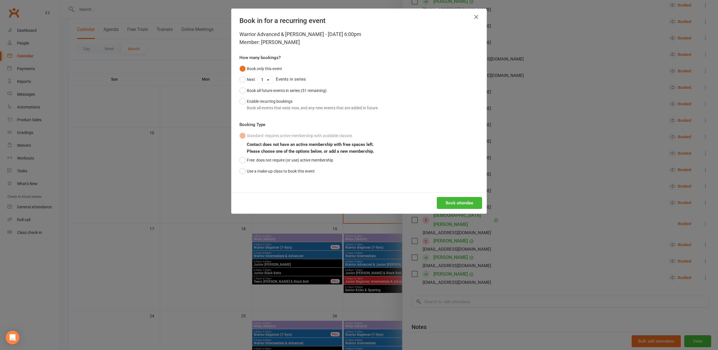
scroll to position [183, 0]
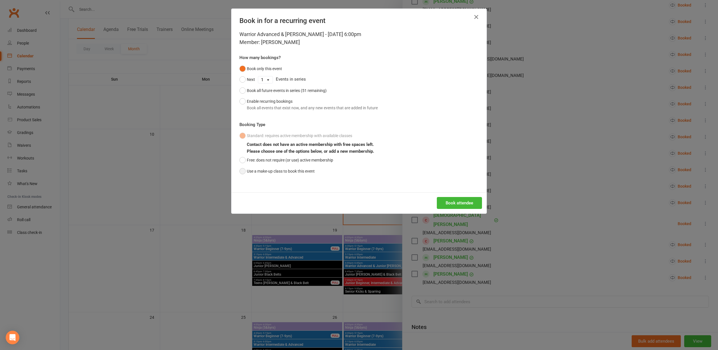
click at [286, 172] on button "Use a make-up class to book this event" at bounding box center [276, 171] width 75 height 11
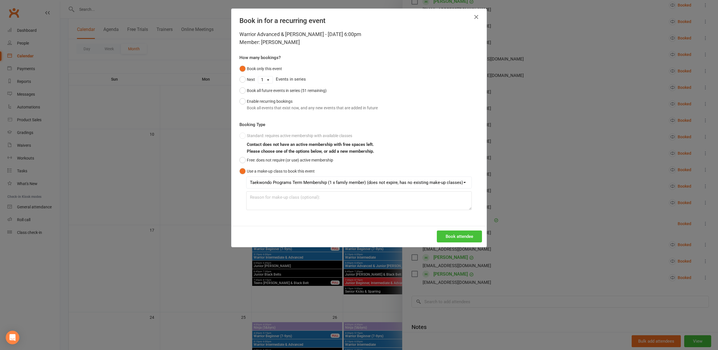
click at [461, 234] on button "Book attendee" at bounding box center [459, 236] width 45 height 12
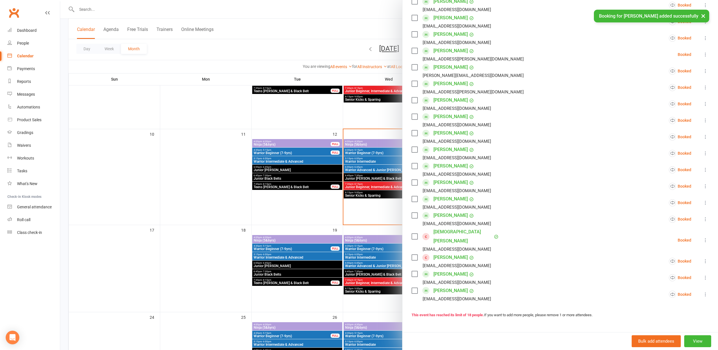
click at [269, 193] on div at bounding box center [388, 175] width 657 height 350
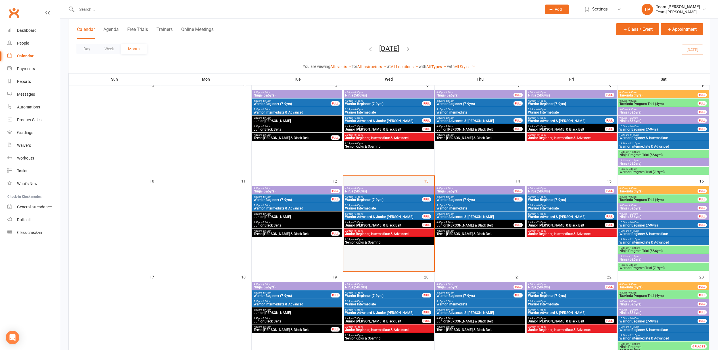
scroll to position [133, 0]
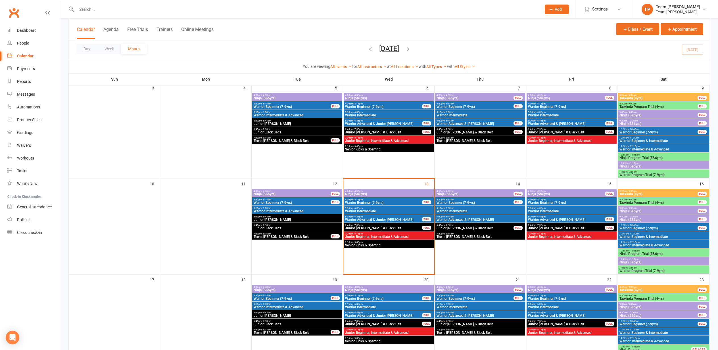
click at [374, 121] on span "6:00pm - 6:45pm" at bounding box center [383, 120] width 77 height 3
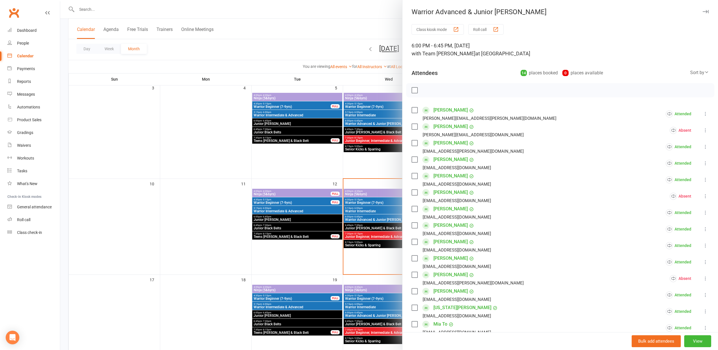
click at [374, 121] on div at bounding box center [388, 175] width 657 height 350
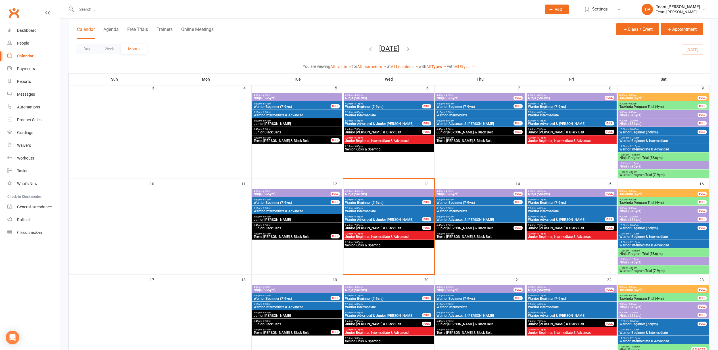
click at [366, 111] on span "5:15pm - 6:00pm" at bounding box center [389, 112] width 88 height 3
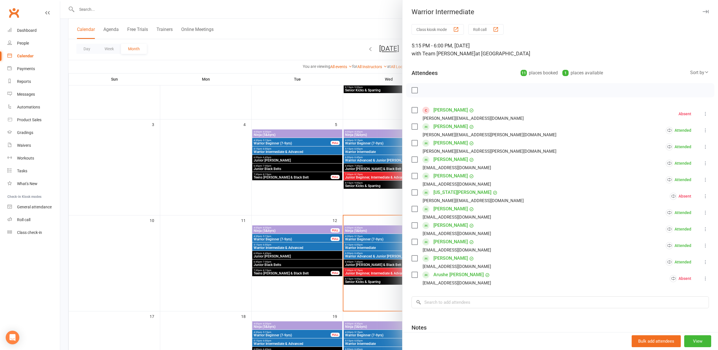
click at [263, 226] on div at bounding box center [388, 175] width 657 height 350
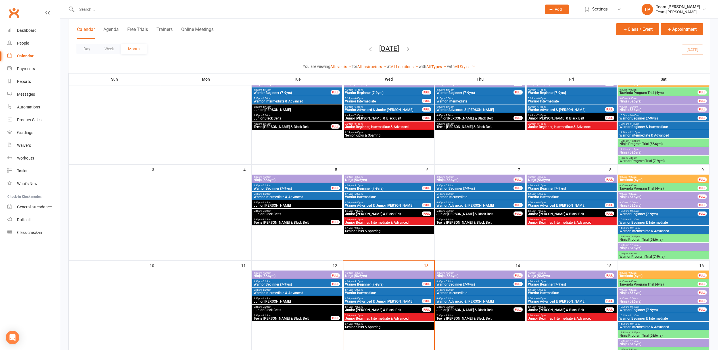
scroll to position [51, 0]
click at [392, 108] on span "Warrior Advanced & Junior [PERSON_NAME]" at bounding box center [383, 109] width 77 height 3
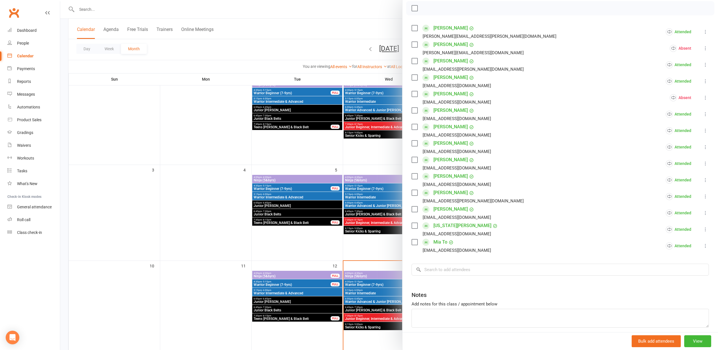
scroll to position [77, 0]
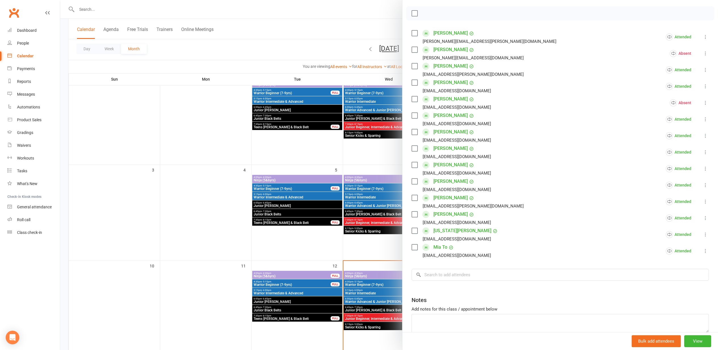
click at [354, 92] on div at bounding box center [388, 175] width 657 height 350
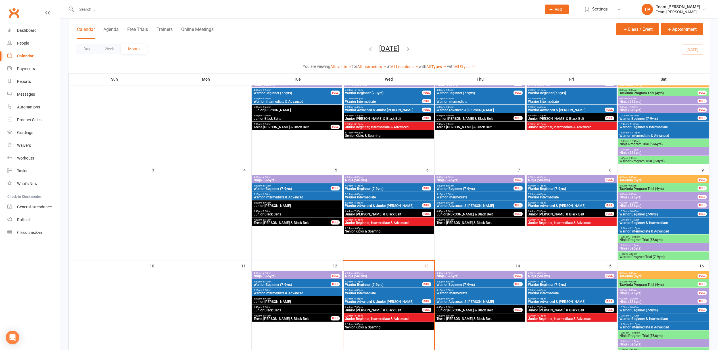
click at [362, 102] on span "Warrior Intermediate" at bounding box center [383, 101] width 77 height 3
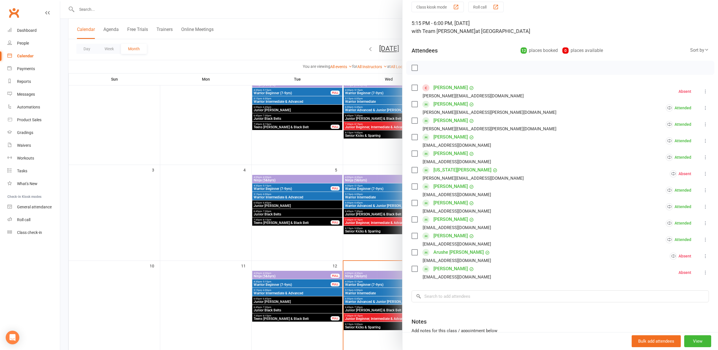
scroll to position [22, 0]
drag, startPoint x: 359, startPoint y: 158, endPoint x: 363, endPoint y: 157, distance: 4.1
click at [359, 158] on div at bounding box center [388, 175] width 657 height 350
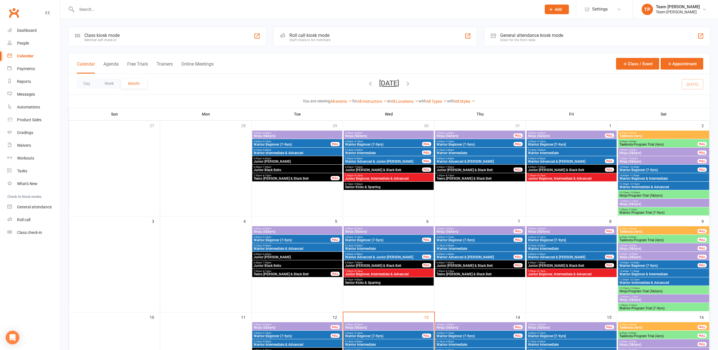
scroll to position [0, 0]
click at [367, 82] on icon "button" at bounding box center [370, 83] width 6 height 6
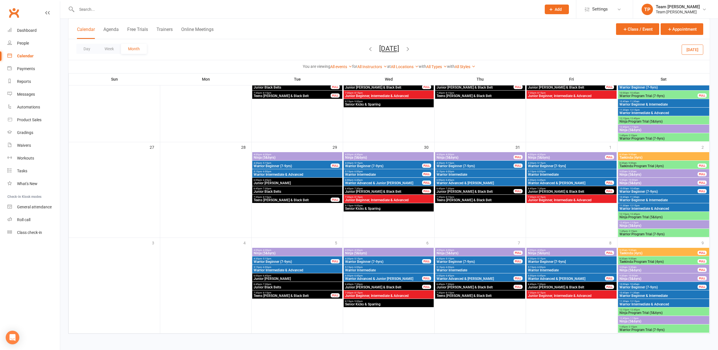
scroll to position [325, 0]
click at [363, 269] on span "Warrior Intermediate" at bounding box center [389, 270] width 88 height 3
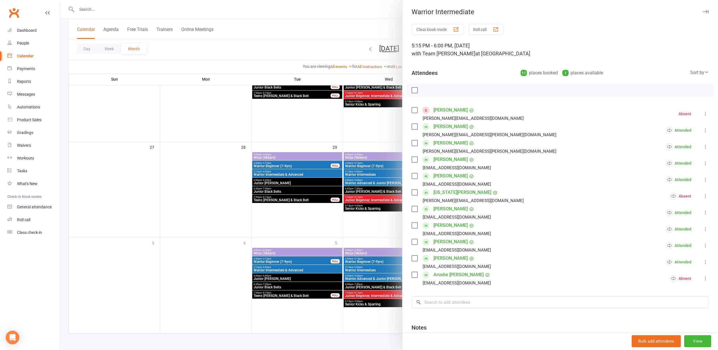
drag, startPoint x: 355, startPoint y: 218, endPoint x: 355, endPoint y: 204, distance: 14.5
click at [355, 217] on div at bounding box center [388, 175] width 657 height 350
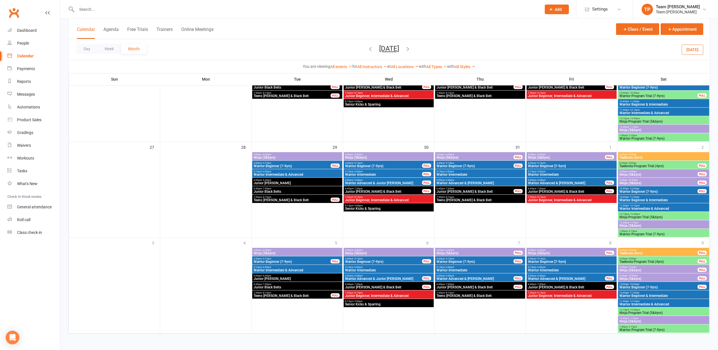
click at [360, 179] on div "6:00pm - 6:45pm Warrior Advanced & Junior Cho Dan Bo FULL" at bounding box center [388, 182] width 90 height 8
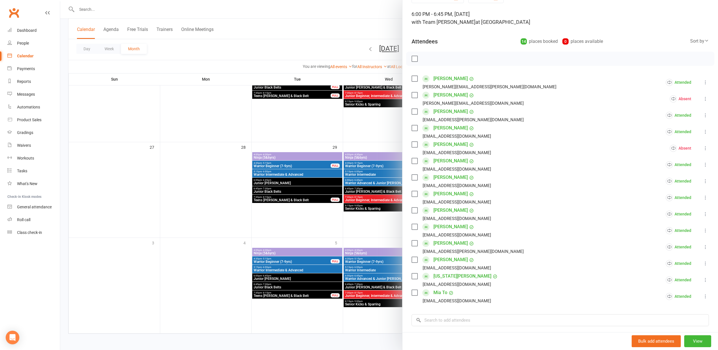
scroll to position [35, 0]
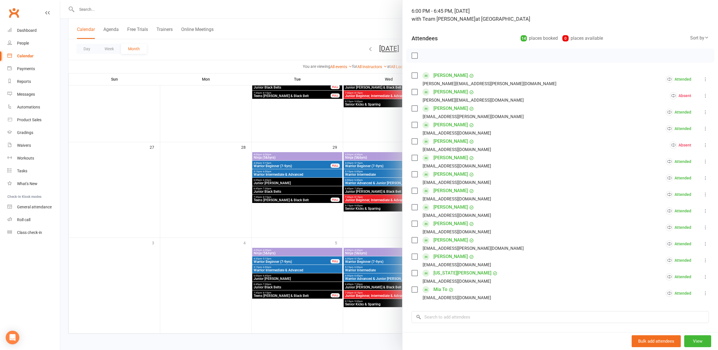
click at [325, 162] on div at bounding box center [388, 175] width 657 height 350
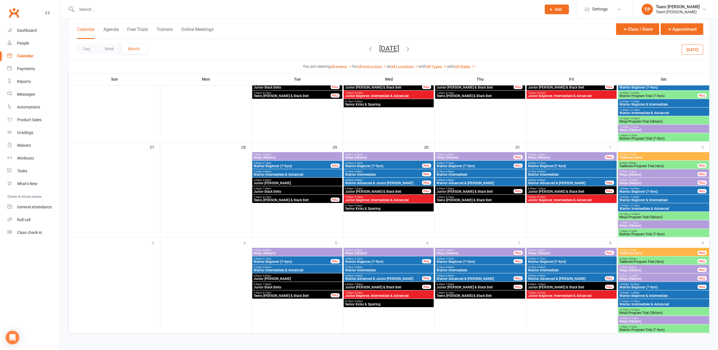
click at [380, 278] on span "Warrior Advanced & Junior [PERSON_NAME]" at bounding box center [383, 278] width 77 height 3
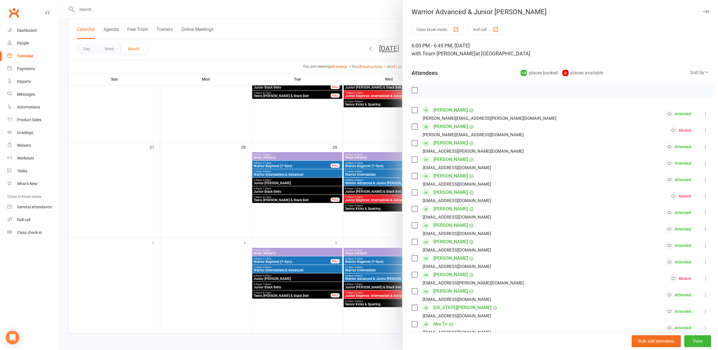
click at [280, 216] on div at bounding box center [388, 175] width 657 height 350
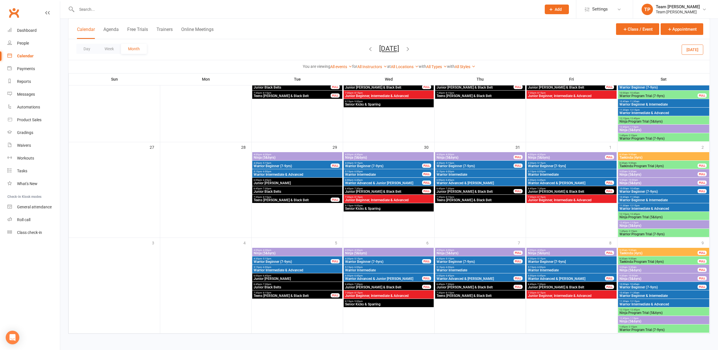
click at [411, 49] on icon "button" at bounding box center [407, 49] width 6 height 6
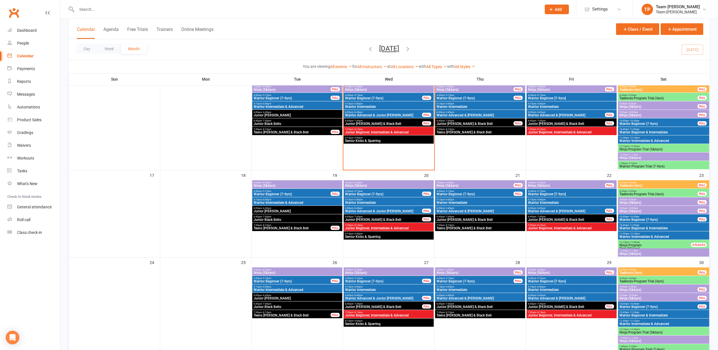
scroll to position [237, 0]
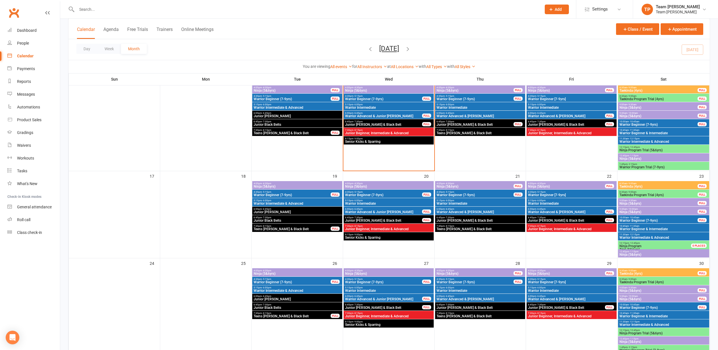
click at [550, 106] on span "Warrior Intermediate" at bounding box center [571, 107] width 88 height 3
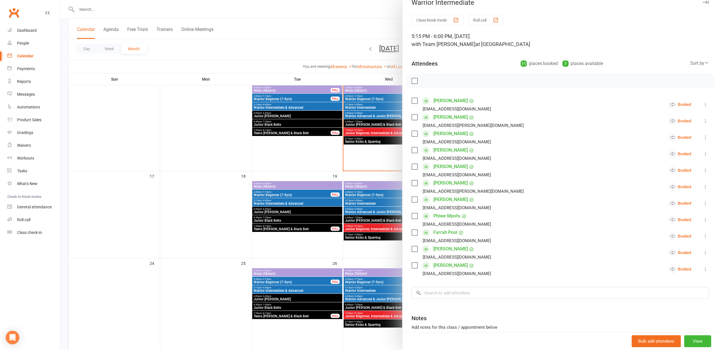
scroll to position [10, 0]
click at [258, 217] on div at bounding box center [388, 175] width 657 height 350
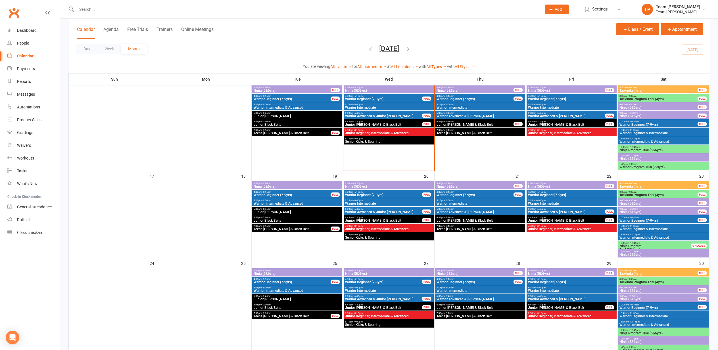
click at [294, 203] on span "Warrior Intermediate & Advanced" at bounding box center [297, 203] width 88 height 3
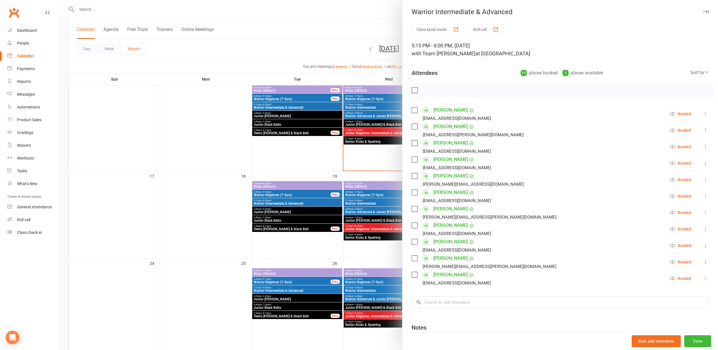
click at [294, 203] on div at bounding box center [388, 175] width 657 height 350
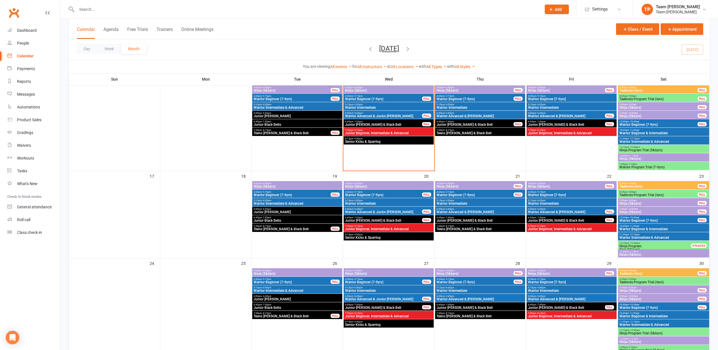
click at [365, 202] on span "Warrior Intermediate" at bounding box center [389, 203] width 88 height 3
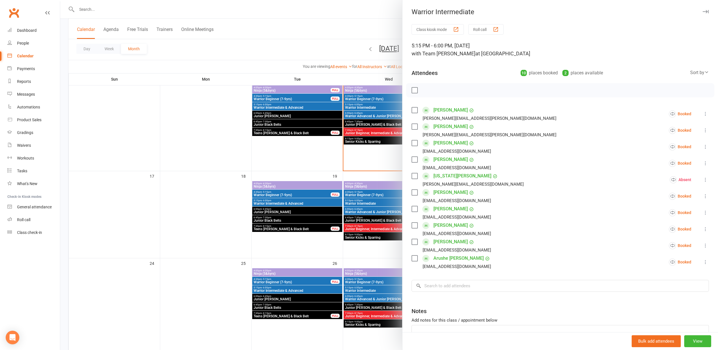
click at [365, 201] on div at bounding box center [388, 175] width 657 height 350
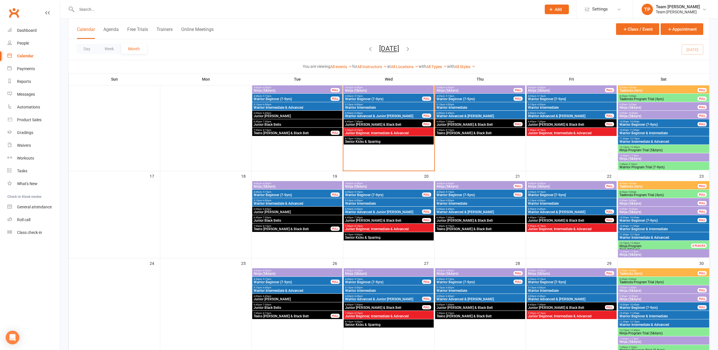
click at [456, 204] on span "Warrior Intermediate" at bounding box center [480, 203] width 88 height 3
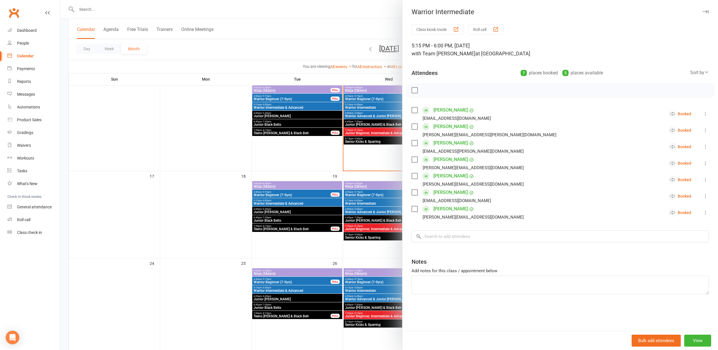
click at [327, 203] on div at bounding box center [388, 175] width 657 height 350
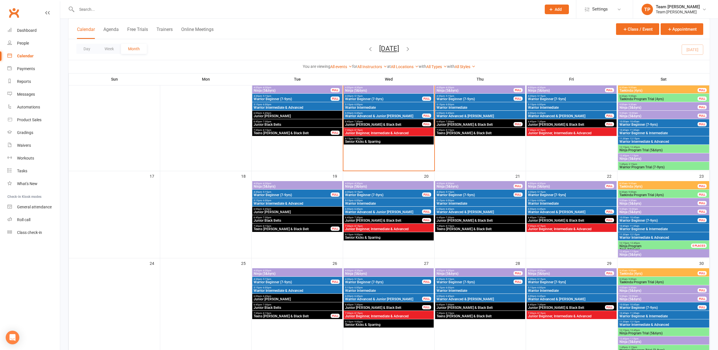
click at [556, 202] on span "Warrior Intermediate" at bounding box center [571, 203] width 88 height 3
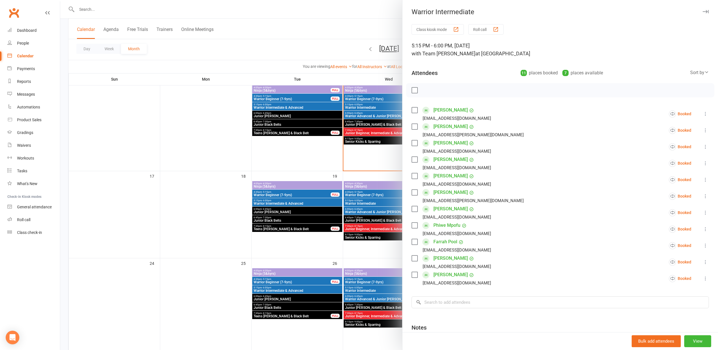
click at [263, 188] on div at bounding box center [388, 175] width 657 height 350
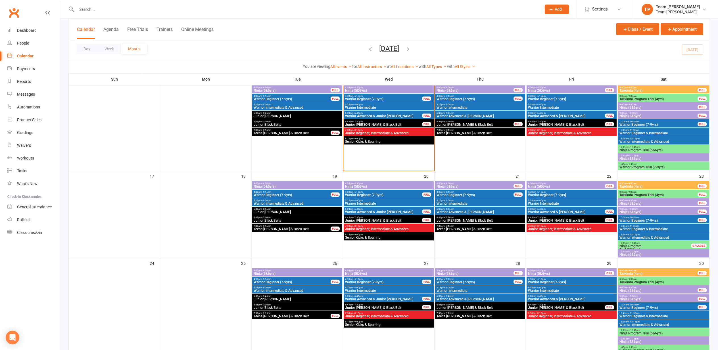
click at [452, 106] on span "Warrior Intermediate" at bounding box center [480, 107] width 88 height 3
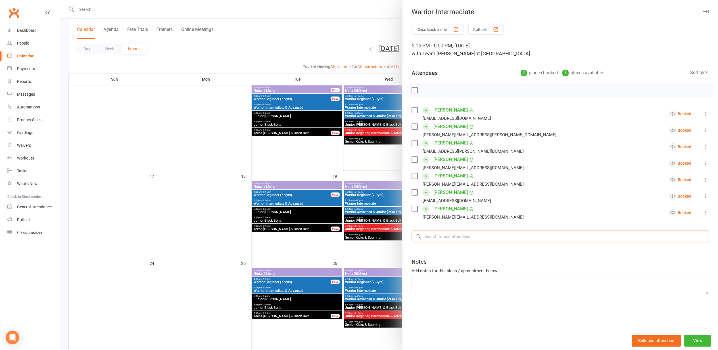
click at [439, 238] on input "search" at bounding box center [559, 236] width 297 height 12
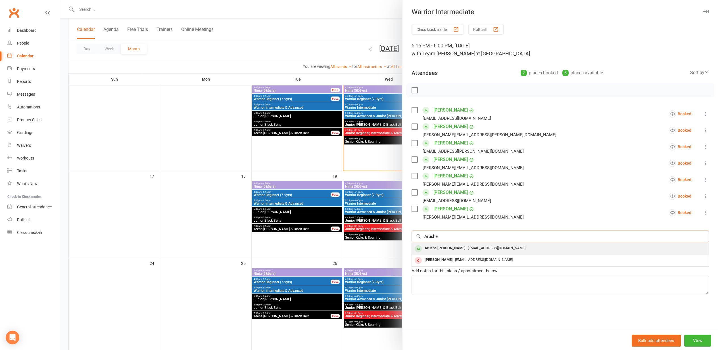
type input "Arushe"
click at [467, 245] on div "Arushe Surya Prakash Naidu" at bounding box center [444, 248] width 45 height 8
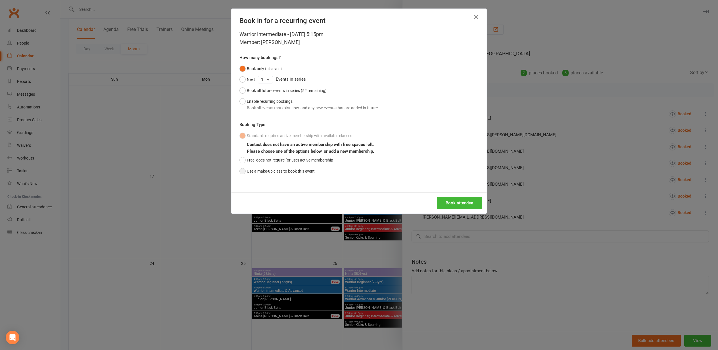
click at [258, 169] on button "Use a make-up class to book this event" at bounding box center [276, 171] width 75 height 11
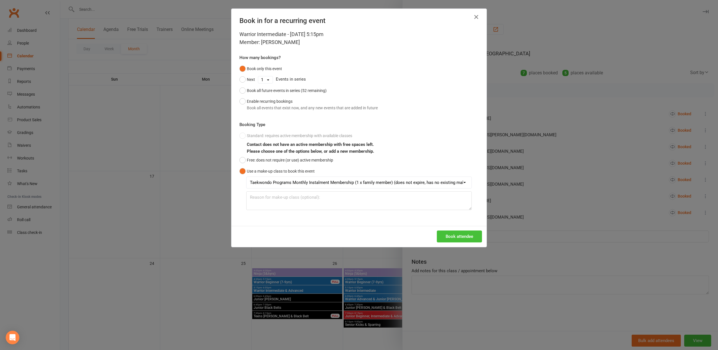
click at [459, 234] on button "Book attendee" at bounding box center [459, 236] width 45 height 12
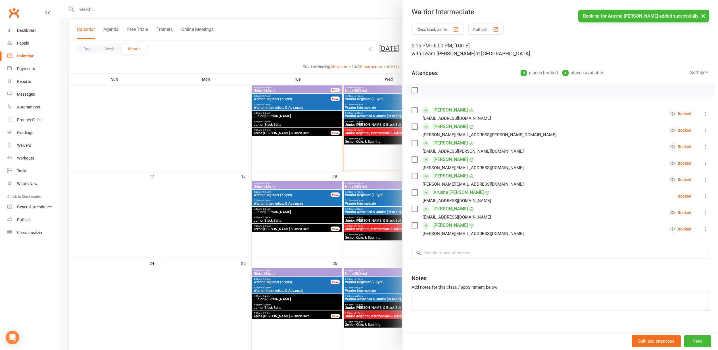
click at [304, 198] on div at bounding box center [388, 175] width 657 height 350
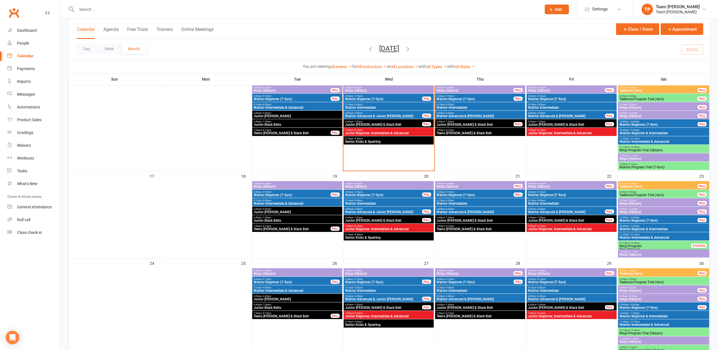
click at [454, 202] on span "Warrior Intermediate" at bounding box center [480, 203] width 88 height 3
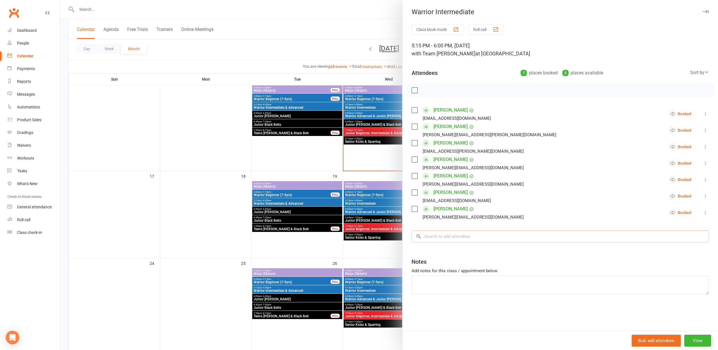
click at [448, 235] on input "search" at bounding box center [559, 236] width 297 height 12
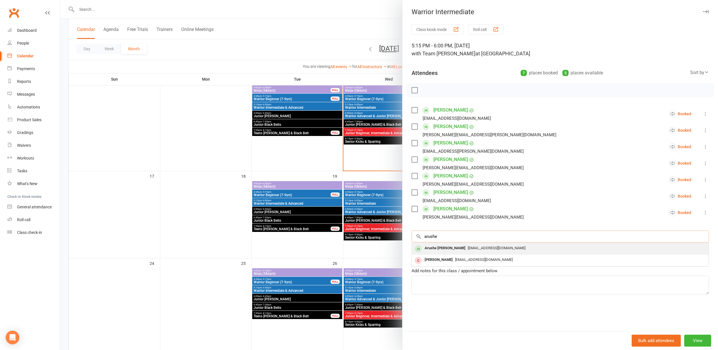
type input "Arusha"
drag, startPoint x: 441, startPoint y: 246, endPoint x: 445, endPoint y: 248, distance: 4.3
click at [445, 248] on div "Arushe Surya Prakash Naidu" at bounding box center [444, 248] width 45 height 8
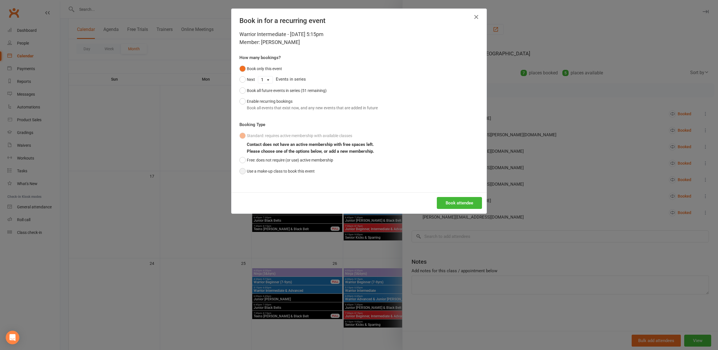
click at [279, 167] on button "Use a make-up class to book this event" at bounding box center [276, 171] width 75 height 11
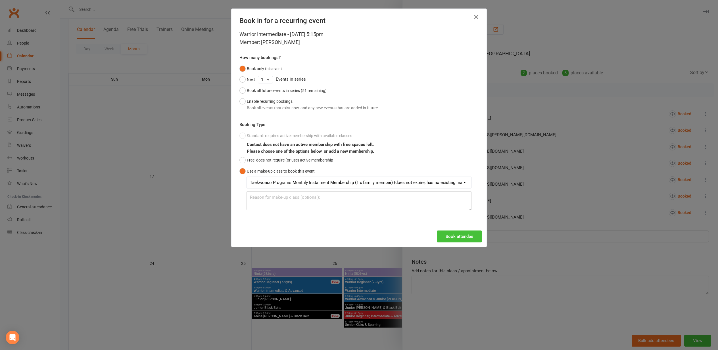
click at [481, 239] on button "Book attendee" at bounding box center [459, 236] width 45 height 12
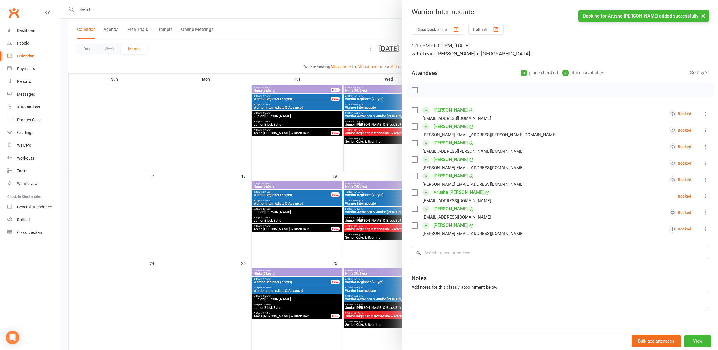
click at [273, 234] on div at bounding box center [388, 175] width 657 height 350
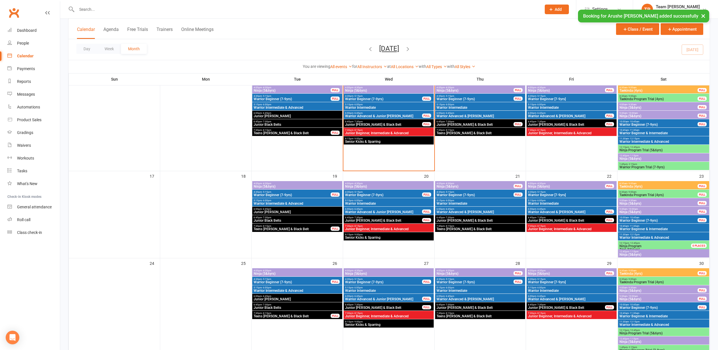
click at [459, 300] on span "Warrior Advanced & [PERSON_NAME]" at bounding box center [480, 298] width 88 height 3
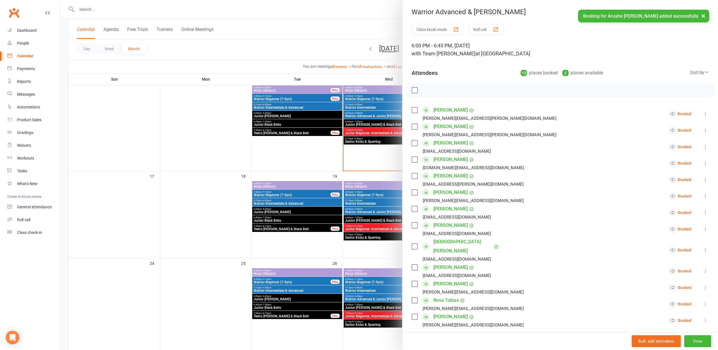
scroll to position [57, 0]
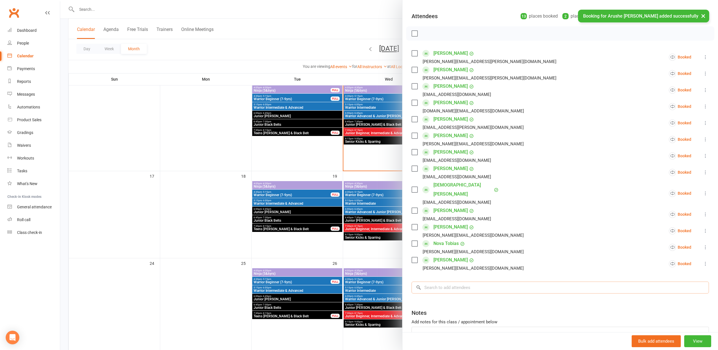
click at [439, 282] on input "search" at bounding box center [559, 288] width 297 height 12
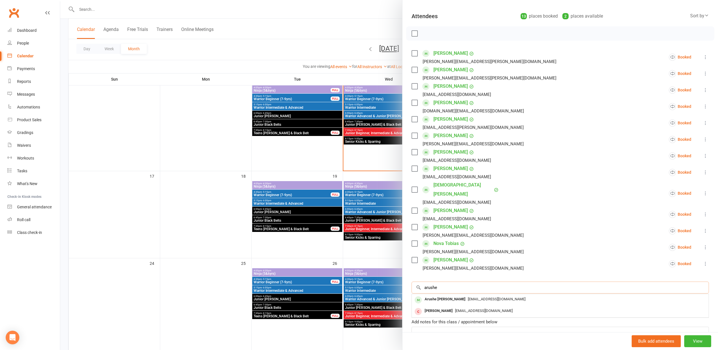
type input "Arusha"
drag, startPoint x: 439, startPoint y: 276, endPoint x: 450, endPoint y: 289, distance: 16.9
click at [450, 295] on div "Arushe Surya Prakash Naidu" at bounding box center [444, 299] width 45 height 8
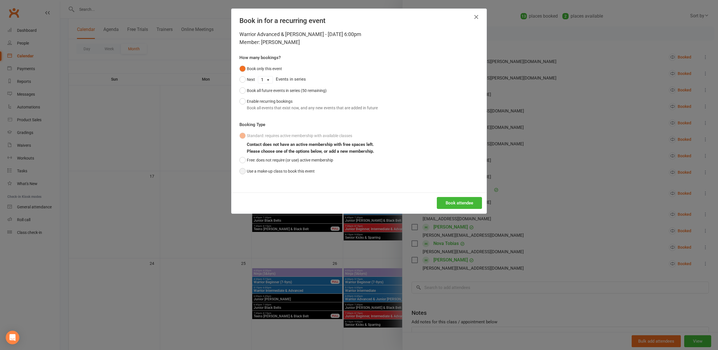
click at [276, 169] on button "Use a make-up class to book this event" at bounding box center [276, 171] width 75 height 11
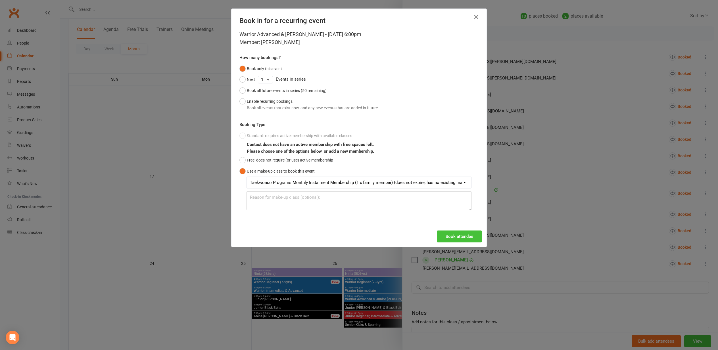
click at [468, 240] on button "Book attendee" at bounding box center [459, 236] width 45 height 12
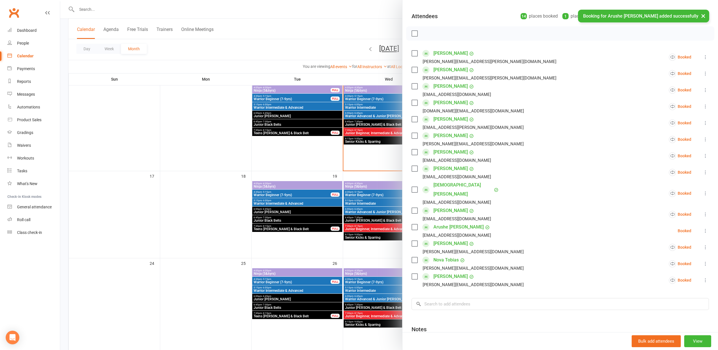
drag, startPoint x: 328, startPoint y: 198, endPoint x: 330, endPoint y: 196, distance: 3.6
click at [328, 198] on div at bounding box center [388, 175] width 657 height 350
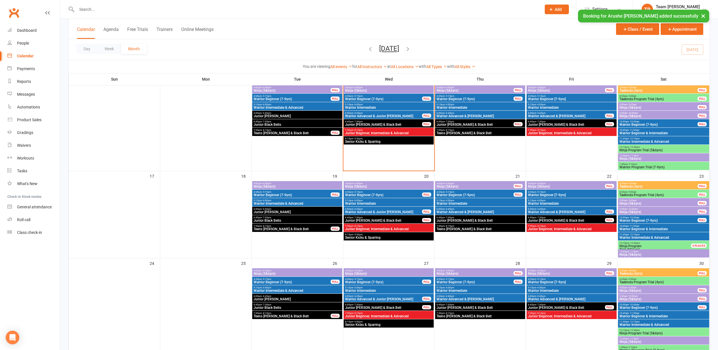
click at [371, 113] on span "6:00pm - 6:45pm" at bounding box center [383, 113] width 77 height 3
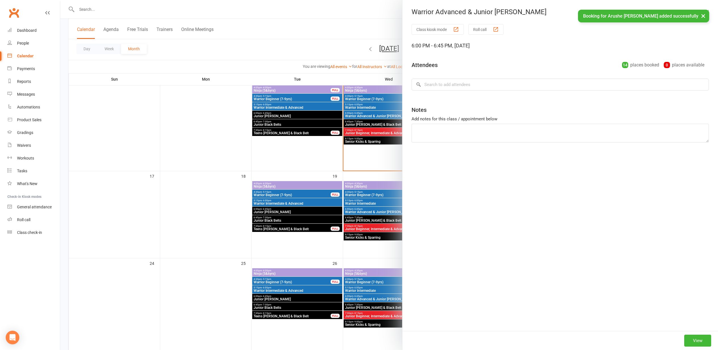
click at [362, 104] on div at bounding box center [388, 175] width 657 height 350
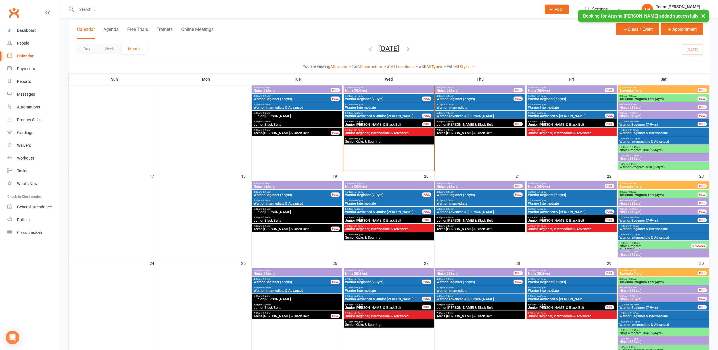
click at [365, 106] on span "Warrior Intermediate" at bounding box center [389, 107] width 88 height 3
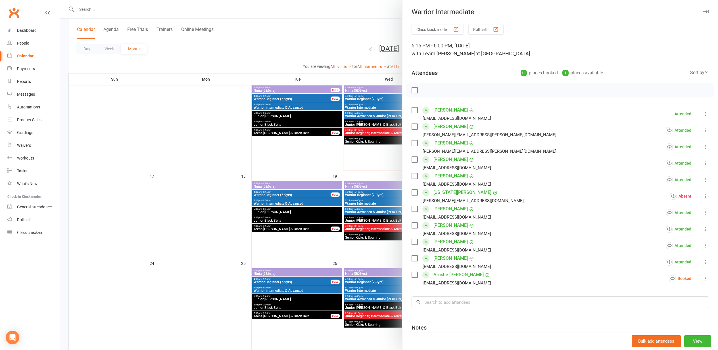
click at [462, 277] on link "Arushe Surya Prakash Naidu" at bounding box center [458, 274] width 50 height 9
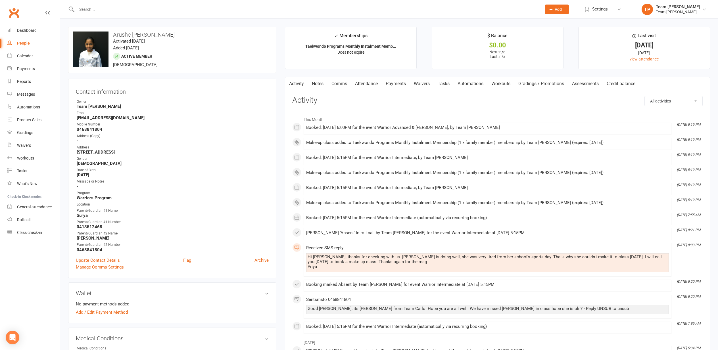
click at [359, 81] on link "Attendance" at bounding box center [366, 83] width 31 height 13
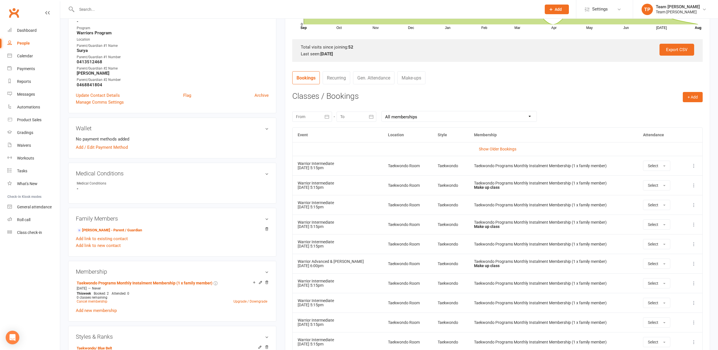
scroll to position [165, 0]
click at [485, 151] on td "Show Older Bookings" at bounding box center [497, 149] width 410 height 14
click at [488, 147] on link "Show Older Bookings" at bounding box center [497, 148] width 37 height 5
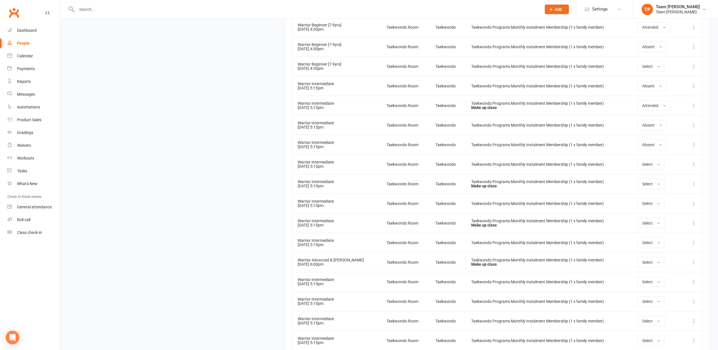
scroll to position [1890, 0]
click at [695, 262] on icon at bounding box center [694, 262] width 6 height 6
click at [670, 295] on link "Remove booking" at bounding box center [668, 295] width 56 height 11
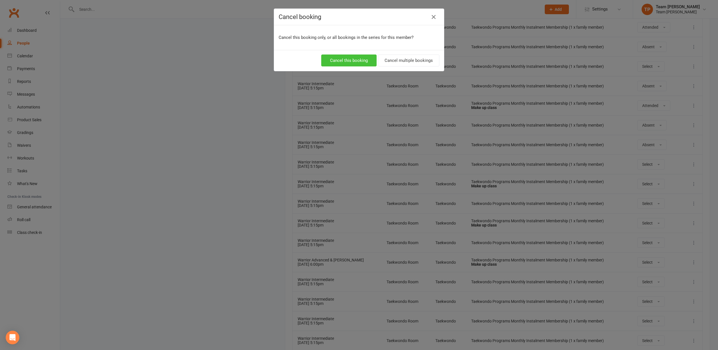
click at [359, 64] on button "Cancel this booking" at bounding box center [348, 60] width 55 height 12
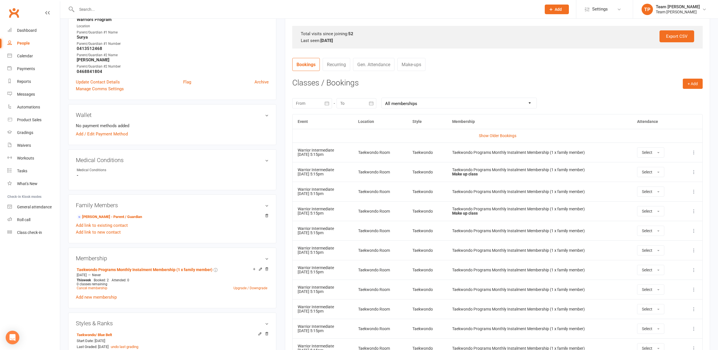
scroll to position [178, 0]
click at [29, 217] on link "Roll call" at bounding box center [33, 219] width 53 height 13
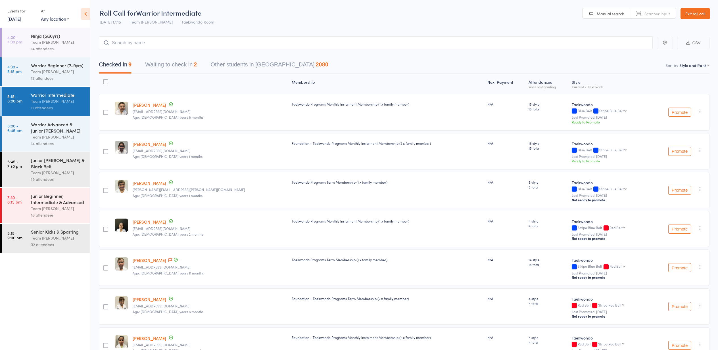
click at [183, 70] on button "Waiting to check in 2" at bounding box center [171, 65] width 52 height 15
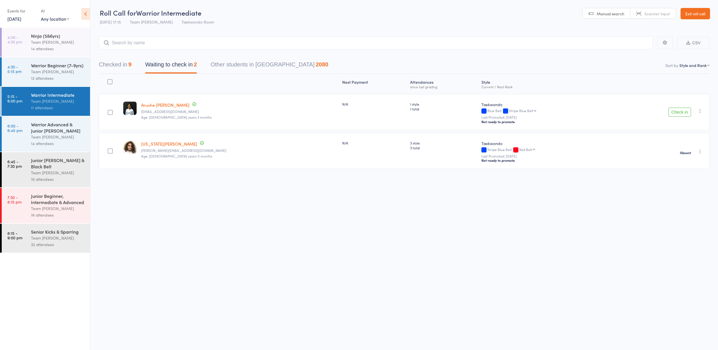
click at [678, 113] on button "Check in" at bounding box center [679, 112] width 23 height 9
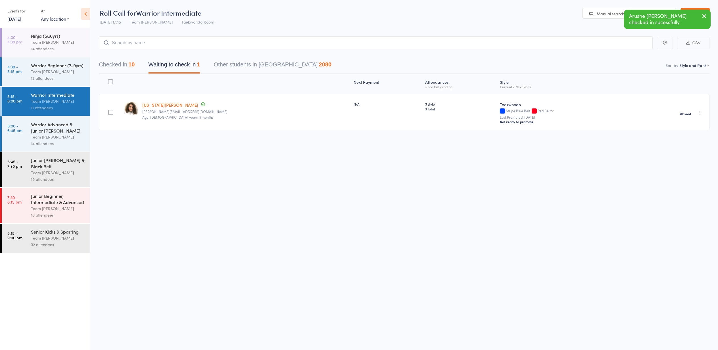
click at [50, 124] on div "Warrior Advanced & Junior [PERSON_NAME]" at bounding box center [58, 127] width 54 height 12
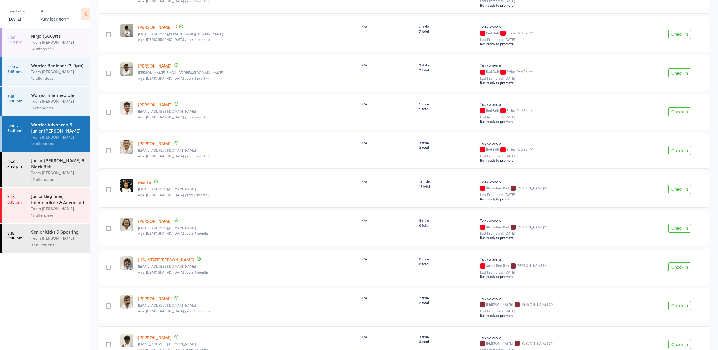
scroll to position [194, 0]
click at [677, 269] on button "Check in" at bounding box center [679, 266] width 23 height 9
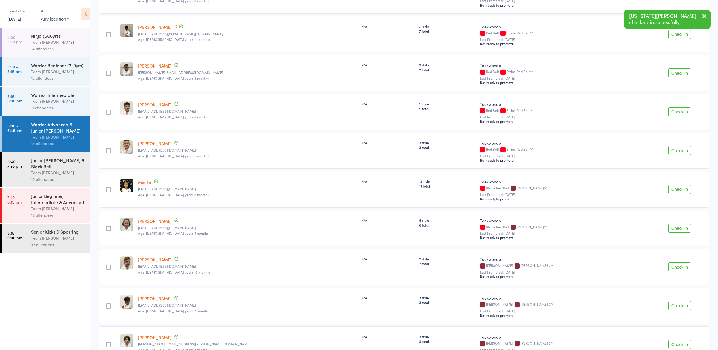
click at [679, 191] on button "Check in" at bounding box center [679, 189] width 23 height 9
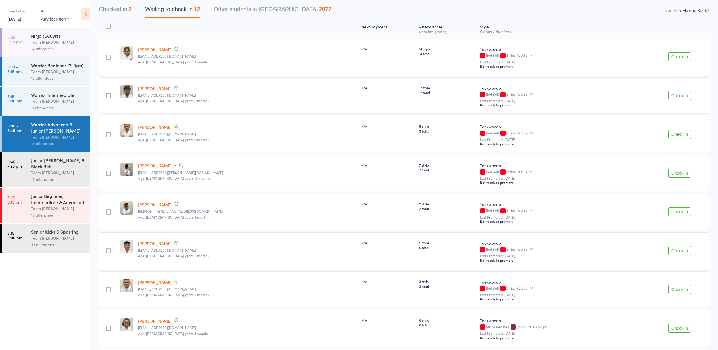
scroll to position [35, 0]
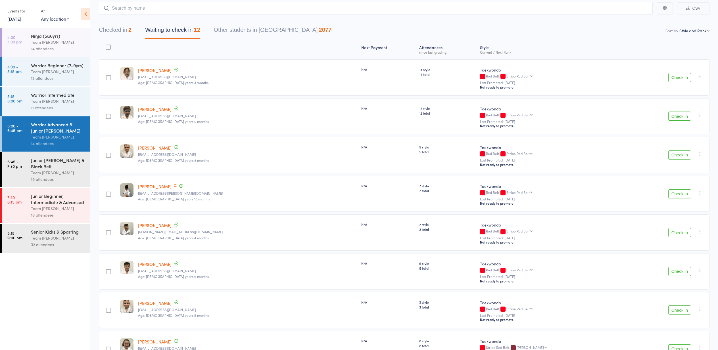
click at [677, 115] on button "Check in" at bounding box center [679, 116] width 23 height 9
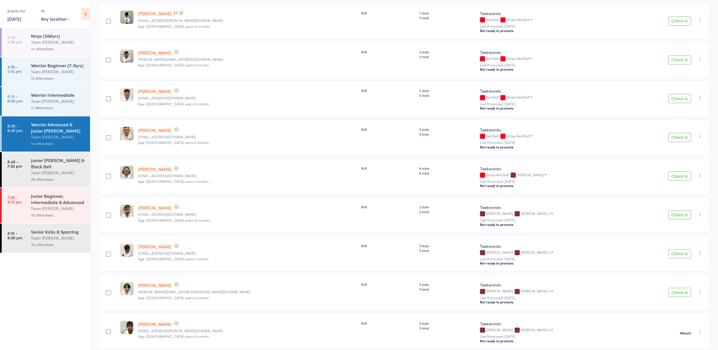
scroll to position [167, 0]
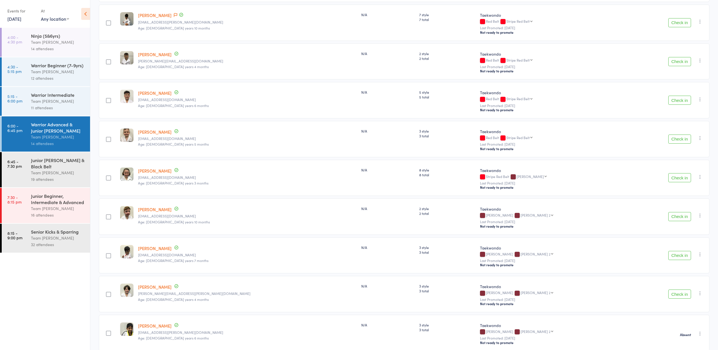
click at [679, 178] on button "Check in" at bounding box center [679, 177] width 23 height 9
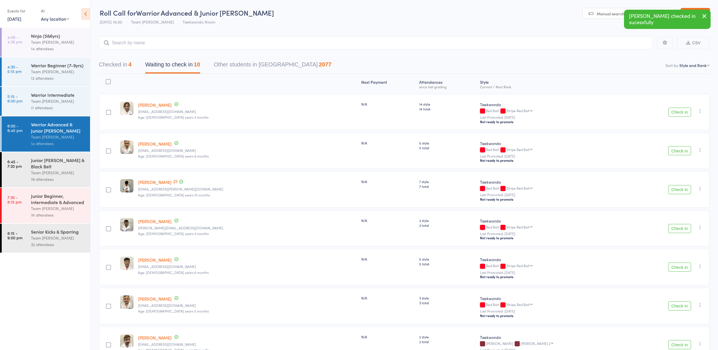
scroll to position [0, 0]
click at [678, 113] on button "Check in" at bounding box center [679, 112] width 23 height 9
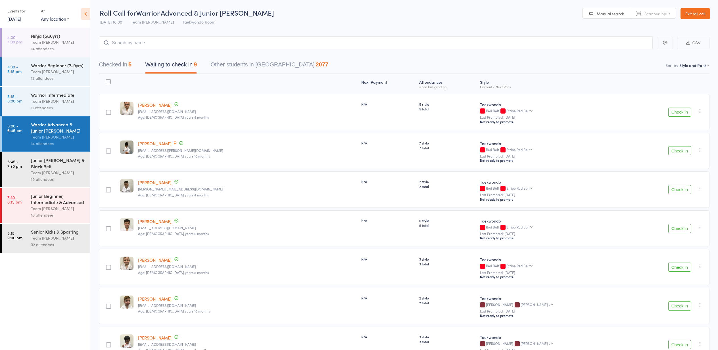
scroll to position [18, 0]
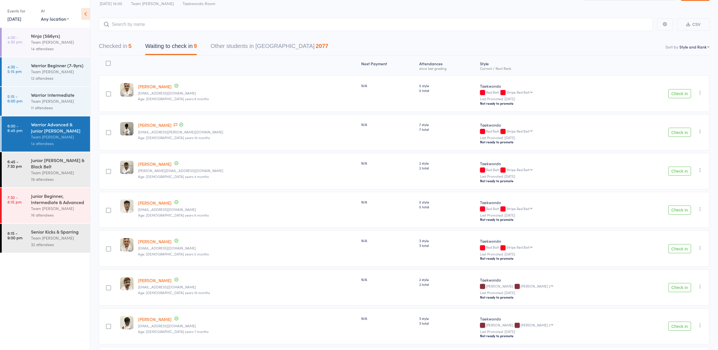
click at [678, 132] on button "Check in" at bounding box center [679, 132] width 23 height 9
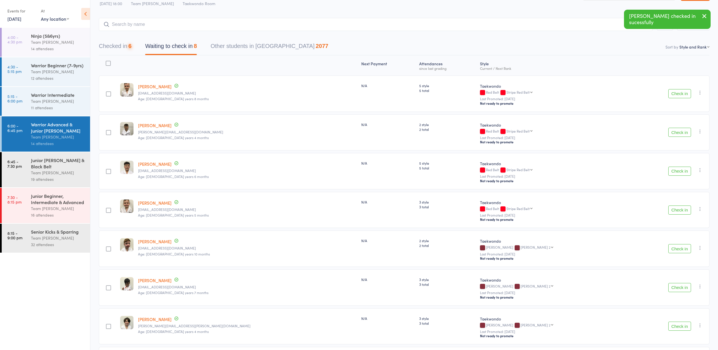
scroll to position [18, 0]
click at [678, 132] on button "Check in" at bounding box center [679, 132] width 23 height 9
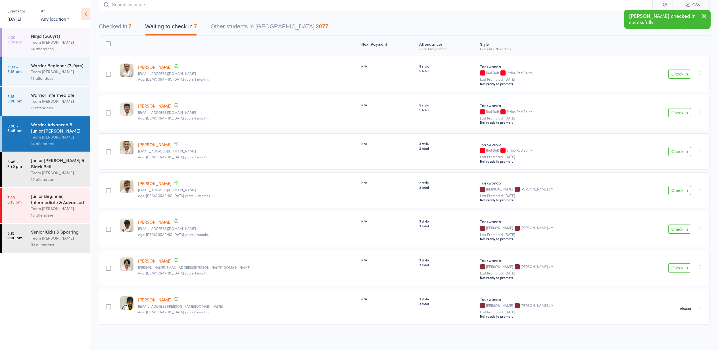
scroll to position [39, 0]
click at [680, 189] on button "Check in" at bounding box center [679, 190] width 23 height 9
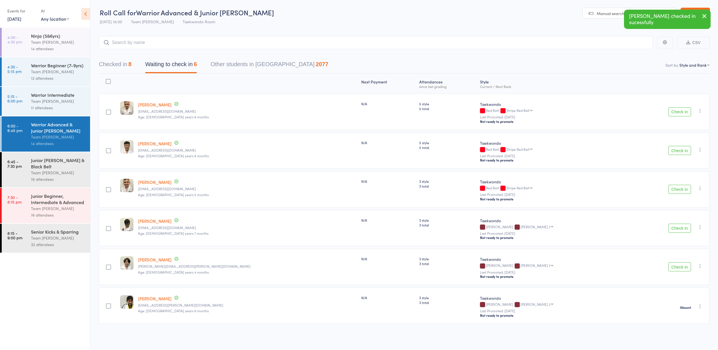
click at [678, 229] on button "Check in" at bounding box center [679, 228] width 23 height 9
click at [680, 228] on button "Check in" at bounding box center [679, 228] width 23 height 9
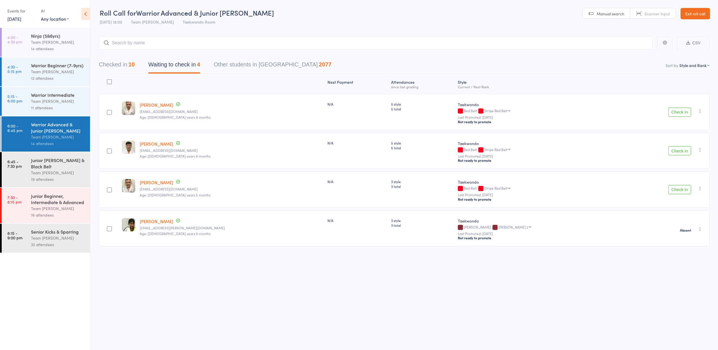
scroll to position [0, 0]
click at [678, 112] on button "Check in" at bounding box center [679, 112] width 23 height 9
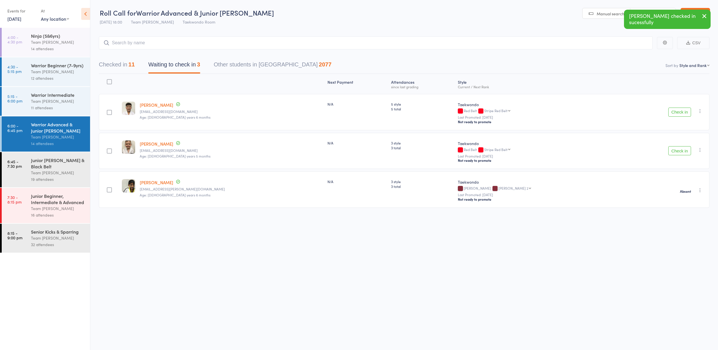
click at [678, 112] on button "Check in" at bounding box center [679, 112] width 23 height 9
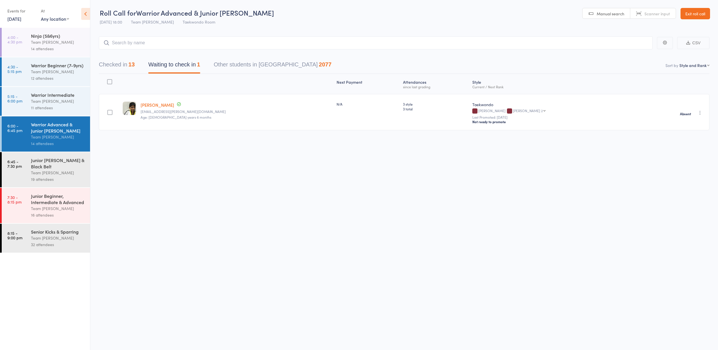
click at [110, 64] on button "Checked in 13" at bounding box center [117, 65] width 36 height 15
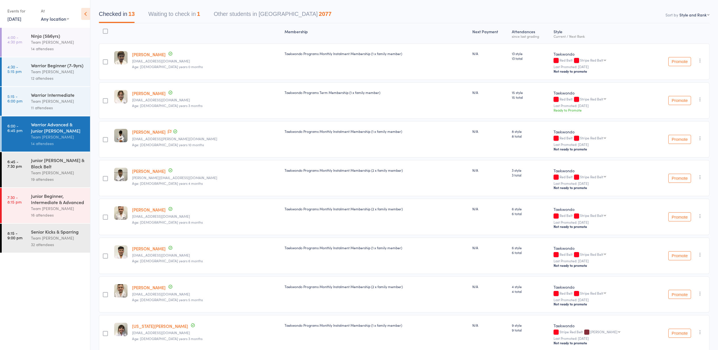
scroll to position [52, 0]
click at [44, 99] on div "Team [PERSON_NAME]" at bounding box center [58, 101] width 54 height 7
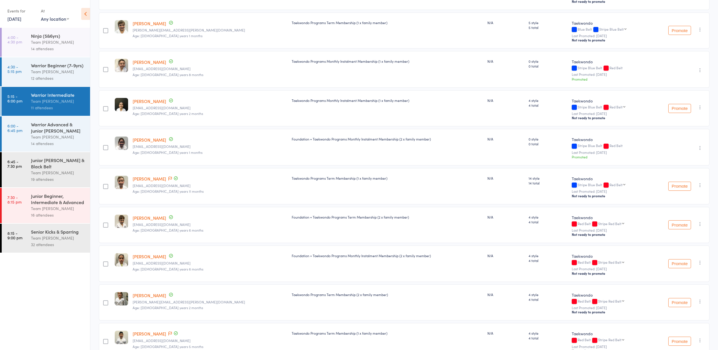
scroll to position [119, 0]
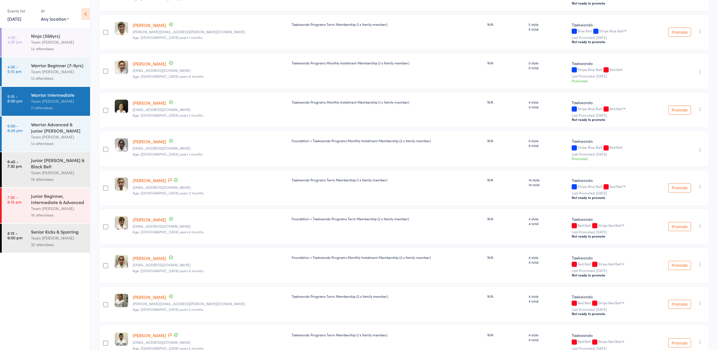
click at [39, 129] on div "Warrior Advanced & Junior [PERSON_NAME]" at bounding box center [58, 127] width 54 height 12
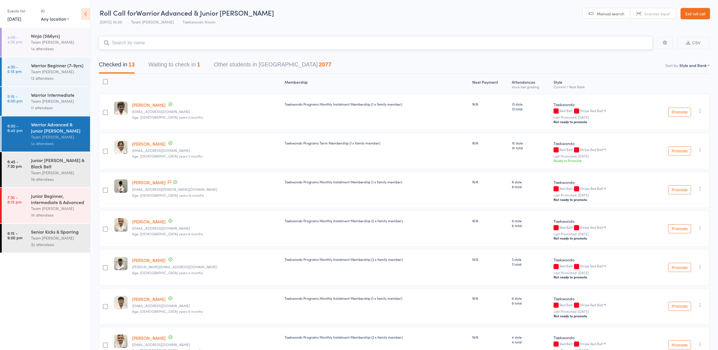
drag, startPoint x: 174, startPoint y: 65, endPoint x: 171, endPoint y: 65, distance: 2.9
click at [173, 65] on button "Waiting to check in 1" at bounding box center [174, 65] width 52 height 15
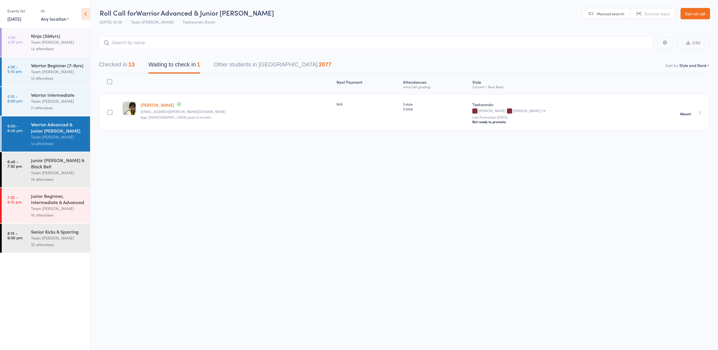
drag, startPoint x: 58, startPoint y: 167, endPoint x: 54, endPoint y: 166, distance: 3.5
click at [57, 167] on div "Junior [PERSON_NAME] & Black Belt" at bounding box center [58, 163] width 54 height 12
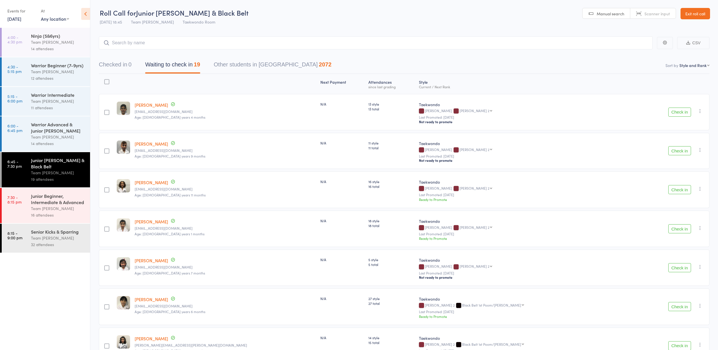
click at [679, 112] on button "Check in" at bounding box center [679, 112] width 23 height 9
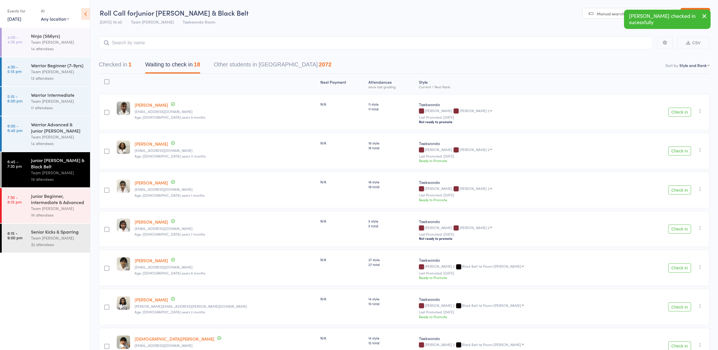
click at [676, 152] on button "Check in" at bounding box center [679, 150] width 23 height 9
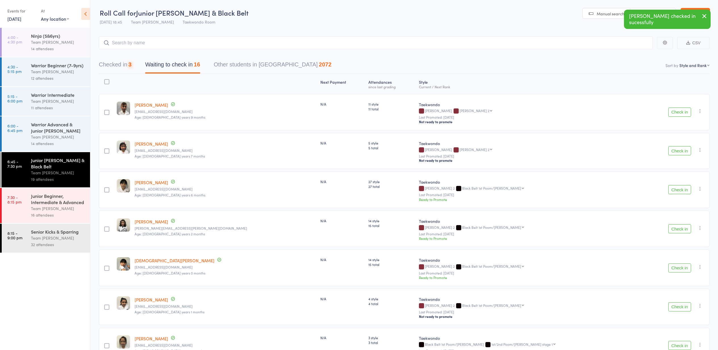
click at [676, 152] on button "Check in" at bounding box center [679, 150] width 23 height 9
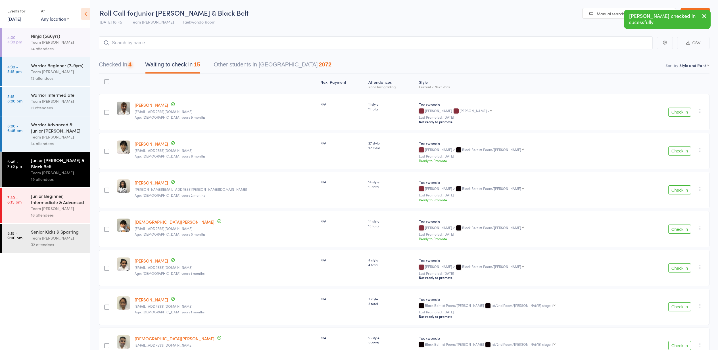
click at [676, 152] on button "Check in" at bounding box center [679, 150] width 23 height 9
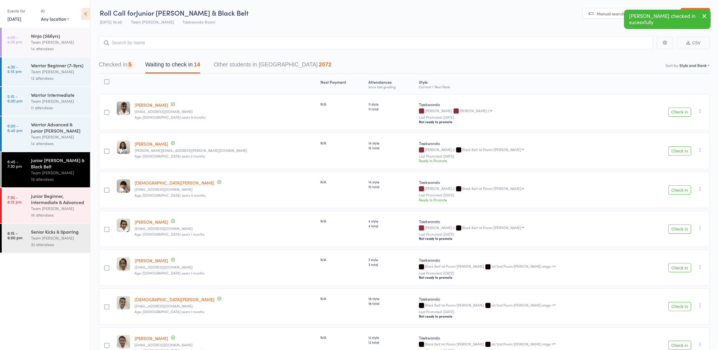
click at [676, 152] on button "Check in" at bounding box center [679, 150] width 23 height 9
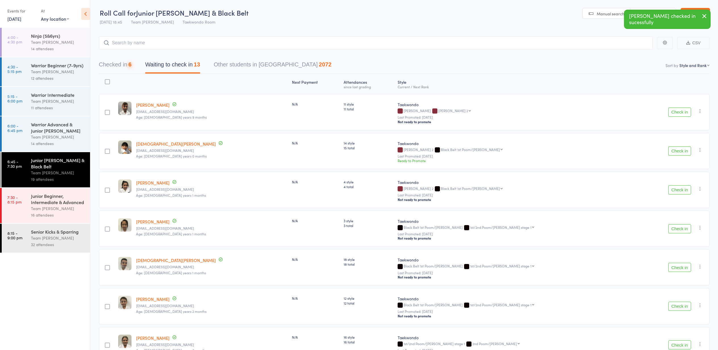
click at [676, 152] on button "Check in" at bounding box center [679, 150] width 23 height 9
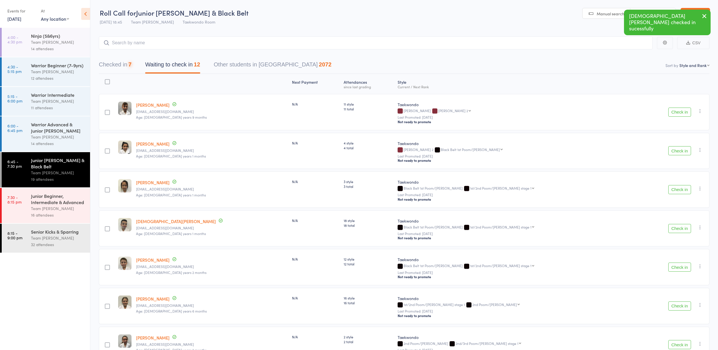
click at [676, 152] on button "Check in" at bounding box center [679, 150] width 23 height 9
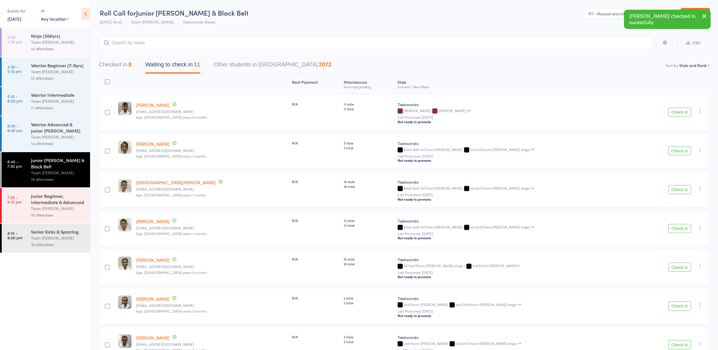
scroll to position [0, 0]
click at [676, 152] on button "Check in" at bounding box center [679, 150] width 23 height 9
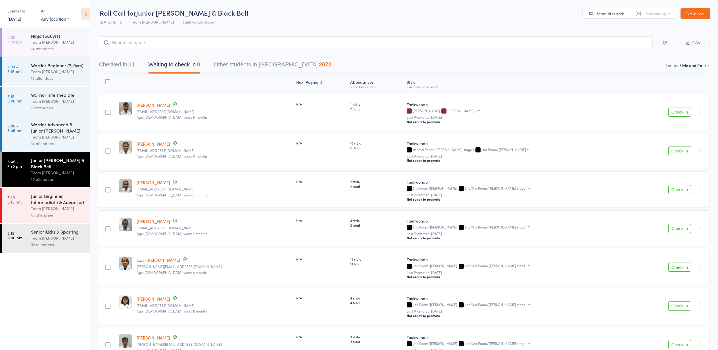
scroll to position [0, 0]
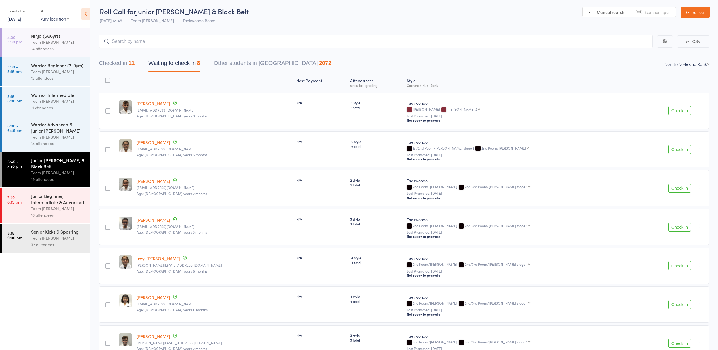
click at [676, 152] on button "Check in" at bounding box center [679, 149] width 23 height 9
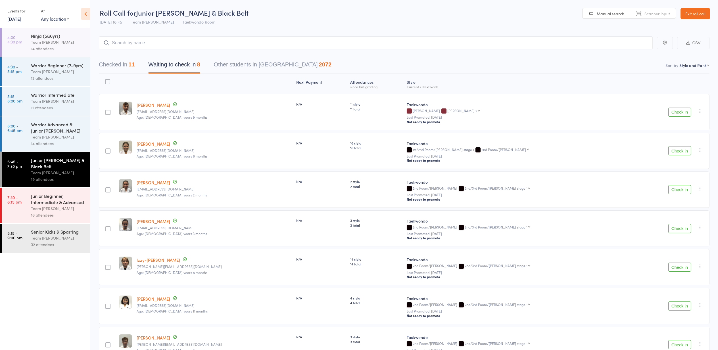
scroll to position [0, 0]
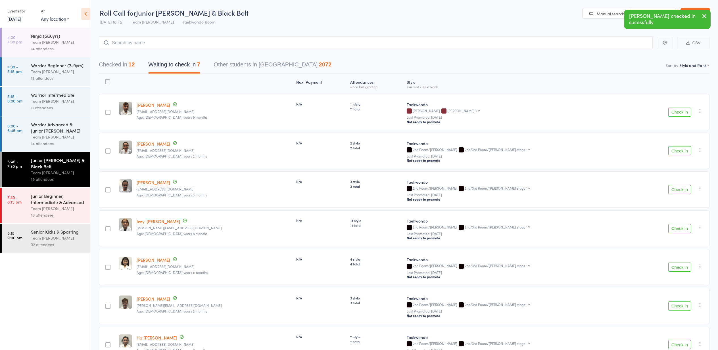
click at [678, 152] on button "Check in" at bounding box center [679, 150] width 23 height 9
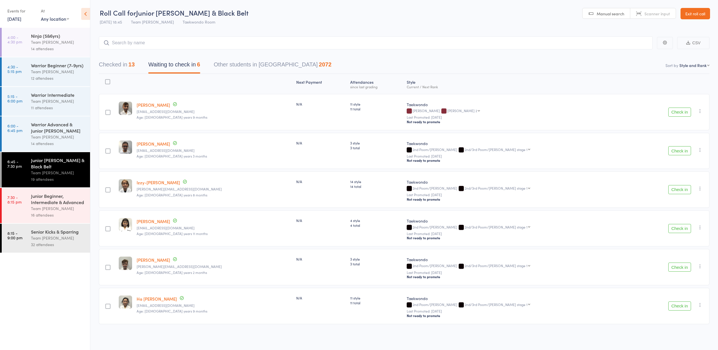
click at [679, 152] on button "Check in" at bounding box center [679, 150] width 23 height 9
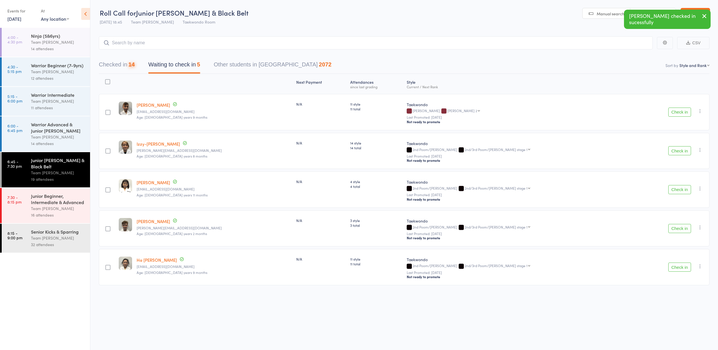
click at [679, 152] on button "Check in" at bounding box center [679, 150] width 23 height 9
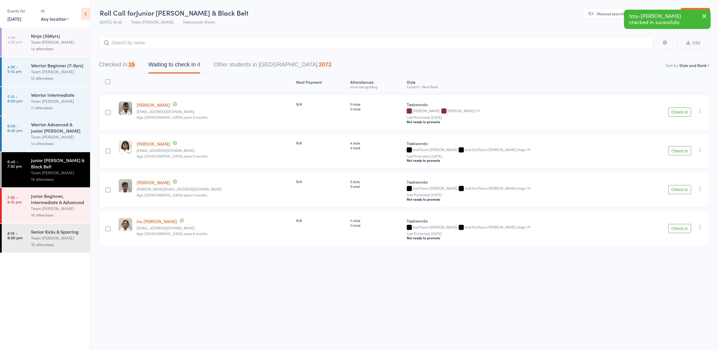
click at [679, 152] on button "Check in" at bounding box center [679, 150] width 23 height 9
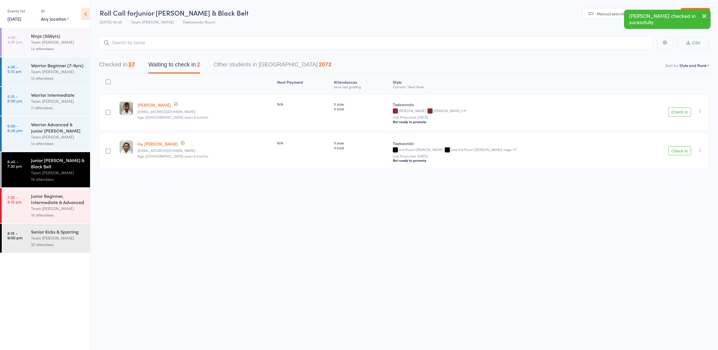
click at [679, 152] on button "Check in" at bounding box center [679, 150] width 23 height 9
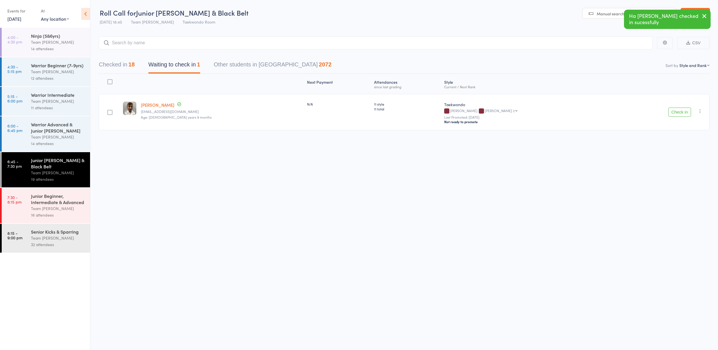
click at [700, 110] on icon "button" at bounding box center [700, 111] width 6 height 6
drag, startPoint x: 689, startPoint y: 176, endPoint x: 686, endPoint y: 177, distance: 2.9
click at [689, 176] on li "Mark absent" at bounding box center [679, 176] width 47 height 8
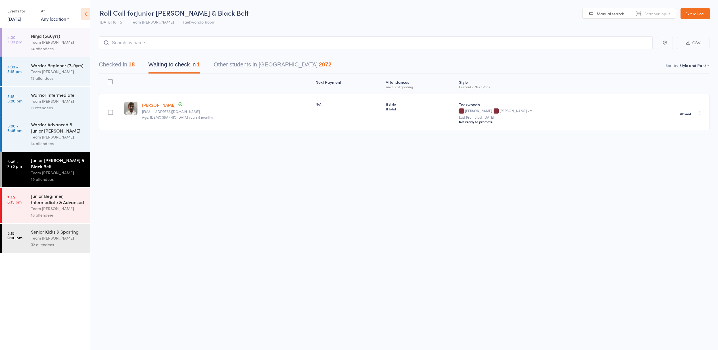
click at [50, 197] on div "Junior Beginner, Intermediate & Advanced" at bounding box center [58, 199] width 54 height 12
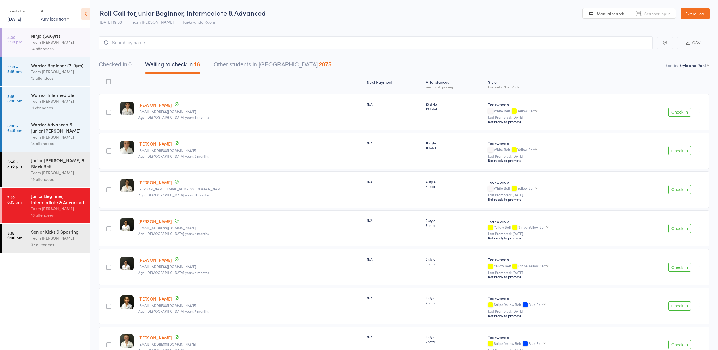
drag, startPoint x: 36, startPoint y: 42, endPoint x: 40, endPoint y: 42, distance: 4.0
click at [36, 42] on div "Team [PERSON_NAME]" at bounding box center [58, 42] width 54 height 7
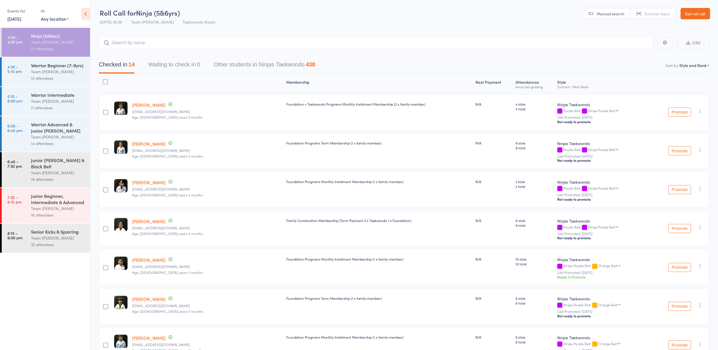
click at [13, 18] on link "13 Aug, 2025" at bounding box center [14, 19] width 14 height 6
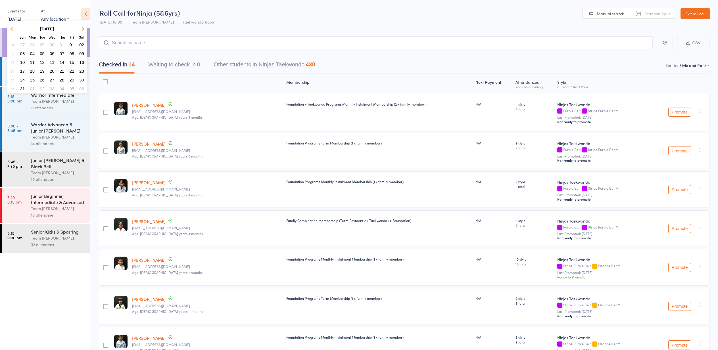
click at [62, 61] on span "14" at bounding box center [62, 62] width 5 height 5
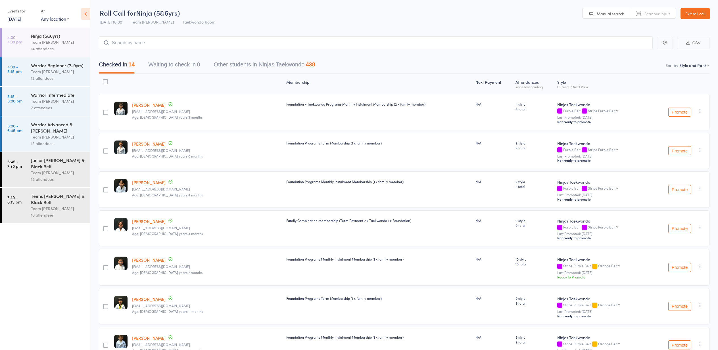
click at [50, 39] on div "Ninja (5&6yrs)" at bounding box center [58, 36] width 54 height 6
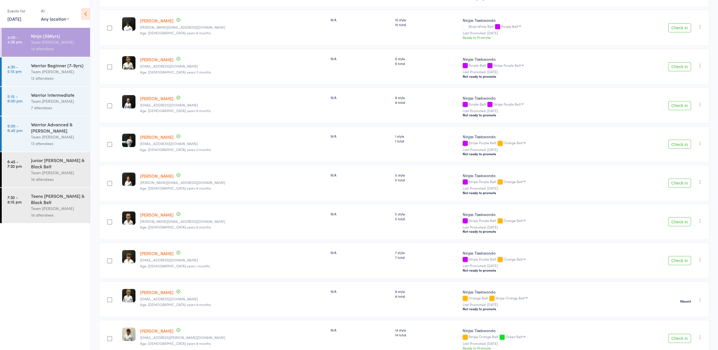
scroll to position [125, 0]
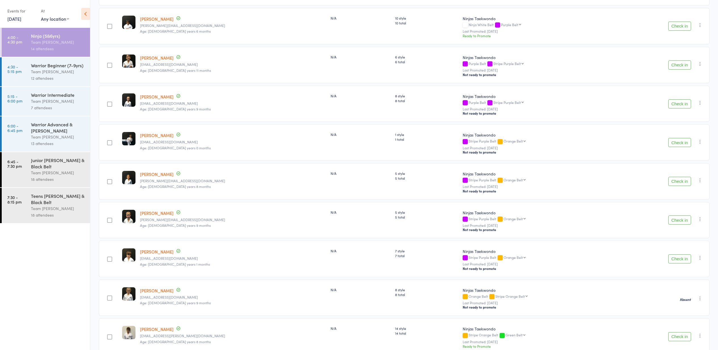
click at [47, 69] on div "Team [PERSON_NAME]" at bounding box center [58, 71] width 54 height 7
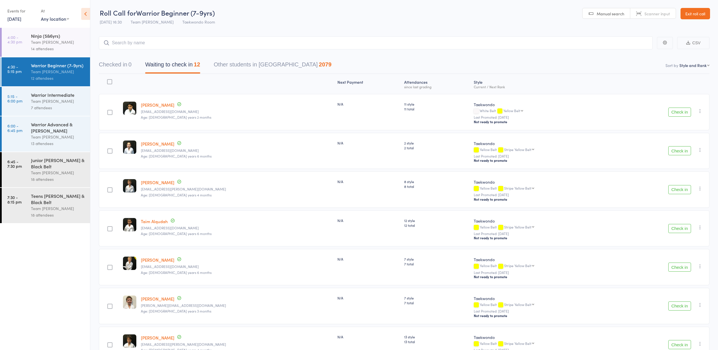
click at [45, 101] on div "Team [PERSON_NAME]" at bounding box center [58, 101] width 54 height 7
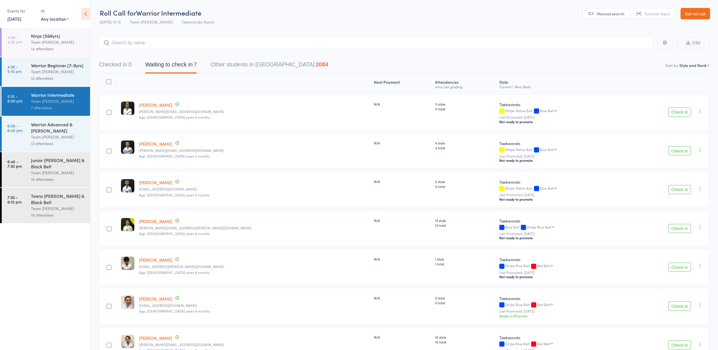
click at [50, 130] on div "Warrior Advanced & [PERSON_NAME]" at bounding box center [58, 127] width 54 height 12
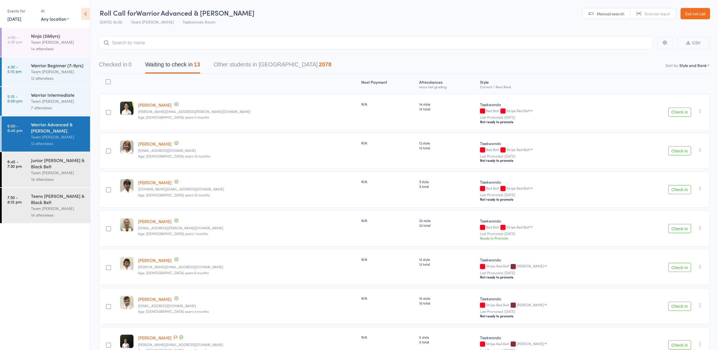
click at [57, 163] on div "Junior [PERSON_NAME] & Black Belt" at bounding box center [58, 163] width 54 height 12
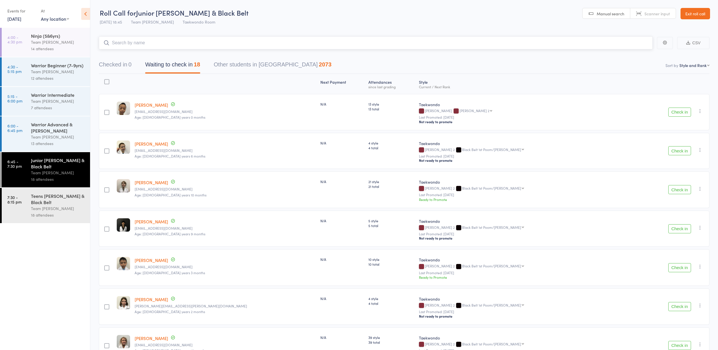
scroll to position [0, 0]
click at [67, 200] on div "Teens [PERSON_NAME] & Black Belt" at bounding box center [58, 199] width 54 height 12
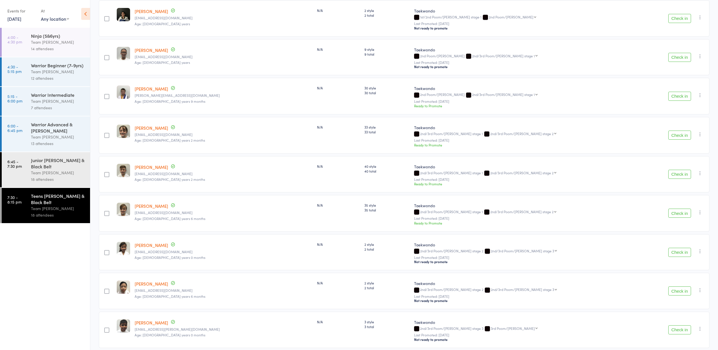
scroll to position [281, 0]
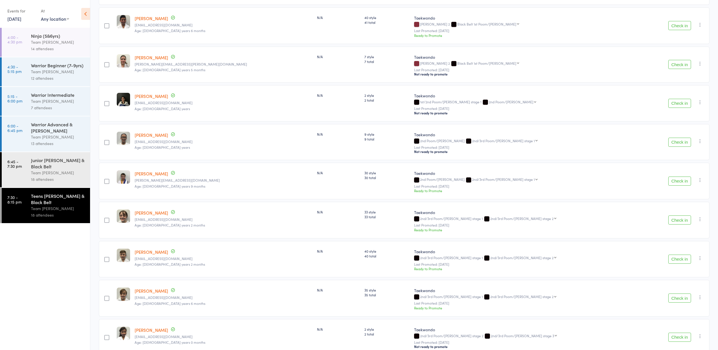
click at [15, 17] on link "14 Aug, 2025" at bounding box center [14, 19] width 14 height 6
click at [52, 62] on span "13" at bounding box center [52, 62] width 5 height 5
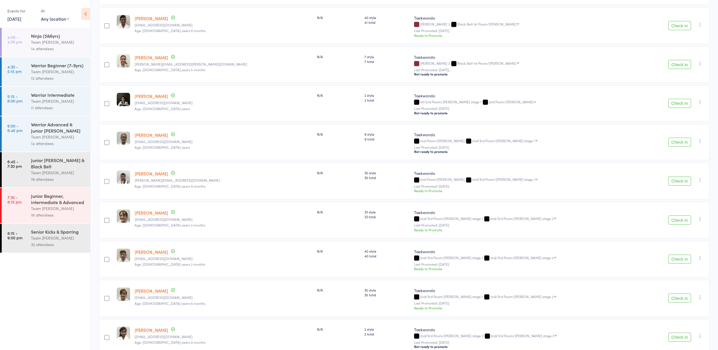
click at [42, 164] on div "Junior [PERSON_NAME] & Black Belt" at bounding box center [58, 163] width 54 height 12
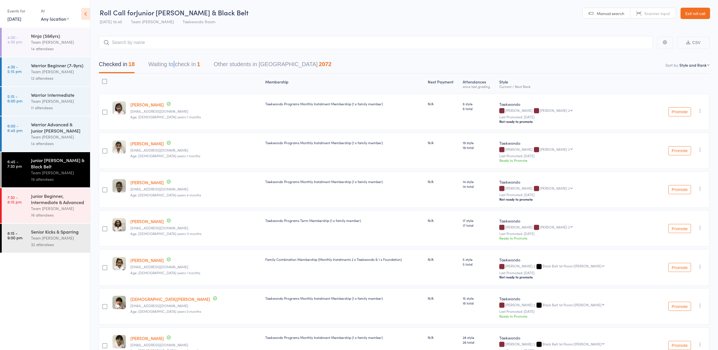
click at [158, 64] on button "Waiting to check in 1" at bounding box center [174, 65] width 52 height 15
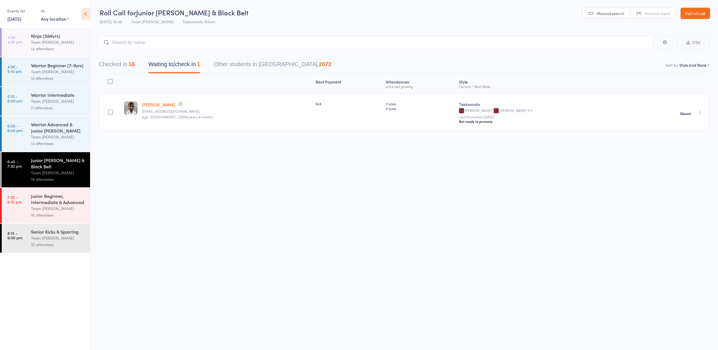
click at [112, 63] on button "Checked in 18" at bounding box center [117, 65] width 36 height 15
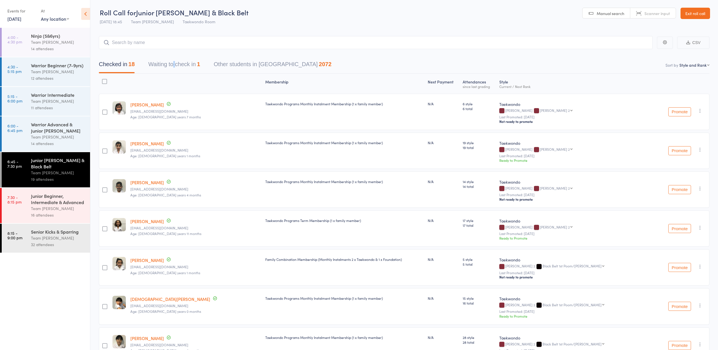
click at [50, 203] on div "Junior Beginner, Intermediate & Advanced" at bounding box center [58, 199] width 54 height 12
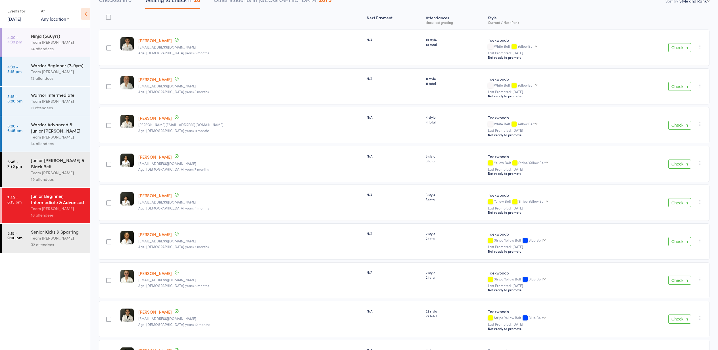
scroll to position [64, 0]
click at [677, 164] on button "Check in" at bounding box center [679, 164] width 23 height 9
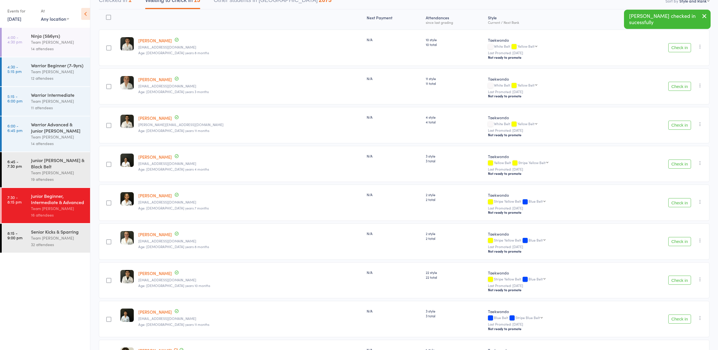
click at [677, 165] on button "Check in" at bounding box center [679, 164] width 23 height 9
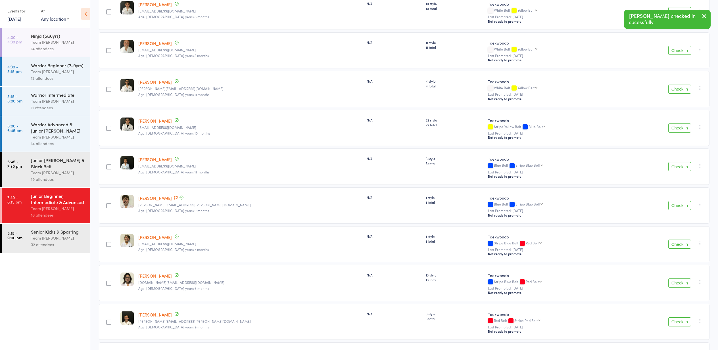
scroll to position [100, 0]
click at [676, 207] on button "Check in" at bounding box center [679, 205] width 23 height 9
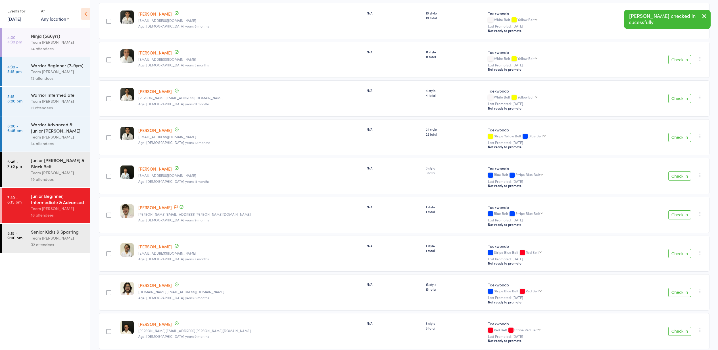
scroll to position [90, 0]
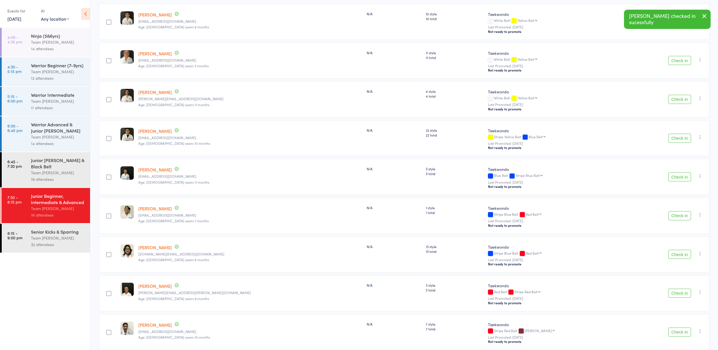
click at [678, 217] on button "Check in" at bounding box center [679, 215] width 23 height 9
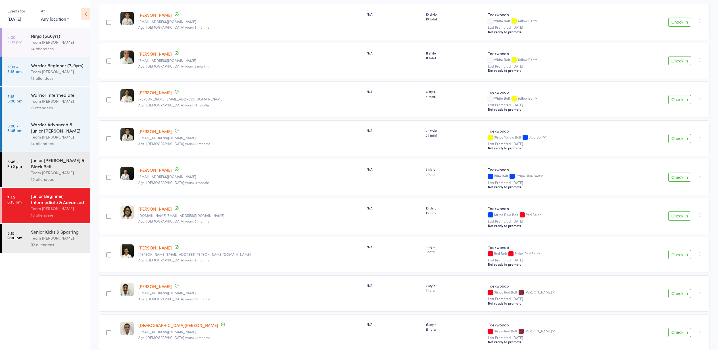
click at [677, 139] on button "Check in" at bounding box center [679, 138] width 23 height 9
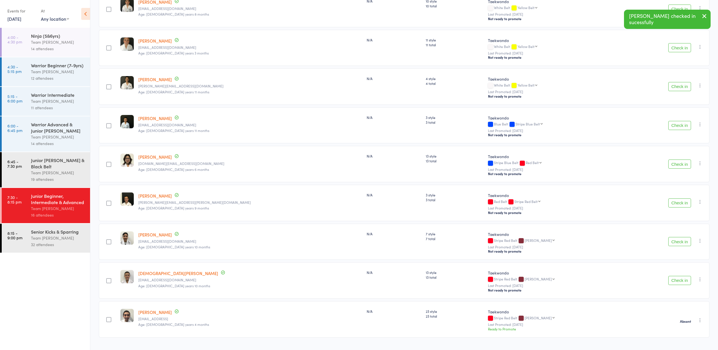
scroll to position [107, 0]
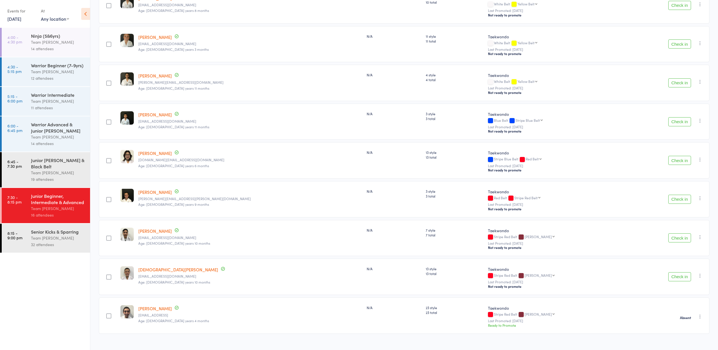
click at [676, 279] on button "Check in" at bounding box center [679, 276] width 23 height 9
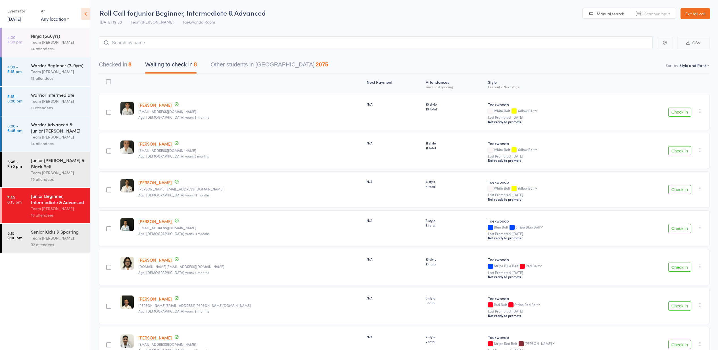
scroll to position [0, 0]
click at [691, 14] on link "Exit roll call" at bounding box center [695, 13] width 30 height 11
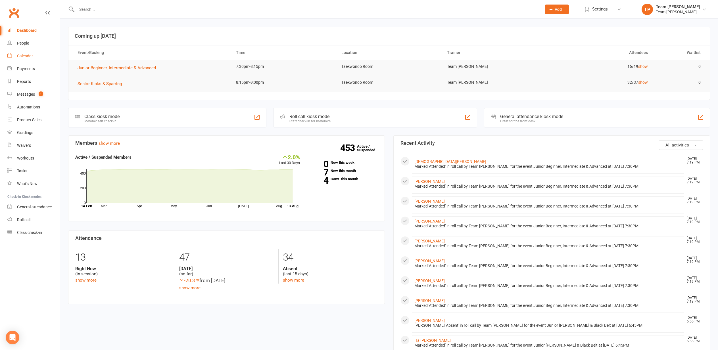
click at [19, 54] on div "Calendar" at bounding box center [25, 56] width 16 height 5
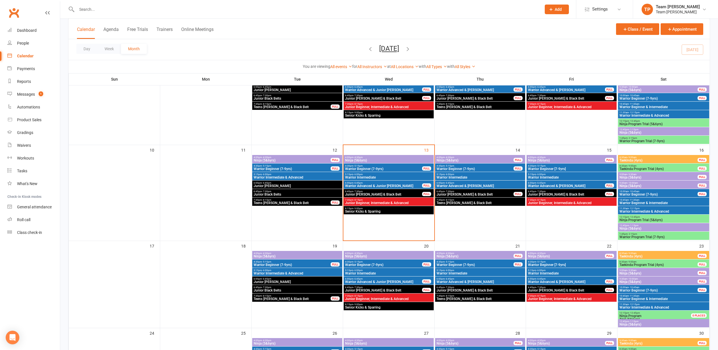
scroll to position [168, 0]
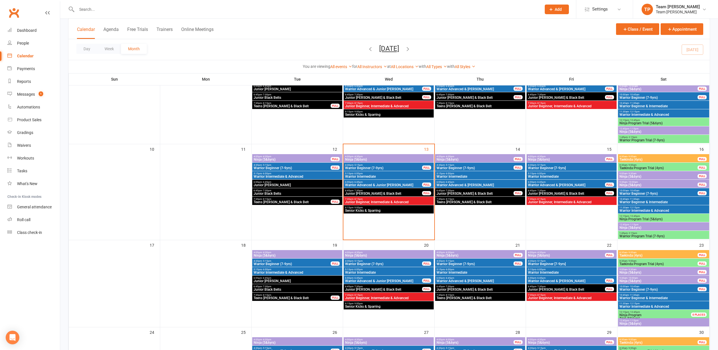
click at [295, 183] on span "6:00pm - 6:45pm" at bounding box center [297, 182] width 88 height 3
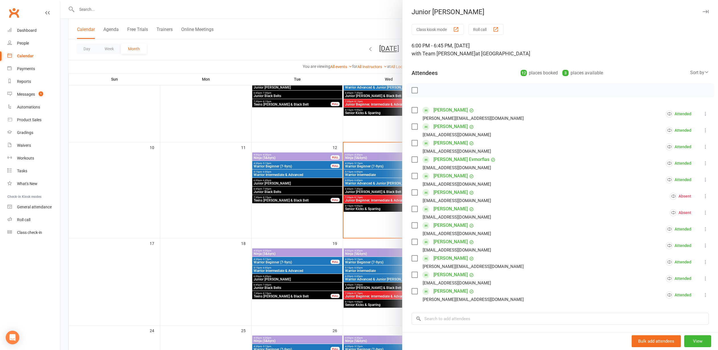
scroll to position [170, 0]
click at [186, 231] on div at bounding box center [388, 175] width 657 height 350
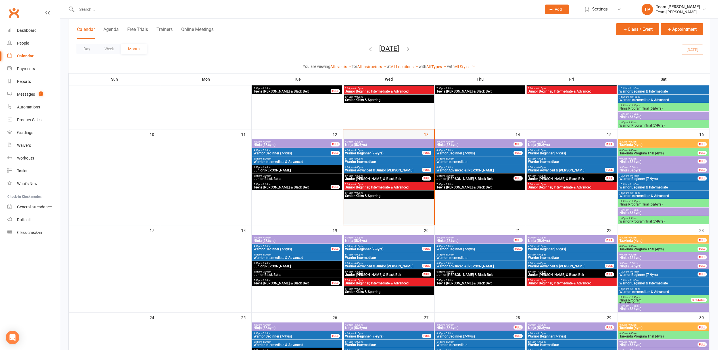
scroll to position [183, 0]
click at [393, 282] on span "Junior Beginner, Intermediate & Advanced" at bounding box center [389, 283] width 88 height 3
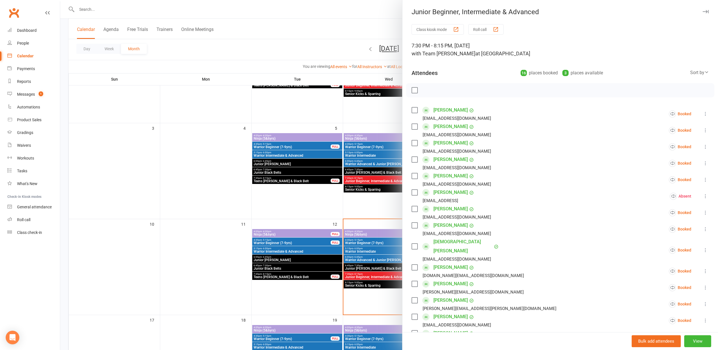
scroll to position [93, 0]
click at [204, 227] on div at bounding box center [388, 175] width 657 height 350
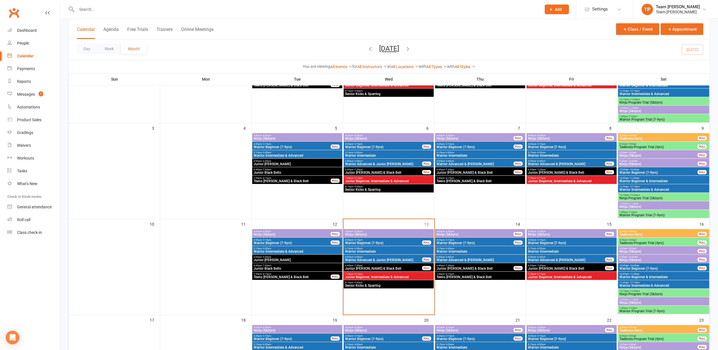
click at [559, 276] on span "Junior Beginner, Intermediate & Advanced" at bounding box center [571, 276] width 88 height 3
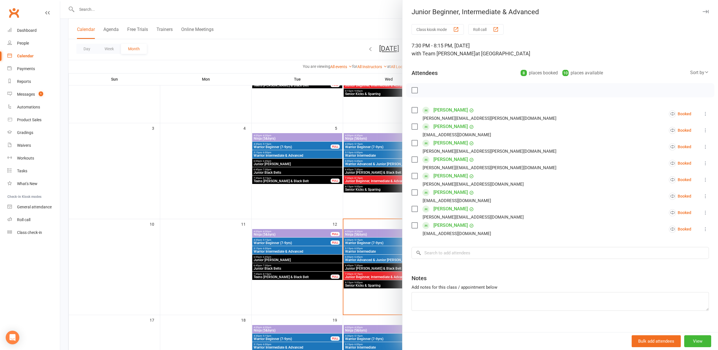
click at [198, 161] on div at bounding box center [388, 175] width 657 height 350
